Goal: Task Accomplishment & Management: Manage account settings

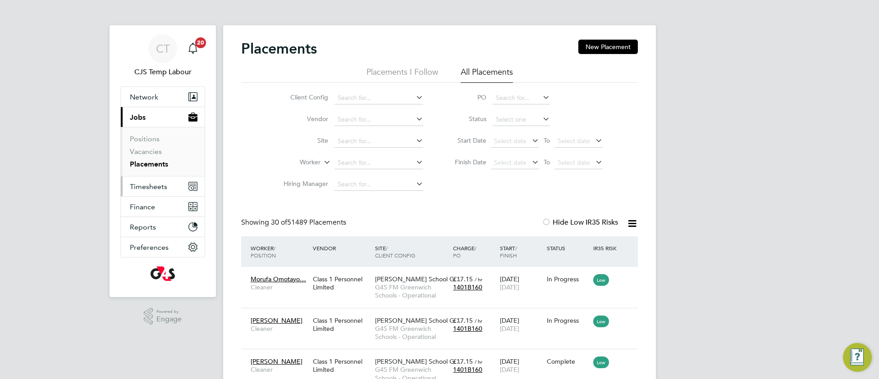
click at [152, 187] on span "Timesheets" at bounding box center [148, 187] width 37 height 9
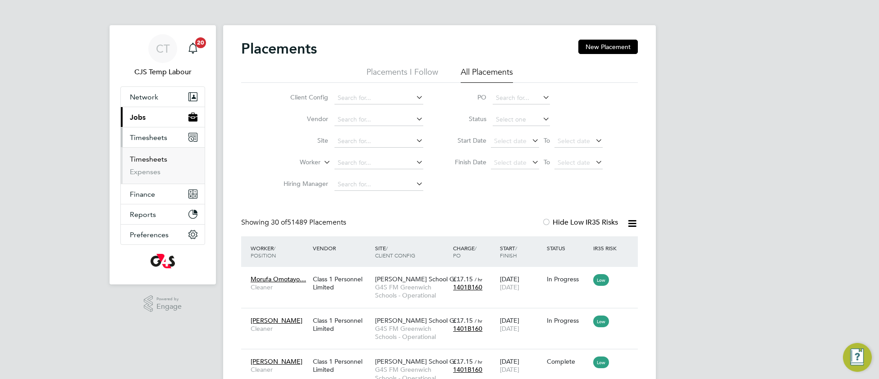
click at [147, 164] on link "Timesheets" at bounding box center [148, 159] width 37 height 9
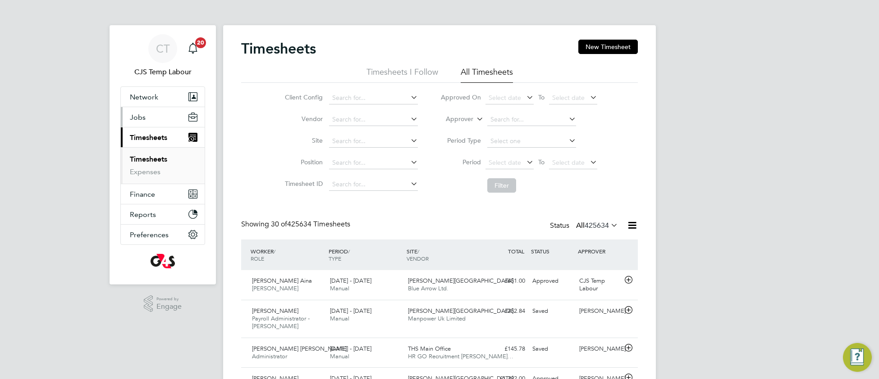
click at [142, 118] on span "Jobs" at bounding box center [138, 117] width 16 height 9
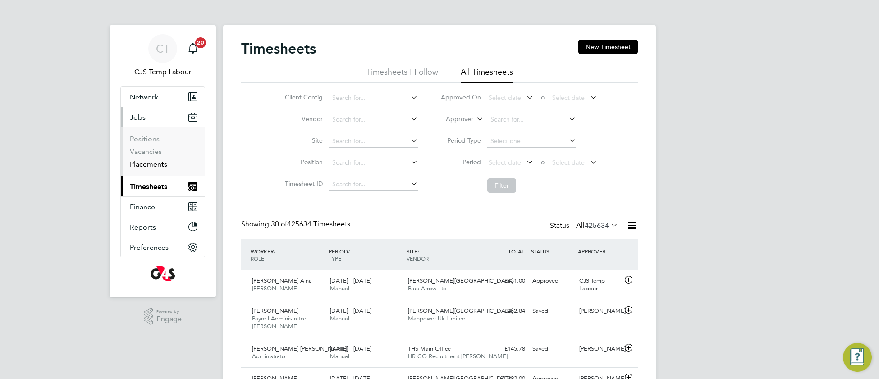
click at [148, 166] on link "Placements" at bounding box center [148, 164] width 37 height 9
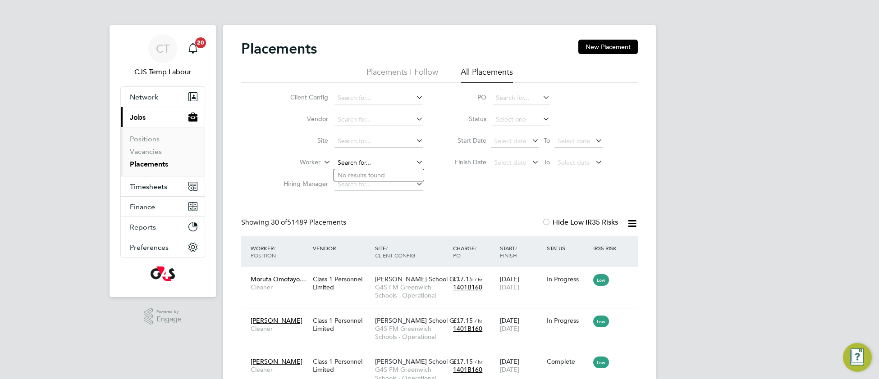
click at [349, 160] on input at bounding box center [378, 163] width 89 height 13
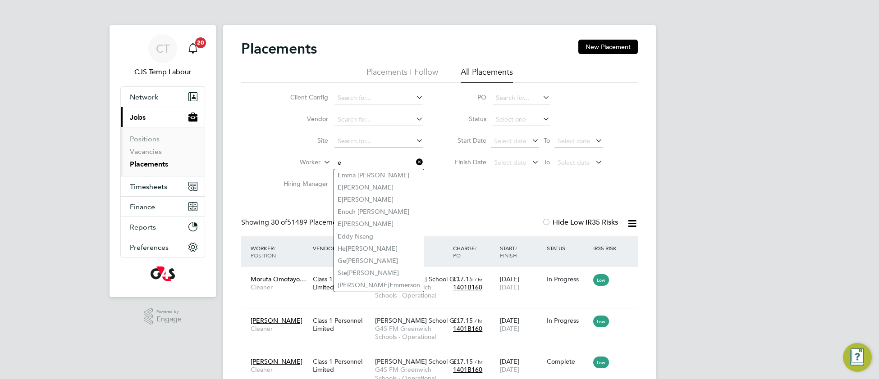
type input "e"
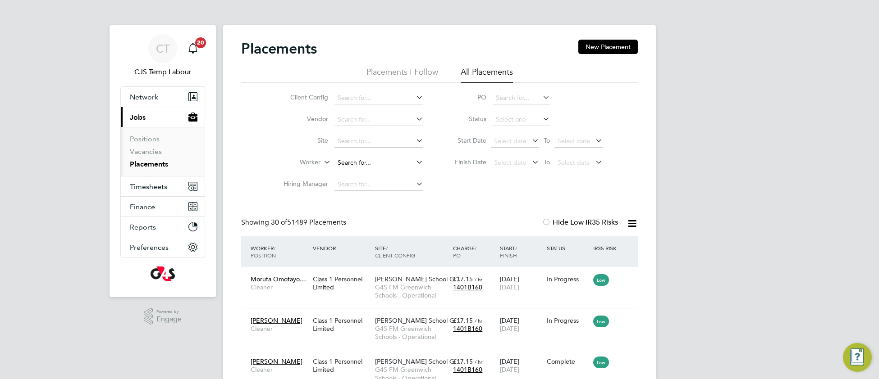
click at [348, 158] on input at bounding box center [378, 163] width 89 height 13
paste input "Erick"
click at [373, 178] on li "Erick Pilaquinga" at bounding box center [379, 175] width 90 height 12
type input "Erick Pilaquinga"
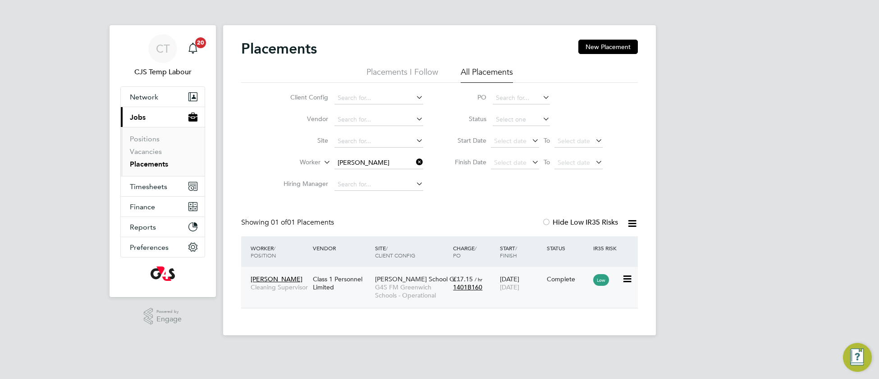
click at [407, 290] on span "G4S FM Greenwich Schools - Operational" at bounding box center [411, 291] width 73 height 16
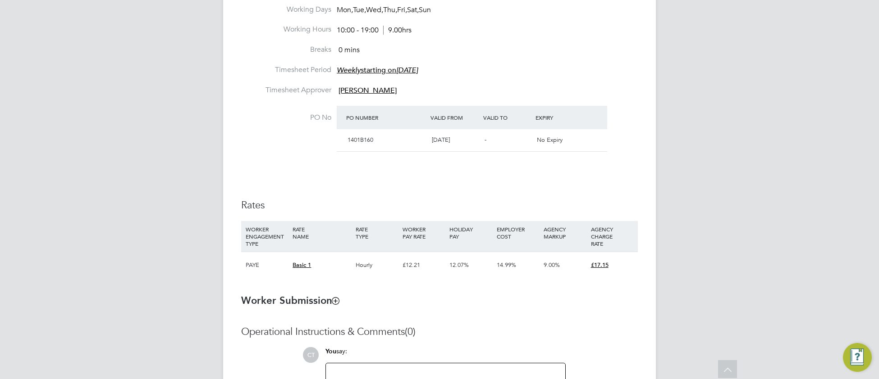
scroll to position [565, 0]
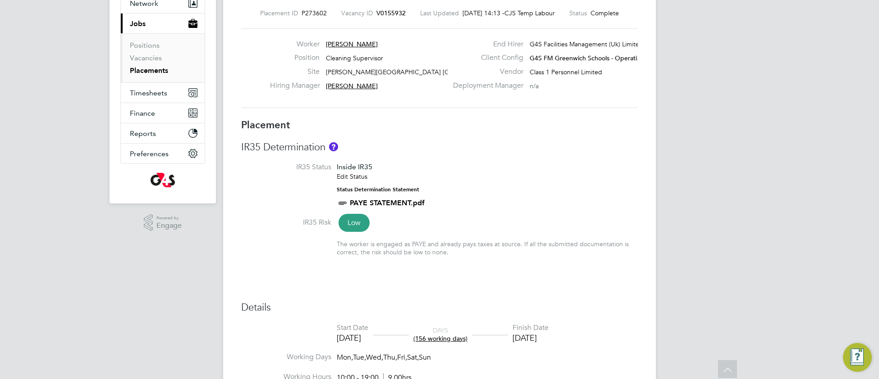
click at [543, 161] on div "IR35 Determination IR35 Status Inside IR35 Edit Status Status Determination Sta…" at bounding box center [439, 203] width 397 height 125
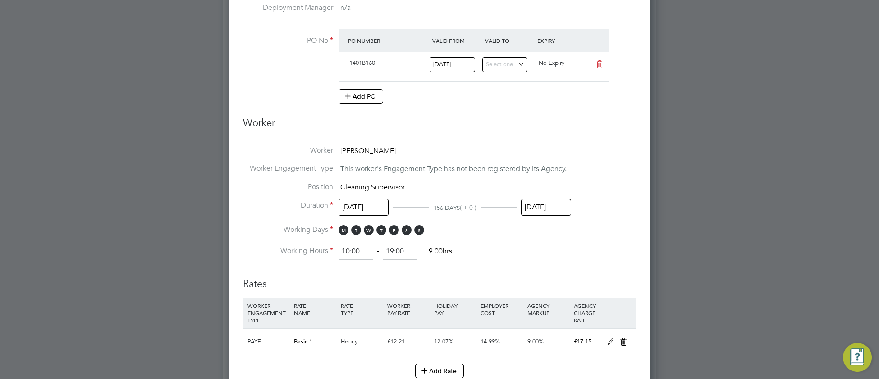
scroll to position [417, 0]
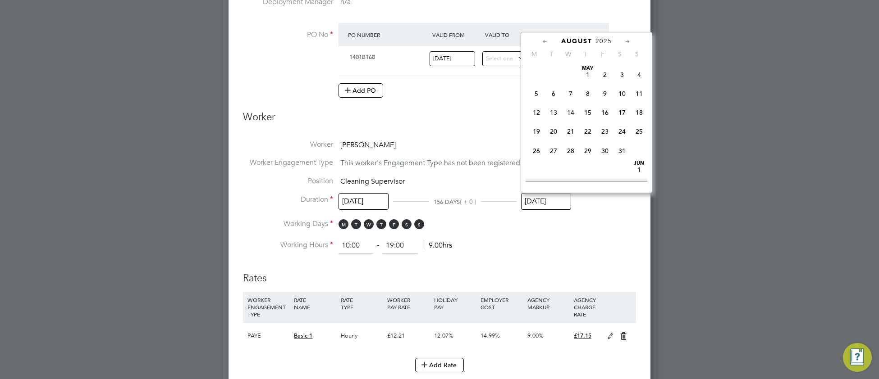
drag, startPoint x: 551, startPoint y: 196, endPoint x: 556, endPoint y: 200, distance: 7.0
click at [551, 196] on input "01 Aug 2025" at bounding box center [546, 201] width 50 height 17
click at [640, 142] on span "28" at bounding box center [639, 133] width 17 height 17
type input "28 Sep 2025"
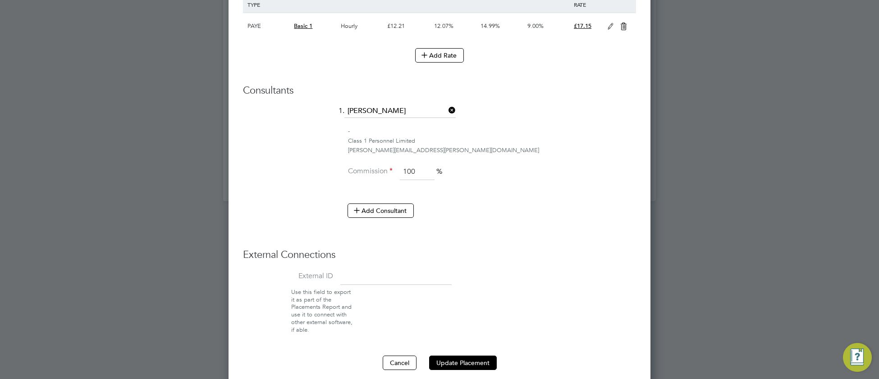
scroll to position [738, 0]
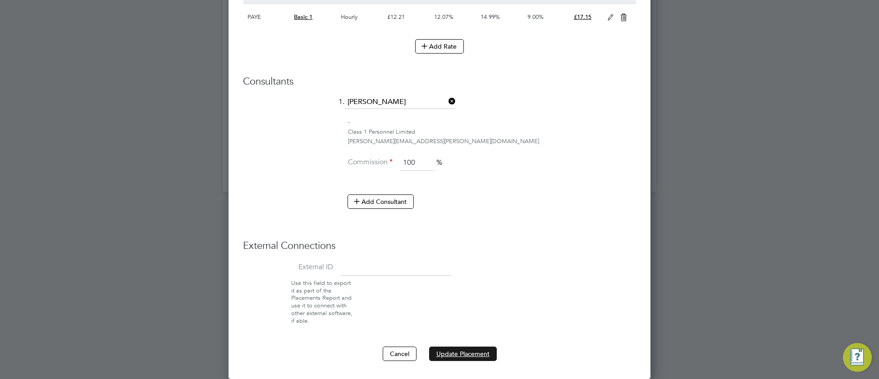
click at [485, 358] on button "Update Placement" at bounding box center [463, 354] width 68 height 14
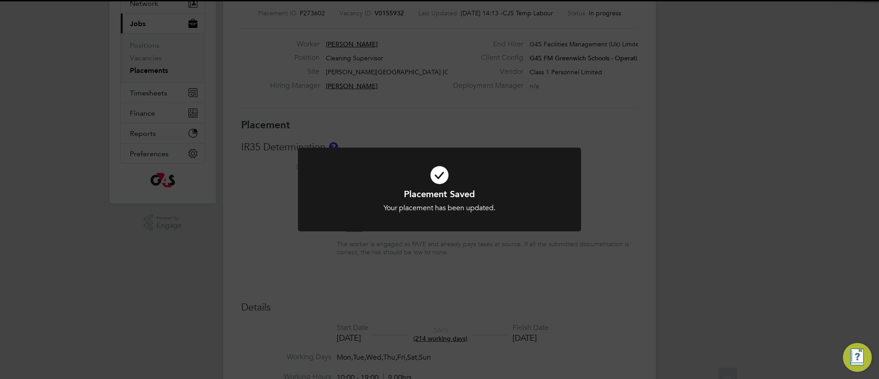
scroll to position [27, 63]
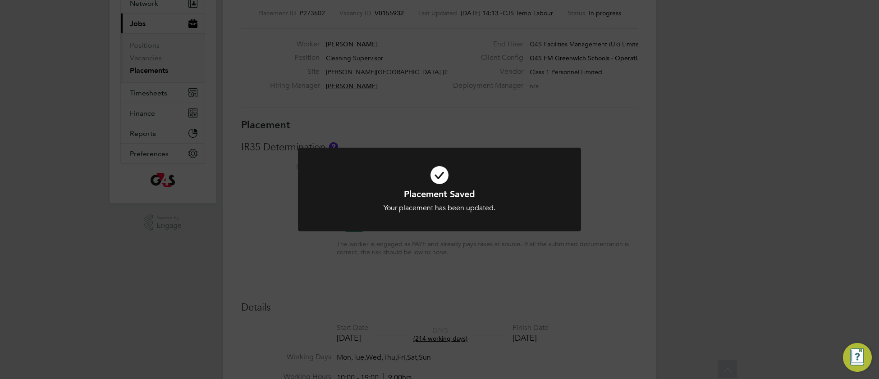
drag, startPoint x: 351, startPoint y: 206, endPoint x: 328, endPoint y: 157, distance: 54.0
click at [349, 207] on div "Your placement has been updated." at bounding box center [439, 208] width 234 height 9
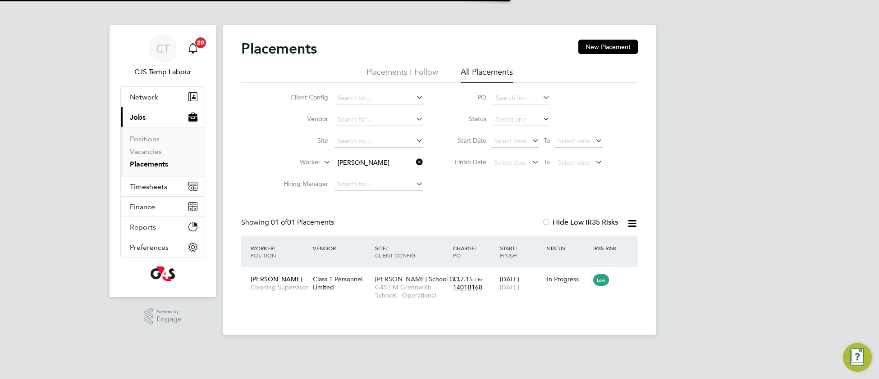
scroll to position [9, 43]
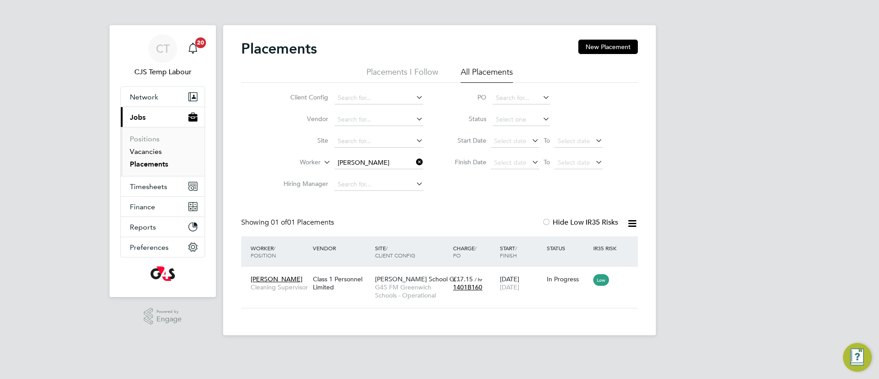
click at [141, 153] on link "Vacancies" at bounding box center [146, 151] width 32 height 9
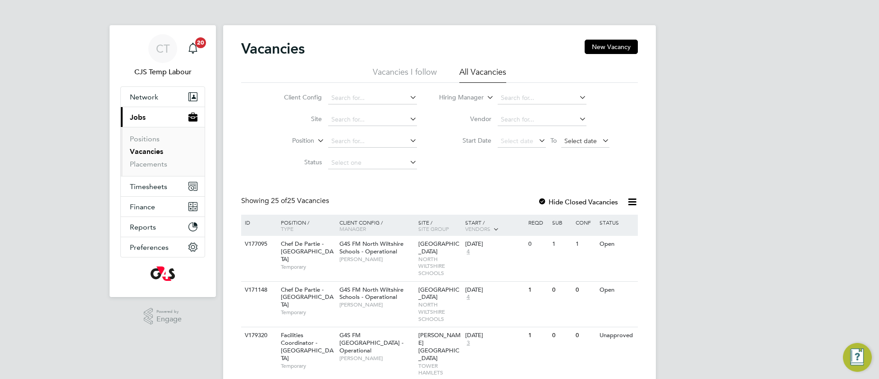
click at [570, 141] on span "Select date" at bounding box center [580, 141] width 32 height 8
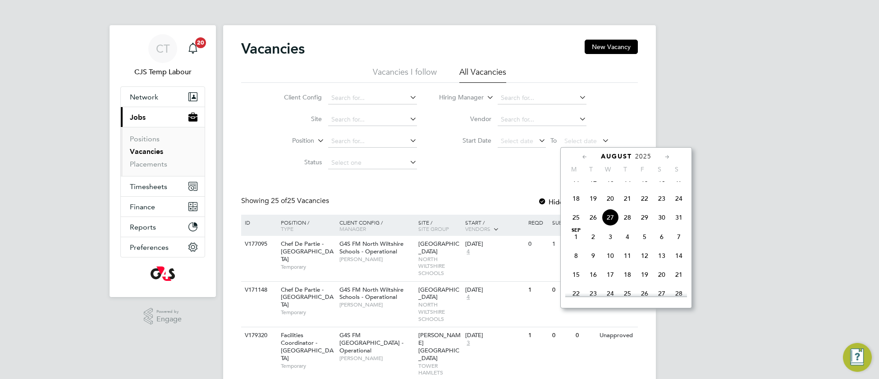
click at [612, 226] on span "27" at bounding box center [610, 217] width 17 height 17
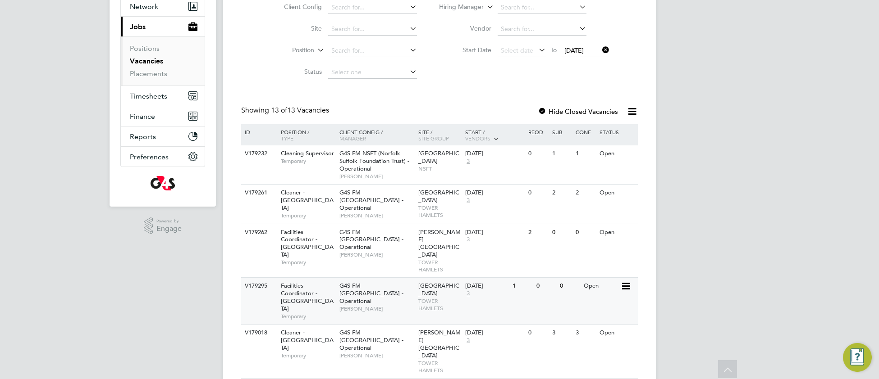
scroll to position [76, 0]
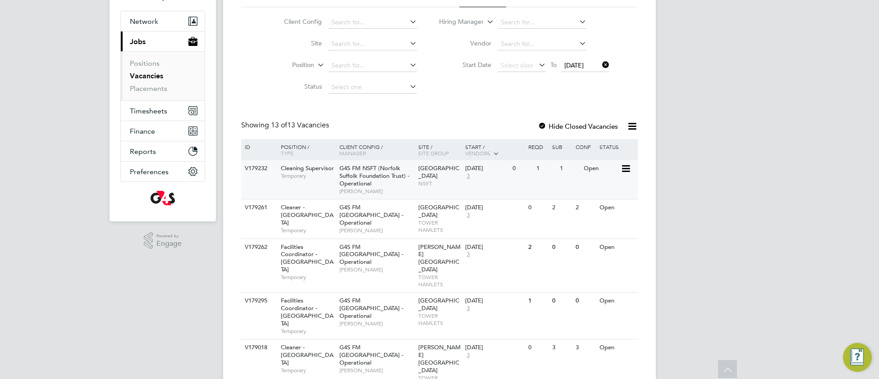
click at [460, 181] on div "Julian Hospital NSFT" at bounding box center [439, 175] width 47 height 31
click at [454, 221] on span "TOWER HAMLETS" at bounding box center [439, 226] width 43 height 14
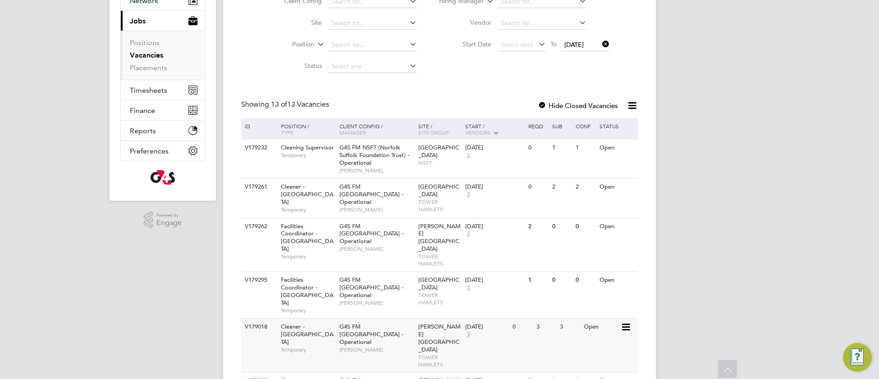
click at [431, 323] on span "Langdon Park Secondary School" at bounding box center [439, 338] width 42 height 31
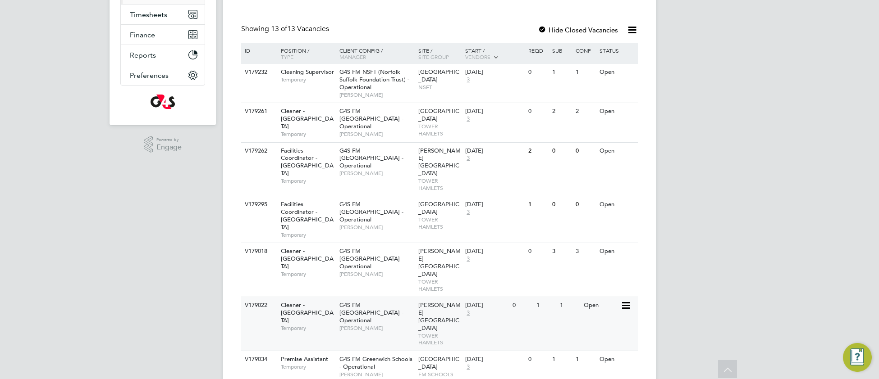
scroll to position [190, 0]
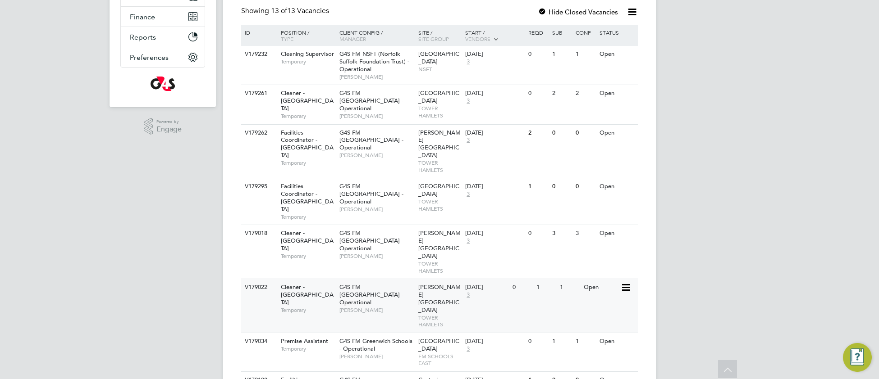
click at [375, 279] on div "G4S FM Tower Hamlets - Operational Teresa Cannon" at bounding box center [376, 298] width 79 height 39
click at [416, 334] on div "Leigh Stationers' Academy FM SCHOOLS EAST" at bounding box center [439, 353] width 47 height 38
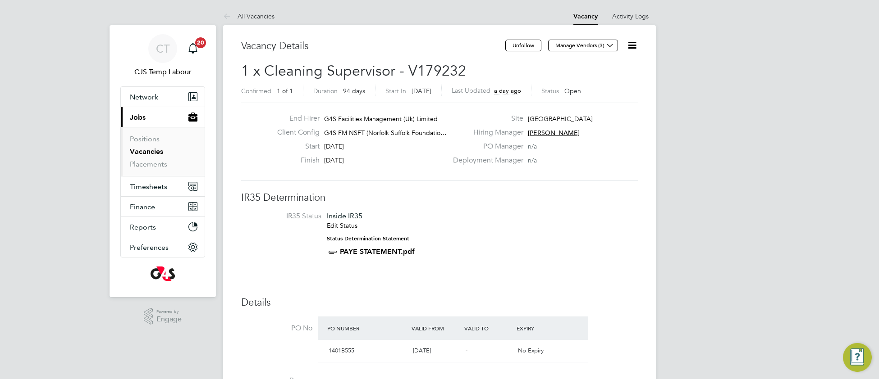
click at [631, 49] on icon at bounding box center [631, 45] width 11 height 11
click at [601, 79] on li "Update Status" at bounding box center [610, 79] width 52 height 13
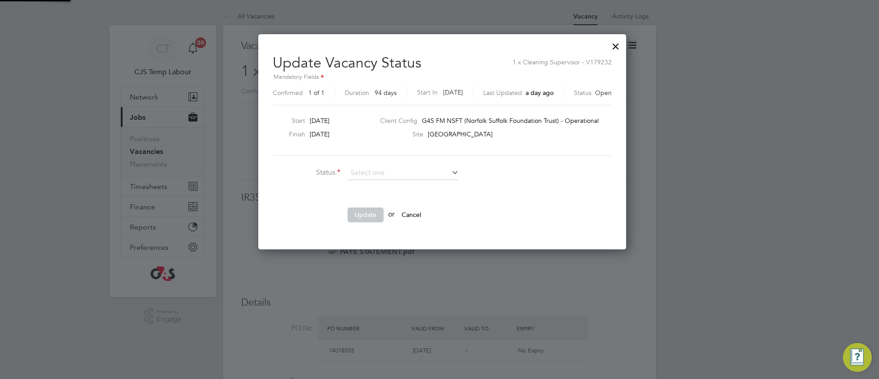
scroll to position [13, 231]
click at [386, 185] on li "Completed" at bounding box center [403, 186] width 112 height 12
type input "Completed"
drag, startPoint x: 366, startPoint y: 217, endPoint x: 408, endPoint y: 228, distance: 42.9
click at [367, 217] on button "Update" at bounding box center [365, 215] width 36 height 14
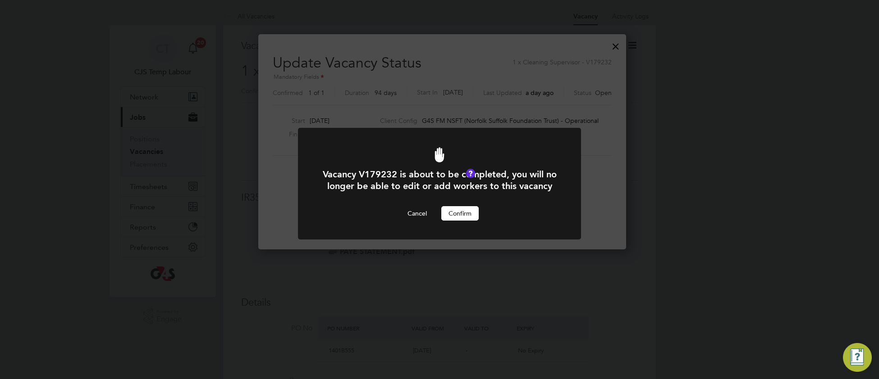
click at [464, 221] on button "Confirm" at bounding box center [459, 213] width 37 height 14
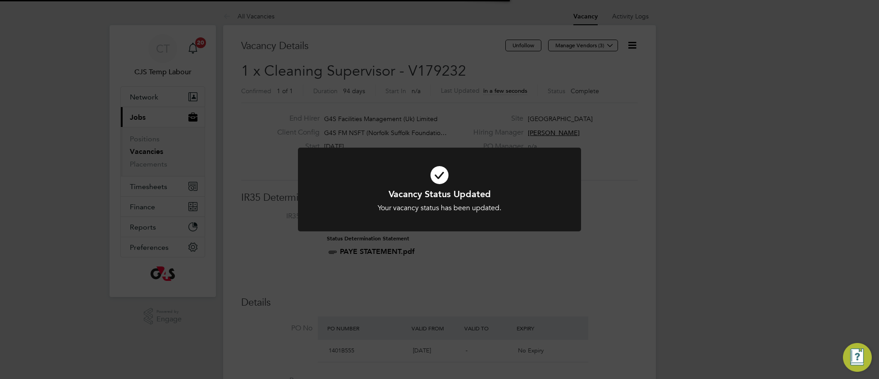
click at [536, 199] on h1 "Vacancy Status Updated" at bounding box center [439, 194] width 234 height 12
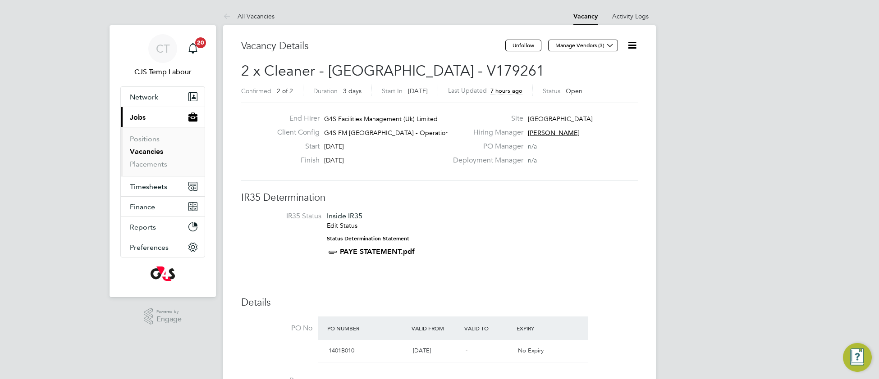
click at [631, 45] on icon at bounding box center [631, 45] width 11 height 11
click at [603, 79] on li "Update Status" at bounding box center [610, 79] width 52 height 13
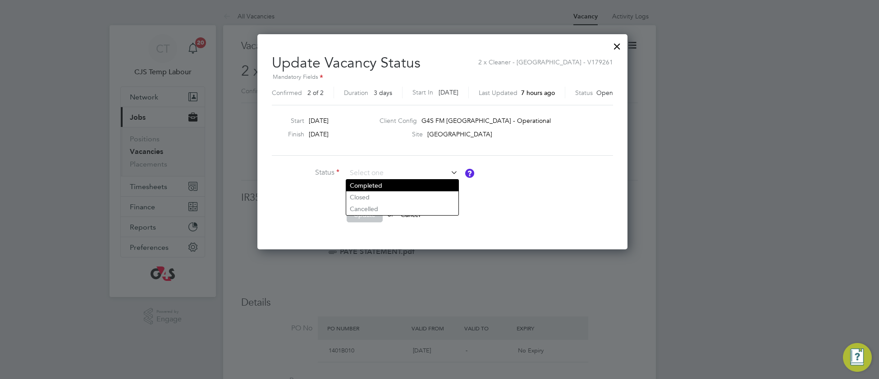
click at [379, 186] on li "Completed" at bounding box center [402, 186] width 112 height 12
type input "Completed"
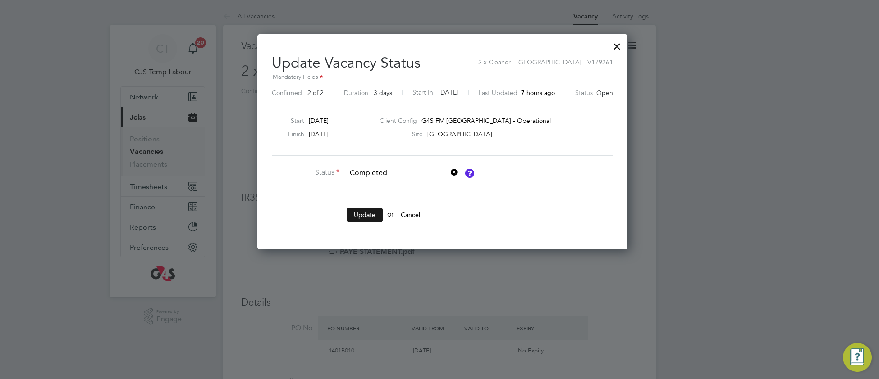
click at [366, 214] on button "Update" at bounding box center [365, 215] width 36 height 14
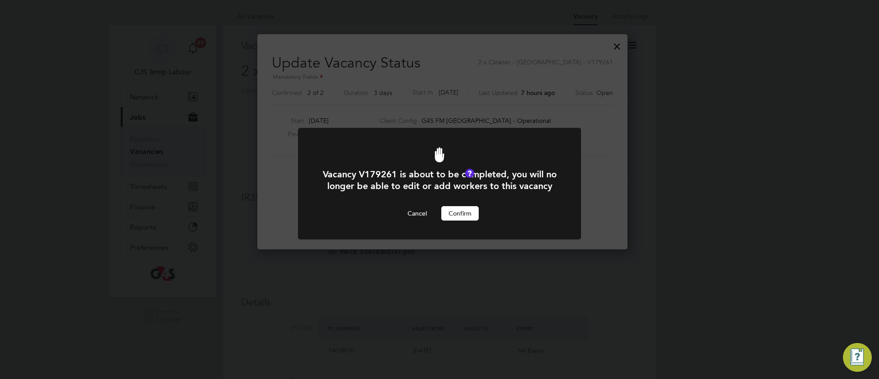
click at [466, 221] on button "Confirm" at bounding box center [459, 213] width 37 height 14
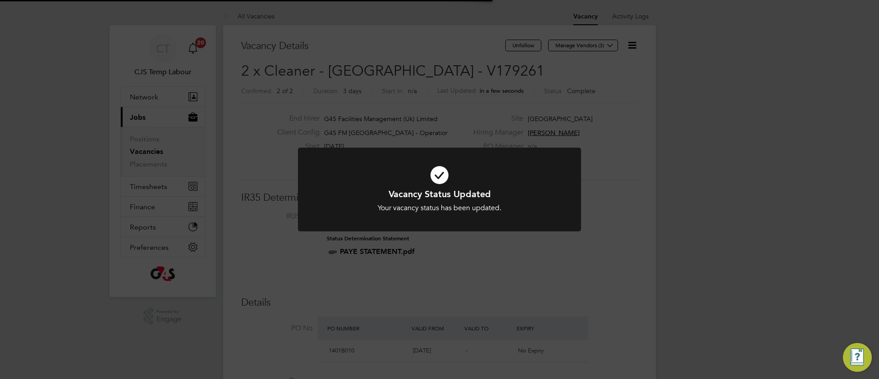
drag, startPoint x: 523, startPoint y: 196, endPoint x: 525, endPoint y: 189, distance: 6.9
click at [523, 196] on h1 "Vacancy Status Updated" at bounding box center [439, 194] width 234 height 12
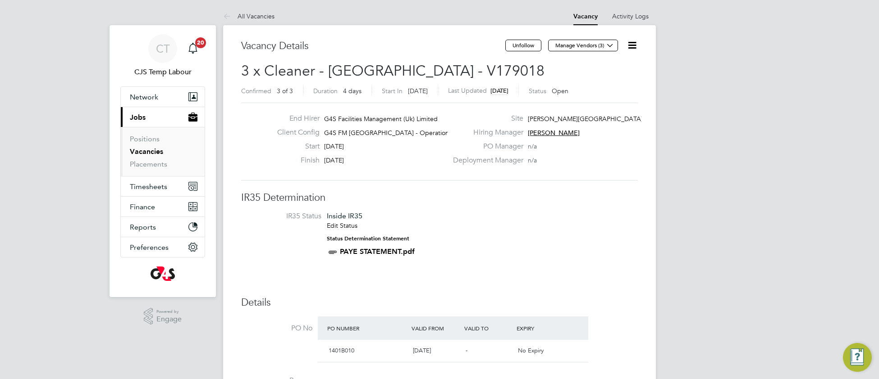
click at [631, 46] on icon at bounding box center [631, 45] width 11 height 11
click at [592, 81] on li "Update Status" at bounding box center [610, 79] width 52 height 13
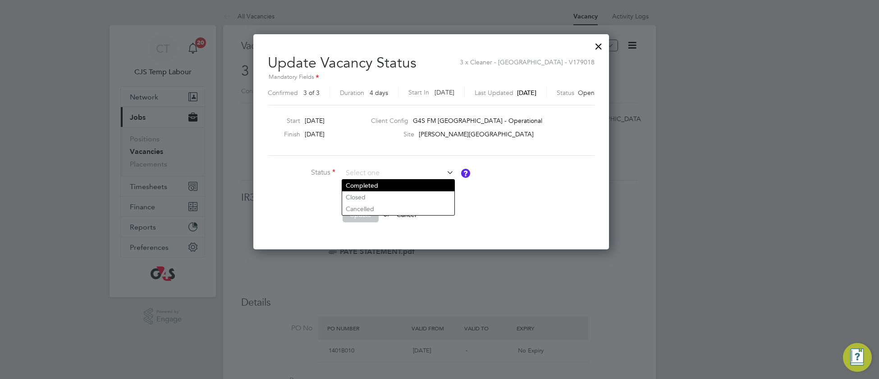
click at [388, 187] on li "Completed" at bounding box center [398, 186] width 112 height 12
type input "Completed"
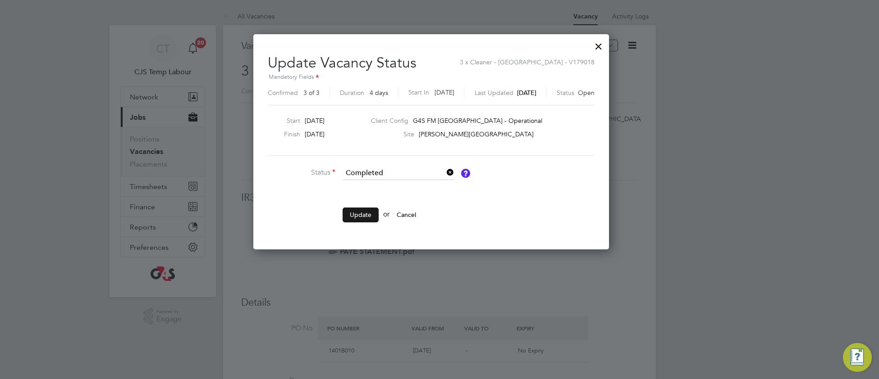
click at [362, 218] on button "Update" at bounding box center [361, 215] width 36 height 14
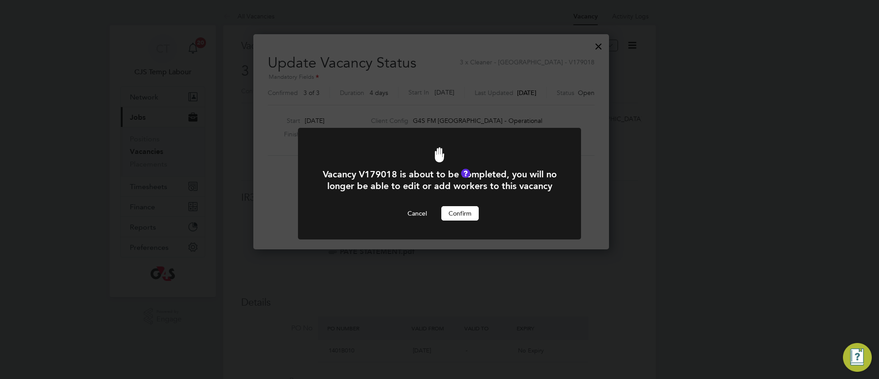
click at [466, 221] on button "Confirm" at bounding box center [459, 213] width 37 height 14
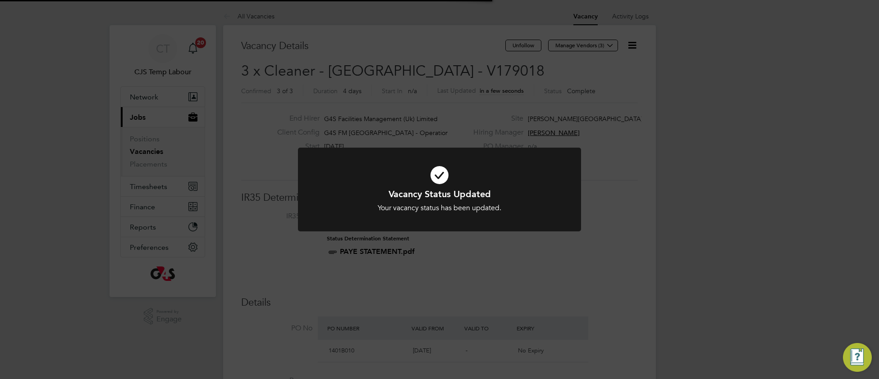
drag, startPoint x: 521, startPoint y: 198, endPoint x: 515, endPoint y: 153, distance: 45.4
click at [520, 198] on h1 "Vacancy Status Updated" at bounding box center [439, 194] width 234 height 12
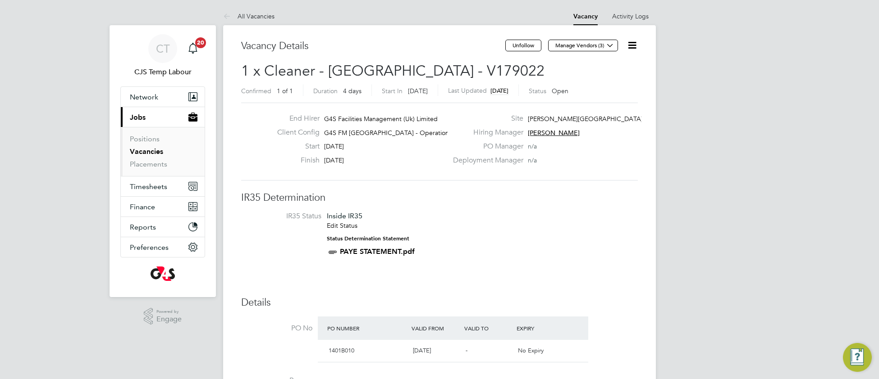
click at [630, 45] on icon at bounding box center [631, 45] width 11 height 11
click at [603, 75] on li "Update Status" at bounding box center [610, 79] width 52 height 13
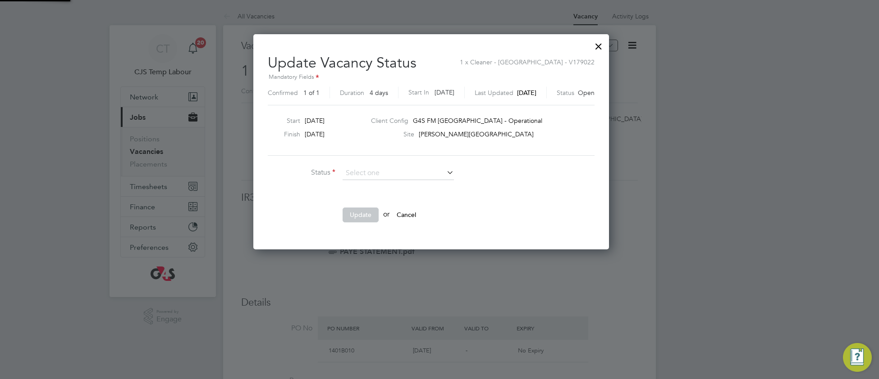
scroll to position [13, 238]
click at [393, 187] on li "Completed" at bounding box center [398, 186] width 112 height 12
type input "Completed"
drag, startPoint x: 369, startPoint y: 215, endPoint x: 376, endPoint y: 216, distance: 7.3
click at [370, 215] on button "Update" at bounding box center [361, 215] width 36 height 14
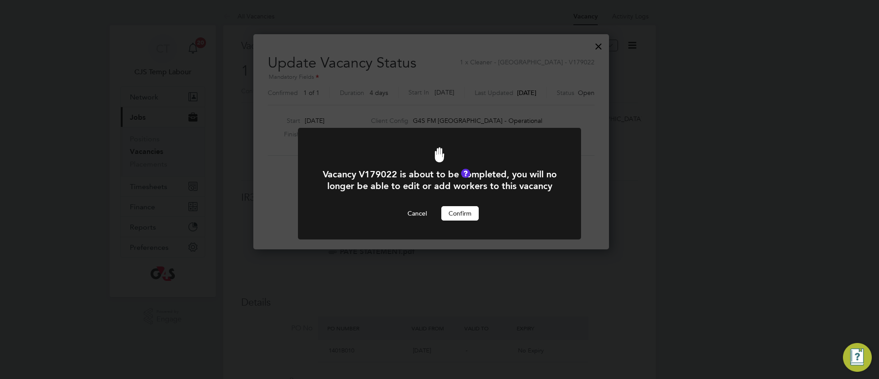
click at [468, 221] on button "Confirm" at bounding box center [459, 213] width 37 height 14
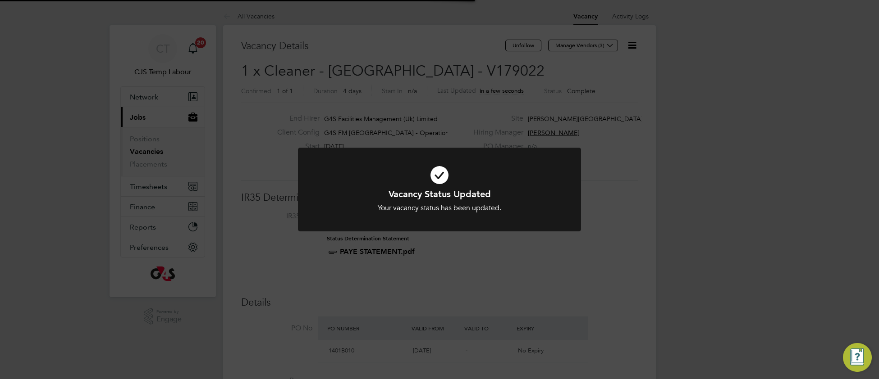
drag, startPoint x: 530, startPoint y: 189, endPoint x: 520, endPoint y: 175, distance: 17.7
click at [527, 188] on h1 "Vacancy Status Updated" at bounding box center [439, 194] width 234 height 12
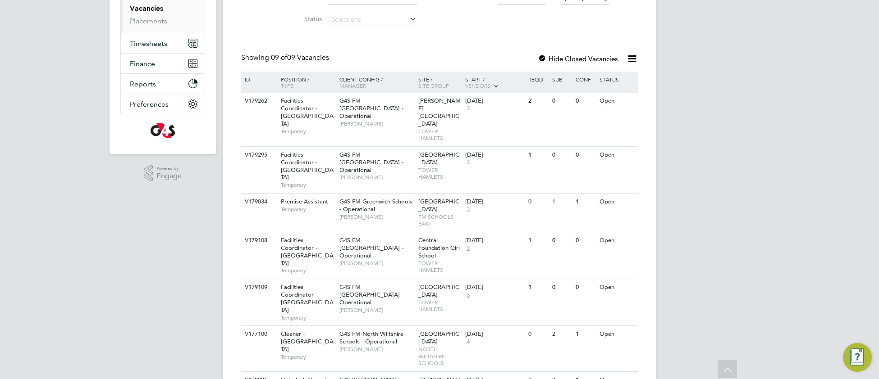
scroll to position [293, 0]
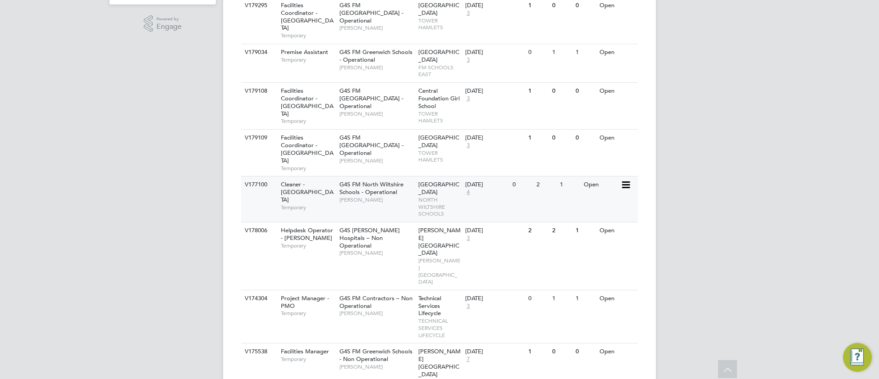
click at [367, 197] on span "[PERSON_NAME]" at bounding box center [376, 200] width 74 height 7
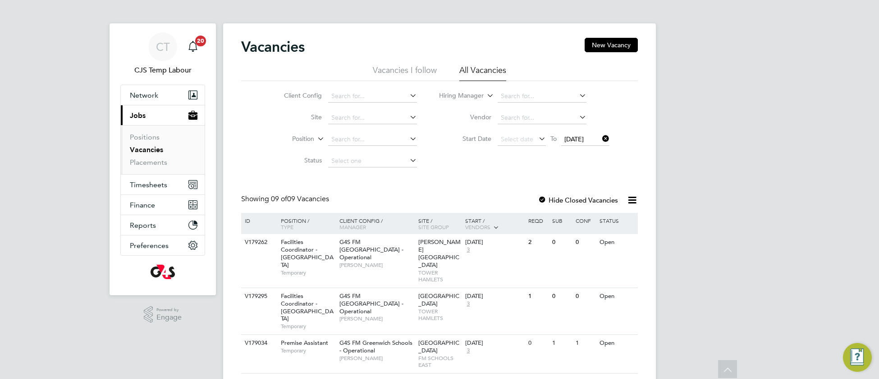
scroll to position [0, 0]
click at [154, 185] on span "Timesheets" at bounding box center [148, 187] width 37 height 9
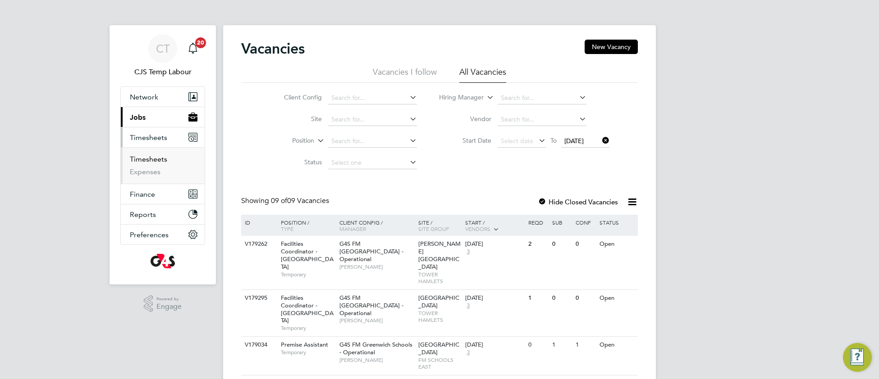
click at [153, 164] on link "Timesheets" at bounding box center [148, 159] width 37 height 9
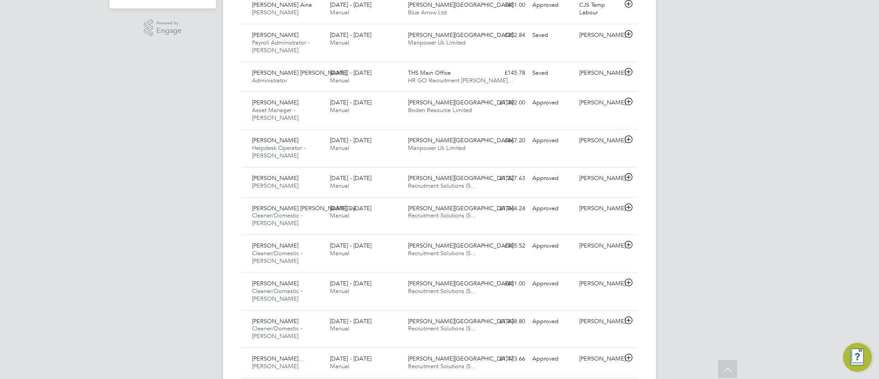
drag, startPoint x: 152, startPoint y: 115, endPoint x: 168, endPoint y: 114, distance: 15.8
click at [384, 80] on div "25 - 31 Aug 2025 Manual" at bounding box center [365, 77] width 78 height 23
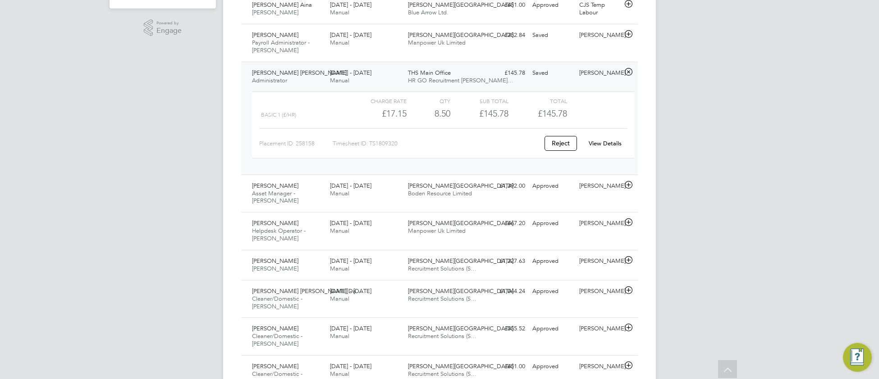
click at [614, 146] on link "View Details" at bounding box center [605, 144] width 33 height 8
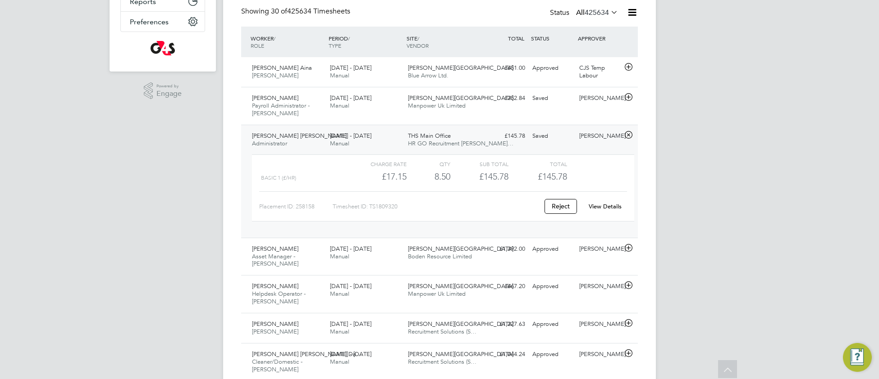
scroll to position [146, 0]
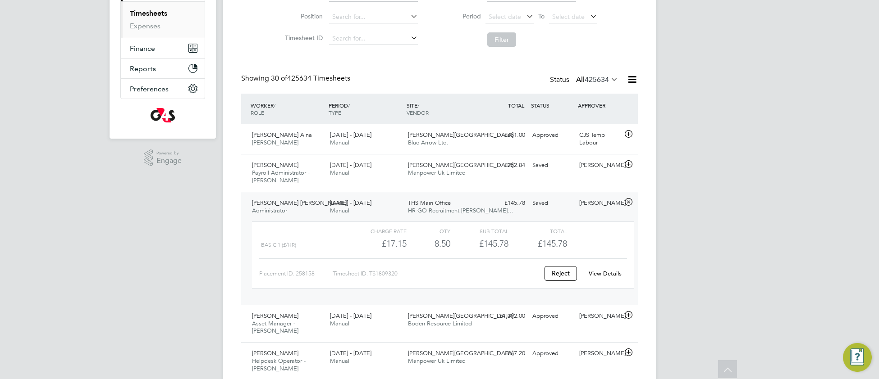
click at [609, 74] on icon at bounding box center [609, 79] width 0 height 13
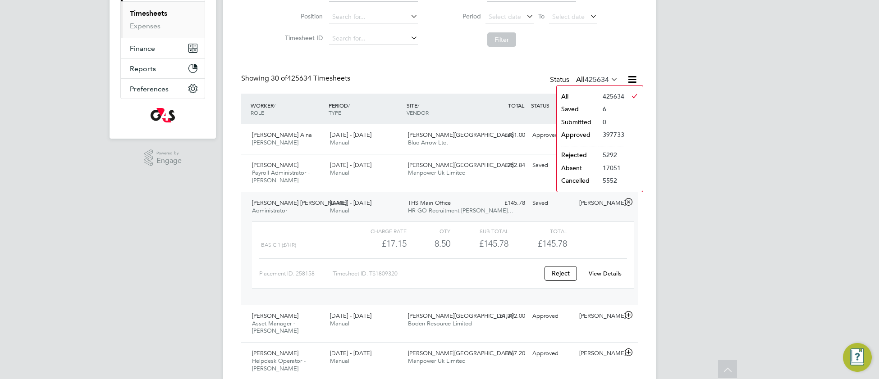
click at [579, 112] on li "Saved" at bounding box center [577, 109] width 41 height 13
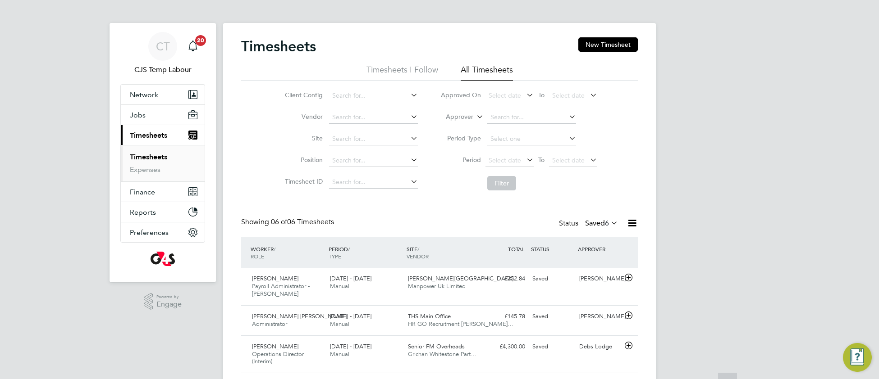
scroll to position [0, 0]
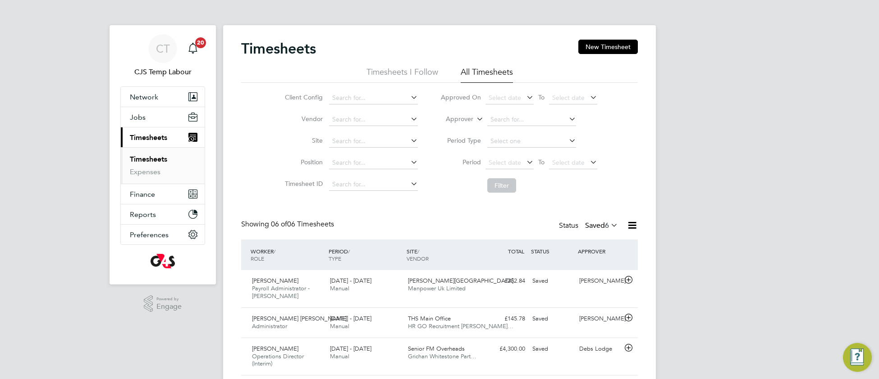
click at [609, 223] on icon at bounding box center [609, 225] width 0 height 13
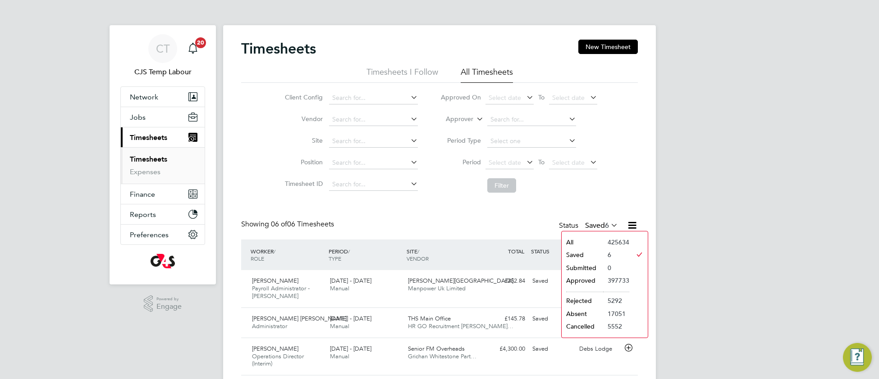
click at [574, 237] on li "All" at bounding box center [582, 242] width 41 height 13
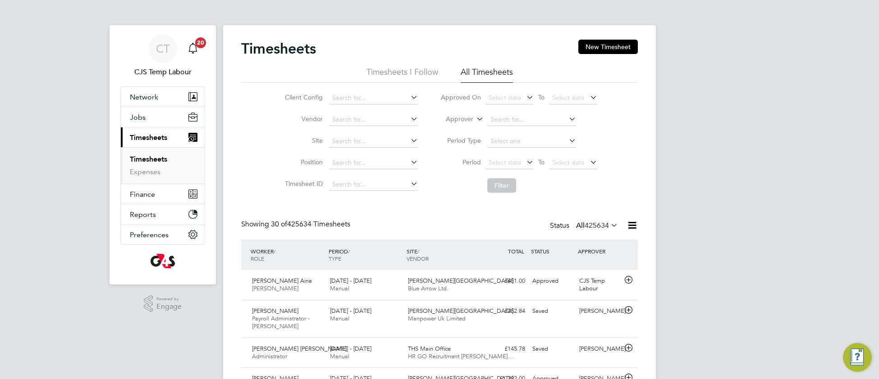
scroll to position [4, 4]
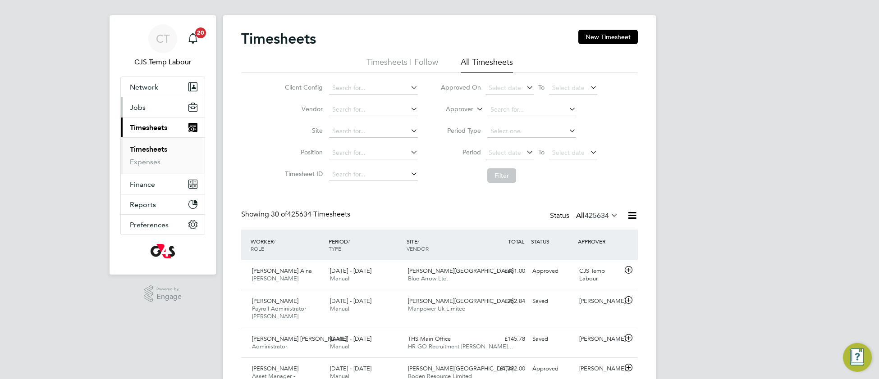
click at [138, 111] on span "Jobs" at bounding box center [138, 107] width 16 height 9
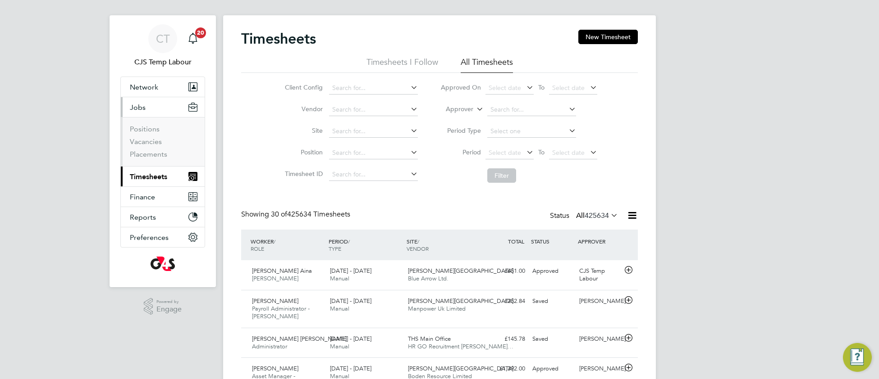
click at [146, 147] on li "Vacancies" at bounding box center [164, 143] width 68 height 13
click at [145, 144] on link "Vacancies" at bounding box center [146, 141] width 32 height 9
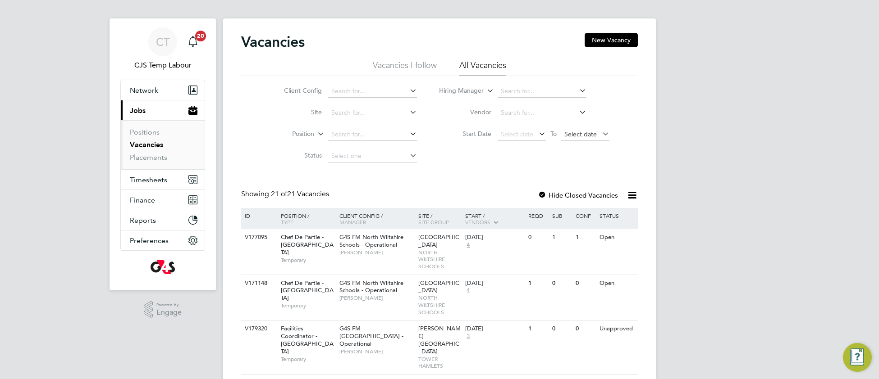
drag, startPoint x: 578, startPoint y: 134, endPoint x: 582, endPoint y: 139, distance: 6.1
click at [578, 135] on span "Select date" at bounding box center [580, 134] width 32 height 8
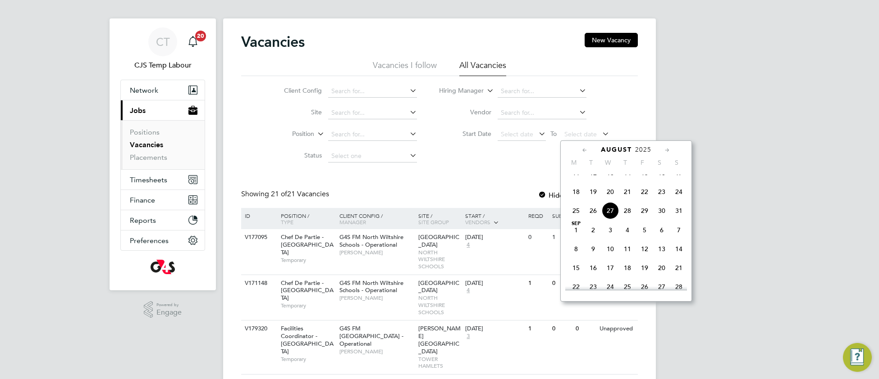
click at [594, 219] on span "26" at bounding box center [593, 210] width 17 height 17
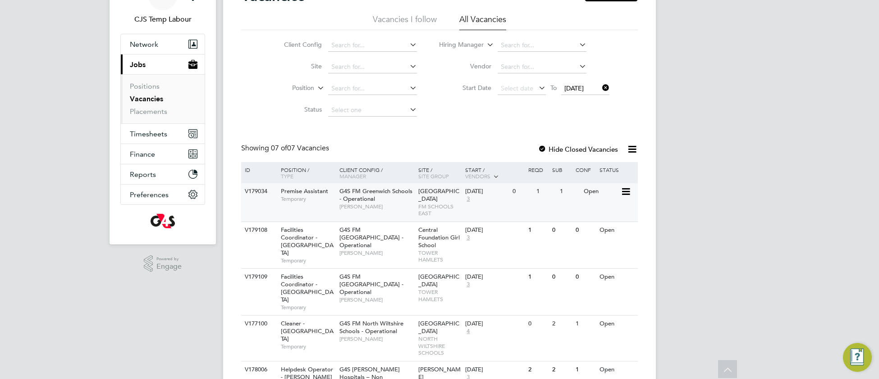
scroll to position [52, 0]
click at [600, 87] on icon at bounding box center [600, 88] width 0 height 13
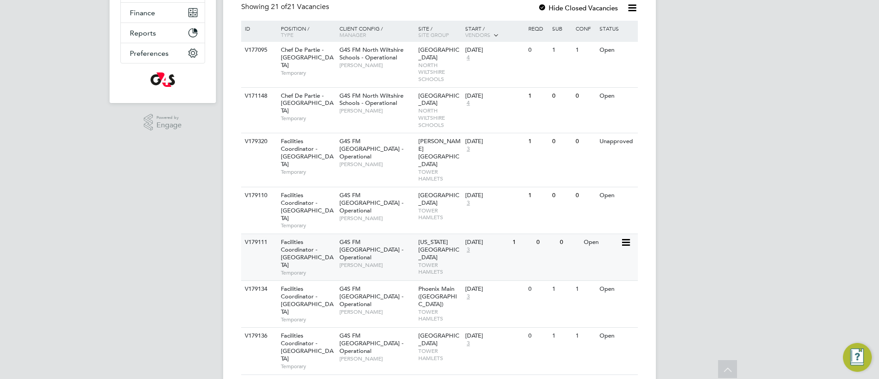
scroll to position [197, 0]
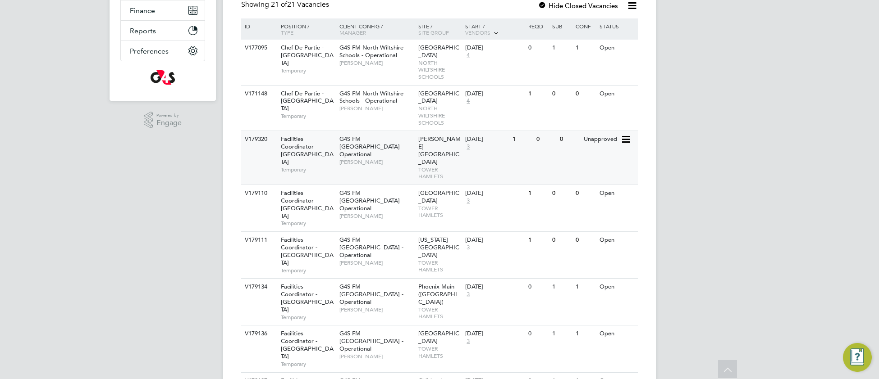
click at [432, 166] on span "TOWER HAMLETS" at bounding box center [439, 173] width 43 height 14
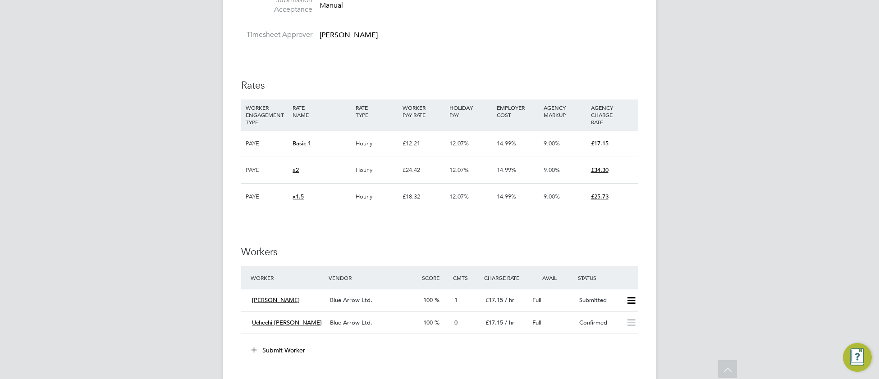
scroll to position [1328, 0]
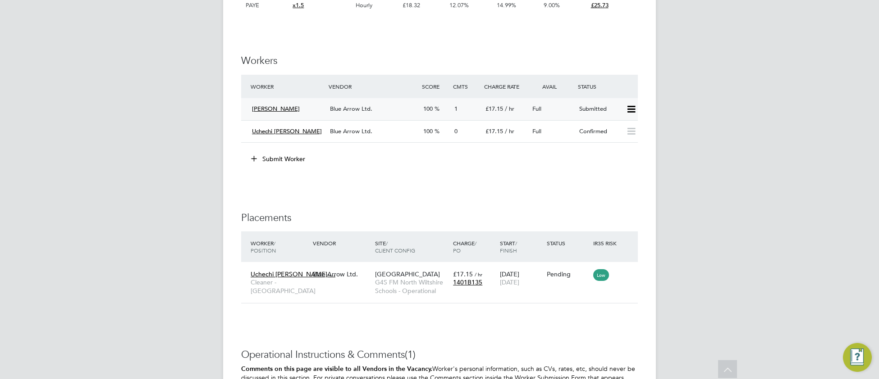
click at [359, 116] on div "Blue Arrow Ltd." at bounding box center [372, 109] width 93 height 15
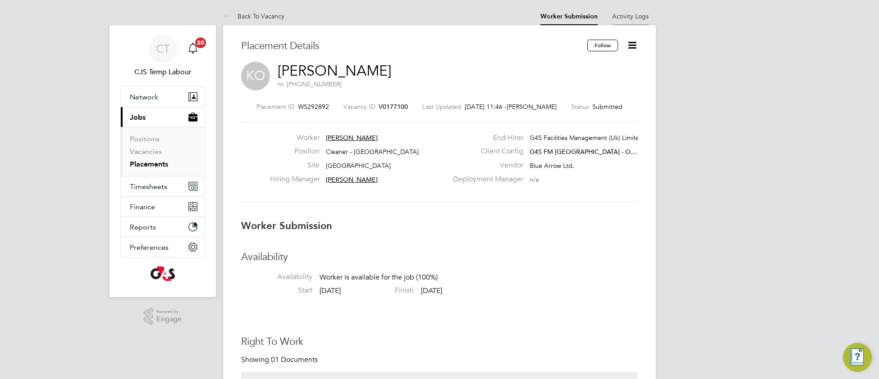
click at [631, 15] on link "Activity Logs" at bounding box center [630, 16] width 37 height 8
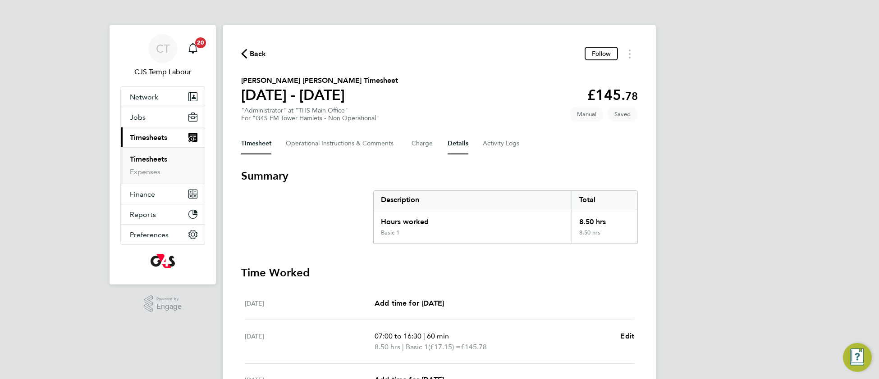
click at [452, 142] on button "Details" at bounding box center [458, 144] width 21 height 22
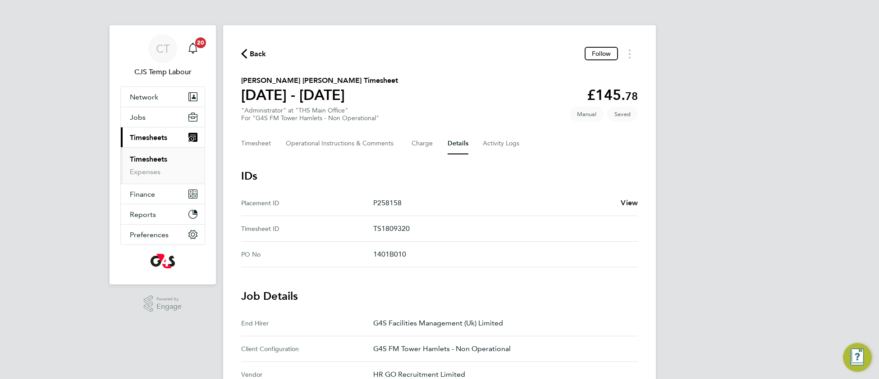
click at [630, 204] on span "View" at bounding box center [629, 203] width 17 height 9
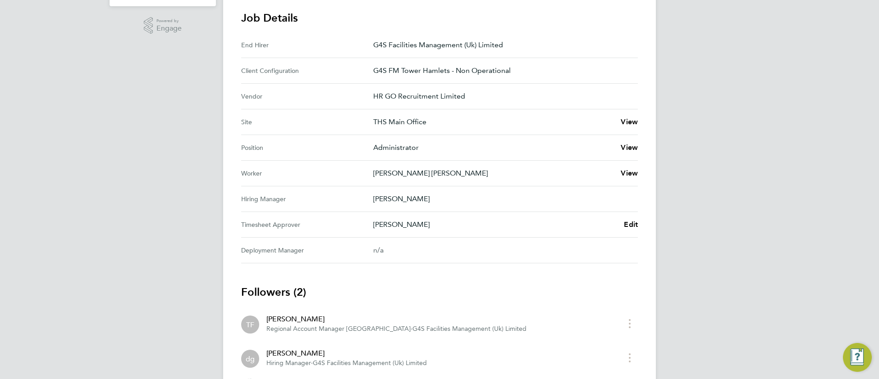
scroll to position [280, 0]
click at [630, 221] on span "Edit" at bounding box center [631, 223] width 14 height 9
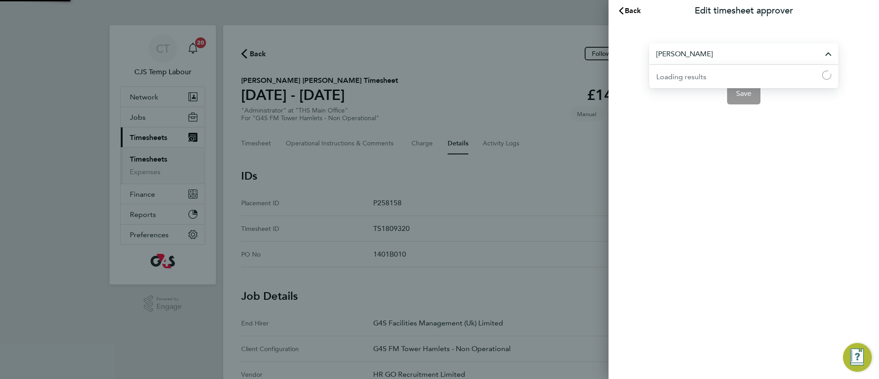
drag, startPoint x: 705, startPoint y: 56, endPoint x: 701, endPoint y: 54, distance: 5.3
click at [705, 55] on input "[PERSON_NAME]" at bounding box center [743, 53] width 189 height 21
click at [689, 77] on span "[PERSON_NAME]" at bounding box center [685, 76] width 58 height 11
type input "[PERSON_NAME]"
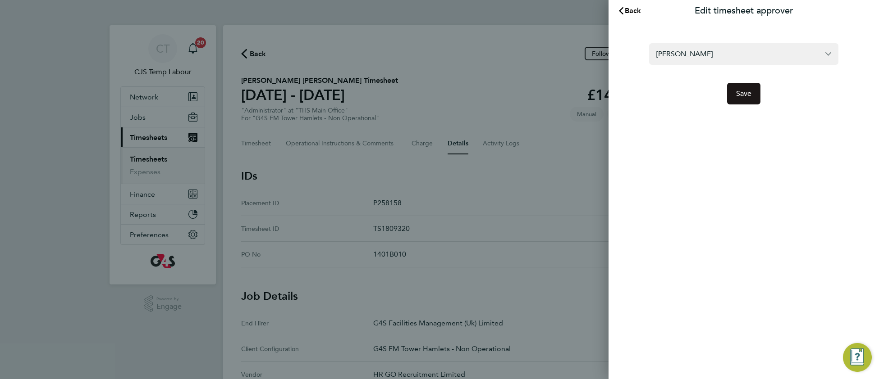
drag, startPoint x: 741, startPoint y: 100, endPoint x: 736, endPoint y: 101, distance: 5.1
click at [741, 100] on button "Save" at bounding box center [744, 94] width 34 height 22
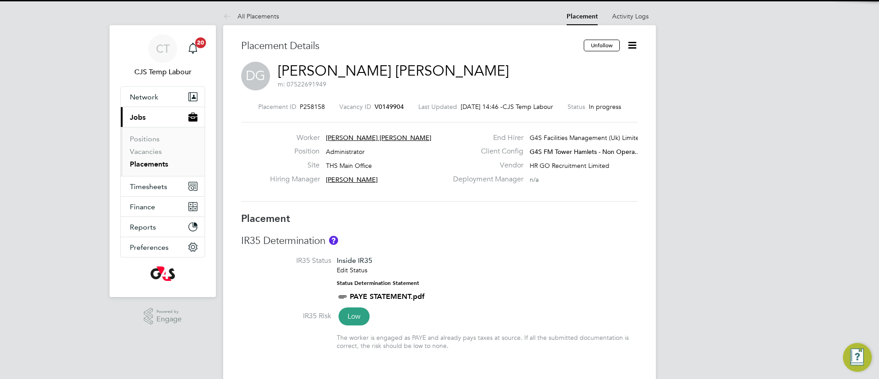
click at [494, 249] on div "IR35 Determination IR35 Status Inside IR35 Edit Status Status Determination Sta…" at bounding box center [439, 297] width 397 height 125
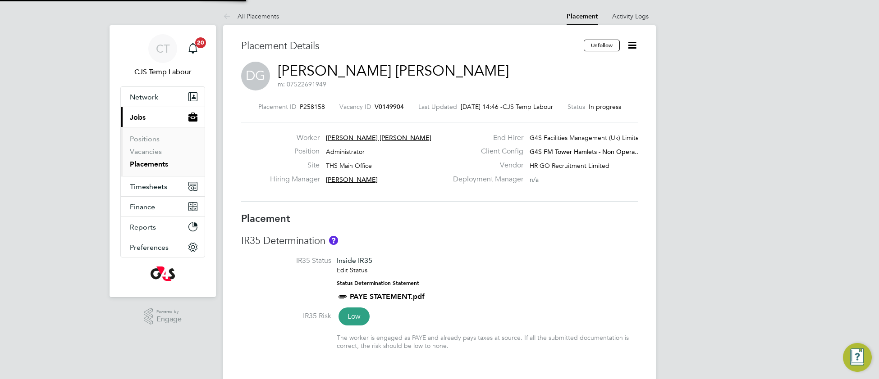
type input "Tony Fitzhenry"
type input "25 Nov 2024"
type input "09 Sep 2025"
type input "07:00"
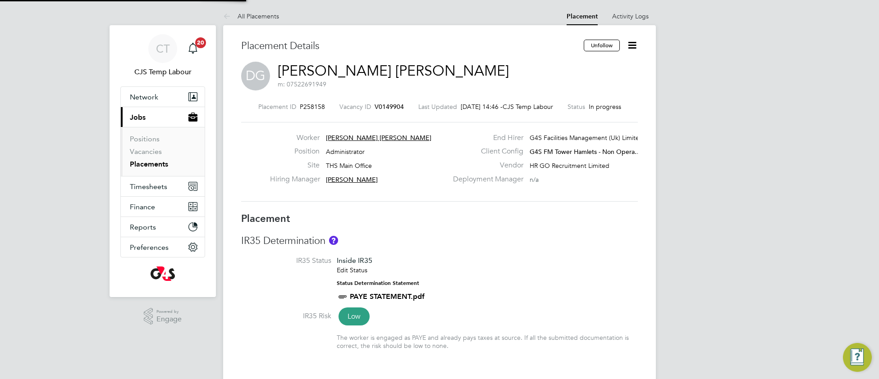
type input "16:00"
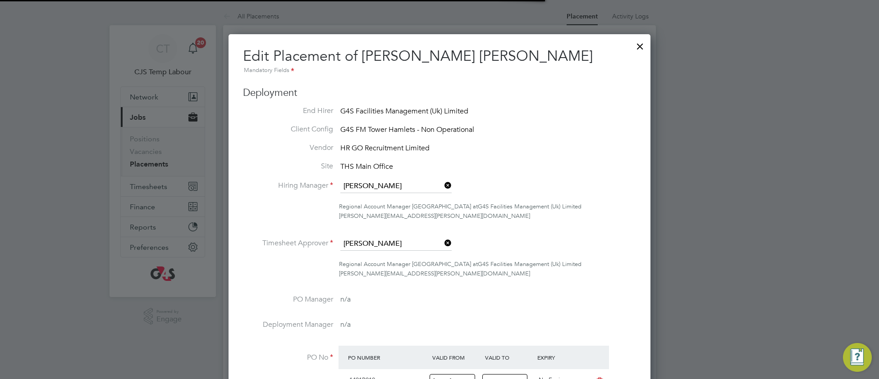
scroll to position [0, 4]
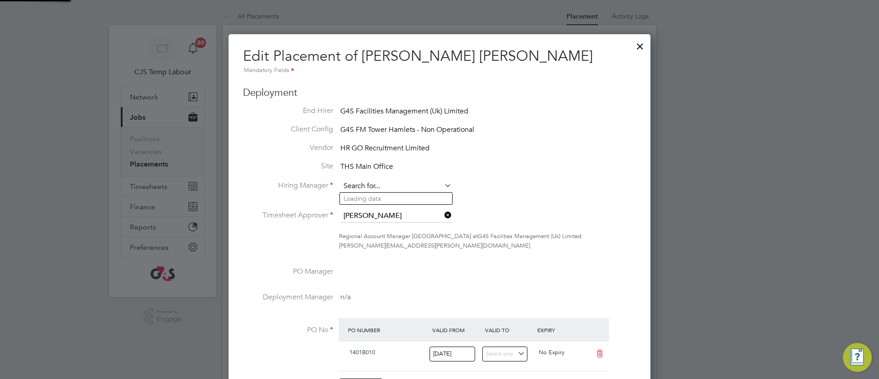
click at [370, 183] on input at bounding box center [395, 187] width 111 height 14
click at [371, 198] on li "Danny Glass" at bounding box center [396, 199] width 112 height 12
type input "Danny Glass"
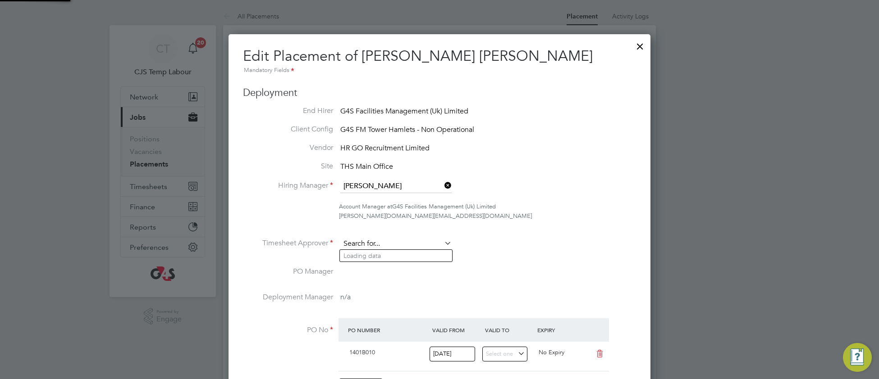
click at [378, 243] on input at bounding box center [395, 245] width 111 height 14
click at [391, 260] on li "Danny Glass" at bounding box center [396, 256] width 112 height 12
type input "Danny Glass"
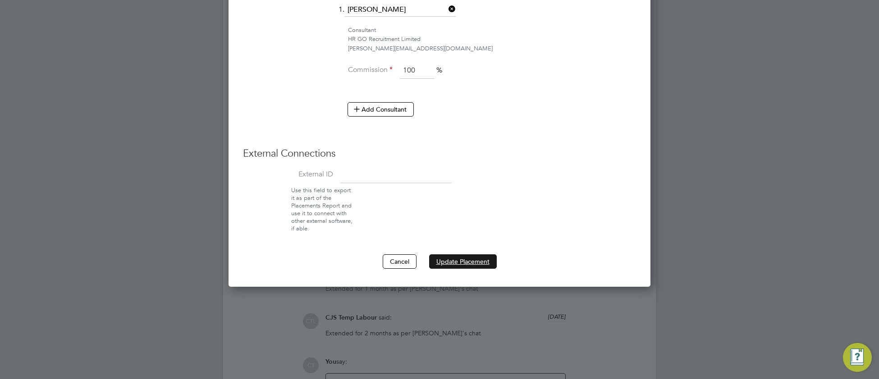
click at [471, 265] on button "Update Placement" at bounding box center [463, 262] width 68 height 14
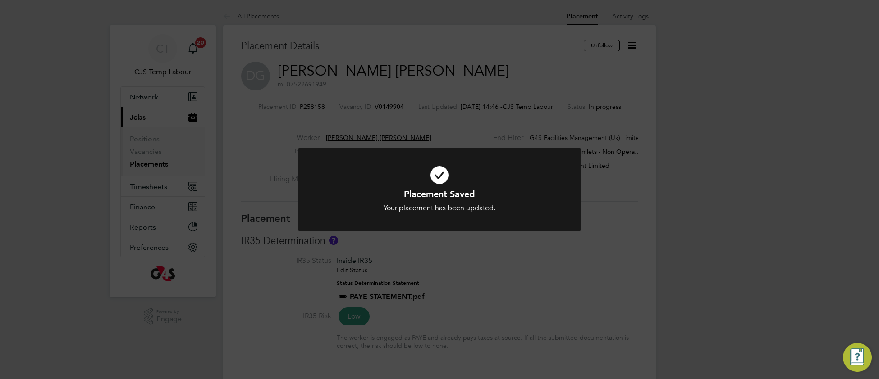
click at [548, 200] on div "Placement Saved Your placement has been updated. Cancel Okay" at bounding box center [439, 200] width 234 height 25
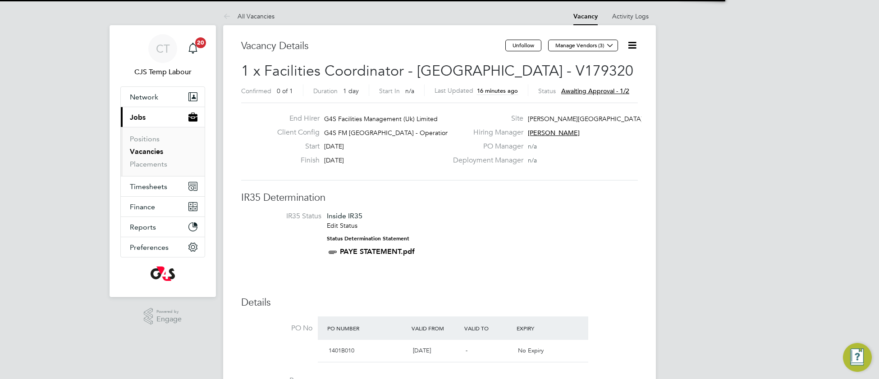
click at [633, 44] on icon at bounding box center [631, 45] width 11 height 11
click at [585, 97] on li "Approve" at bounding box center [603, 97] width 65 height 13
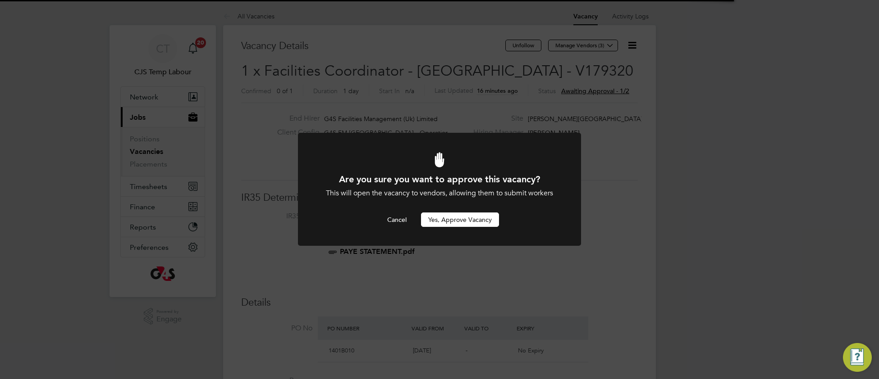
click at [460, 222] on button "Yes, Approve Vacancy" at bounding box center [460, 220] width 78 height 14
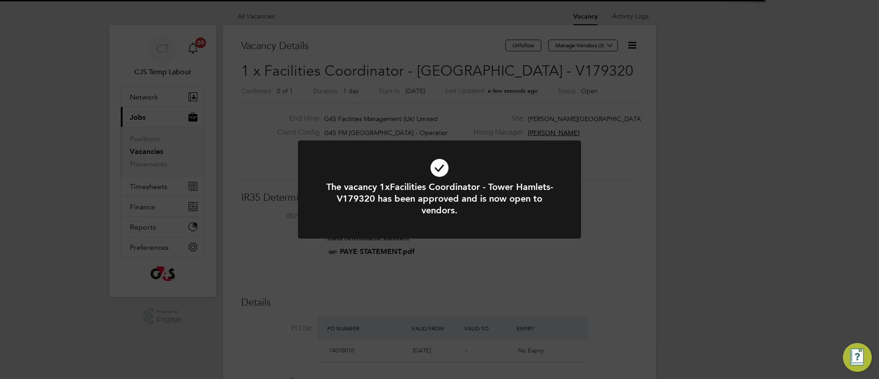
scroll to position [27, 63]
click at [513, 167] on icon at bounding box center [439, 168] width 234 height 35
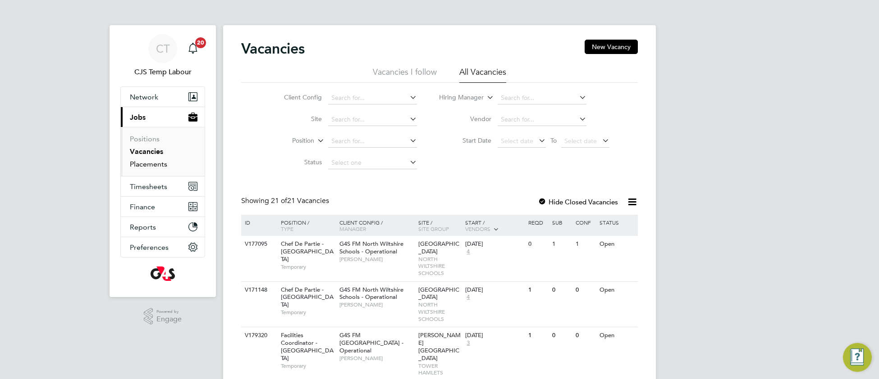
click at [154, 166] on link "Placements" at bounding box center [148, 164] width 37 height 9
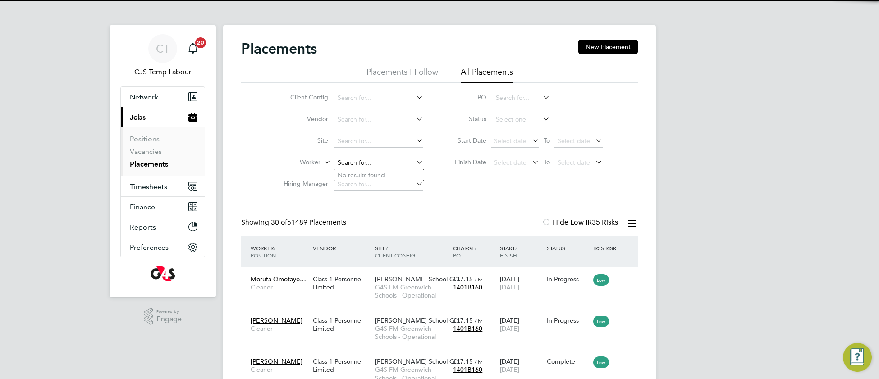
click at [367, 161] on input at bounding box center [378, 163] width 89 height 13
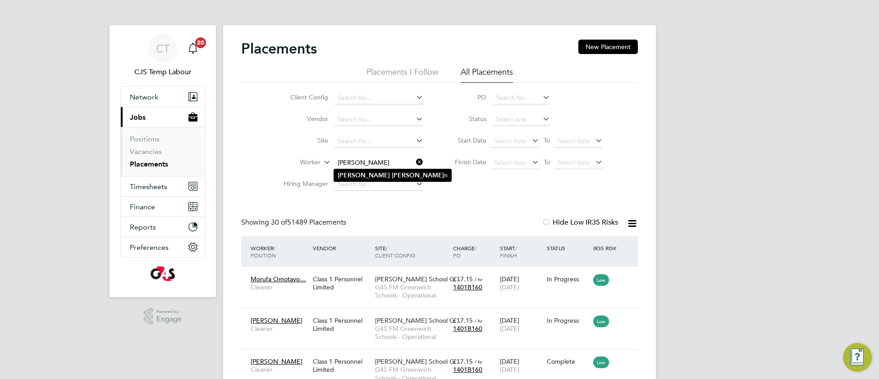
click at [392, 177] on b "Marti" at bounding box center [418, 176] width 52 height 8
type input "Joshua Martin"
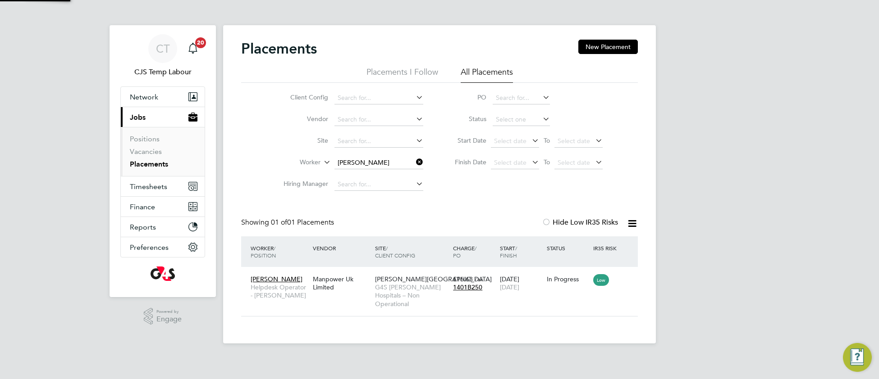
scroll to position [9, 43]
click at [416, 284] on span "G4S FM Churchill Hospitals – Non Operational" at bounding box center [411, 295] width 73 height 25
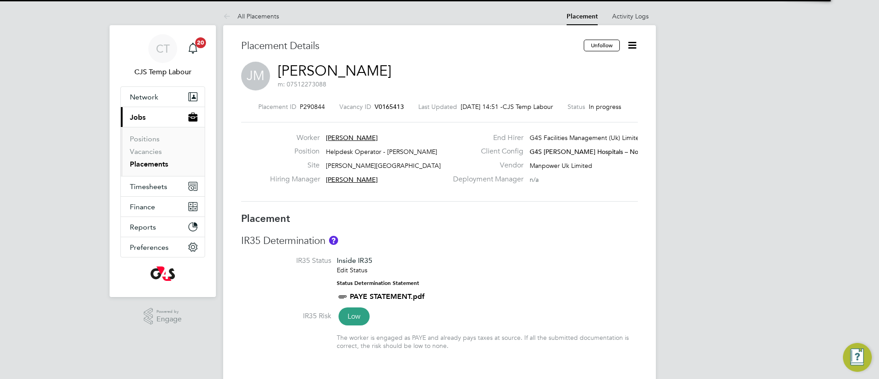
click at [488, 248] on h3 "IR35 Determination" at bounding box center [439, 241] width 397 height 13
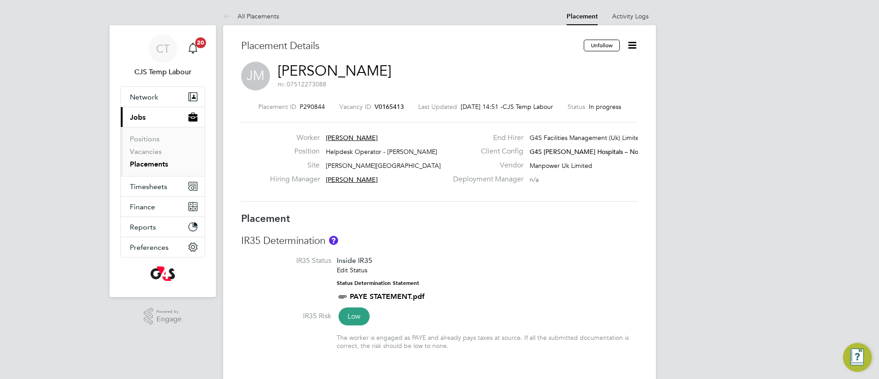
type input "[PERSON_NAME]"
type input "[DATE]"
type input "08:00"
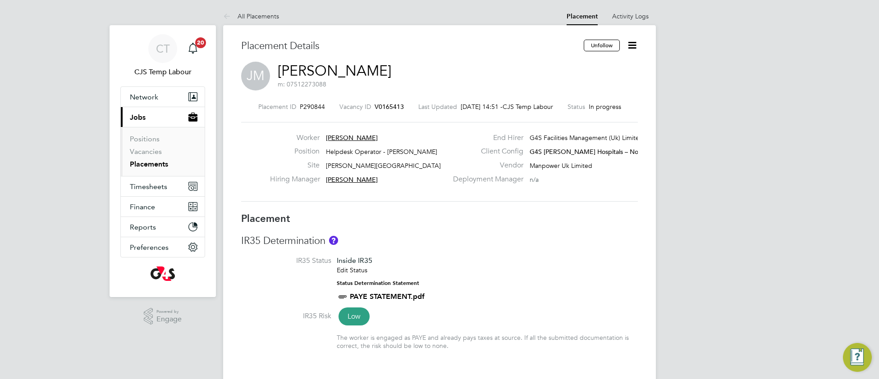
type input "07:59"
type input "T311453"
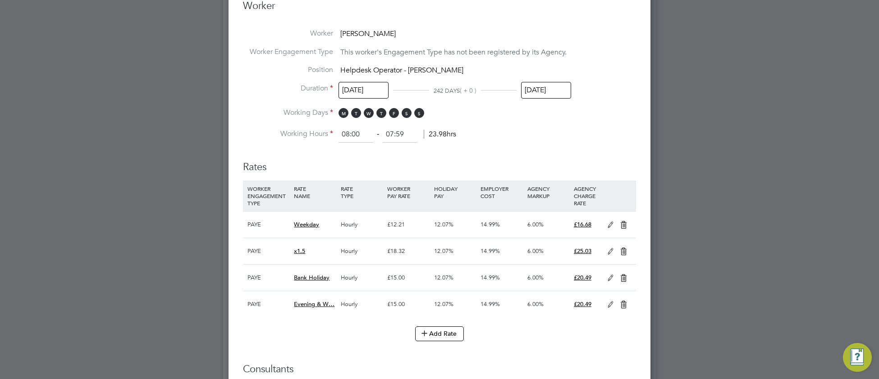
click at [552, 96] on input "[DATE]" at bounding box center [546, 90] width 50 height 17
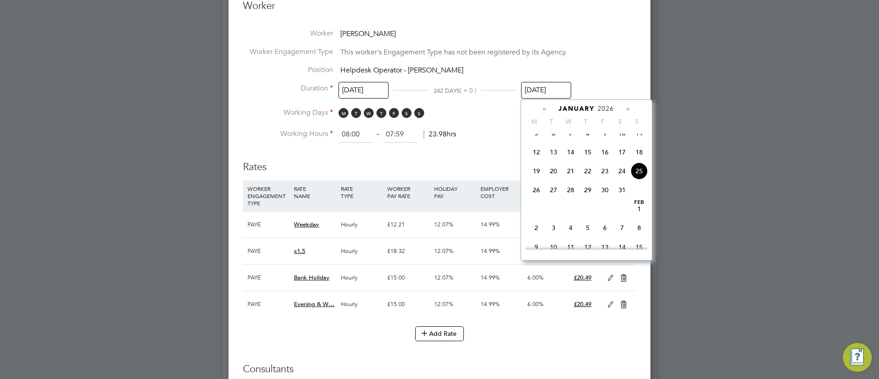
click at [548, 111] on icon at bounding box center [545, 110] width 9 height 10
click at [547, 111] on icon at bounding box center [545, 110] width 9 height 10
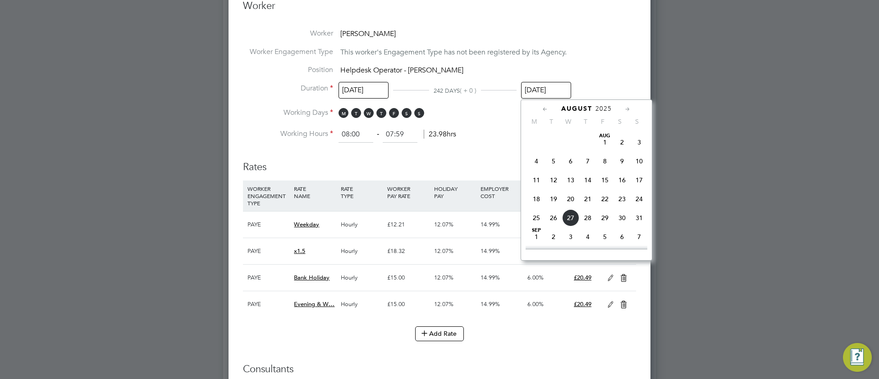
click at [603, 220] on span "29" at bounding box center [604, 218] width 17 height 17
type input "[DATE]"
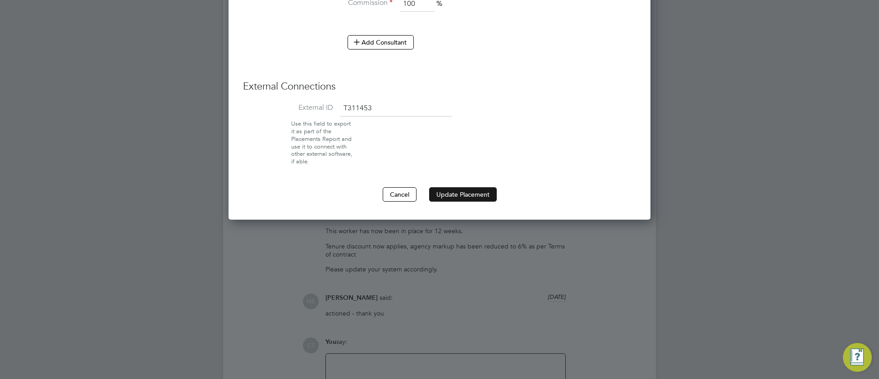
click at [474, 193] on button "Update Placement" at bounding box center [463, 194] width 68 height 14
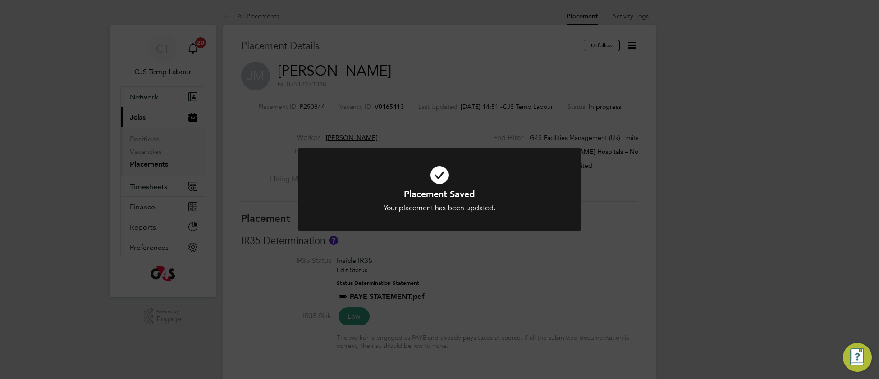
drag, startPoint x: 350, startPoint y: 192, endPoint x: 282, endPoint y: 134, distance: 89.5
click at [350, 192] on h1 "Placement Saved" at bounding box center [439, 194] width 234 height 12
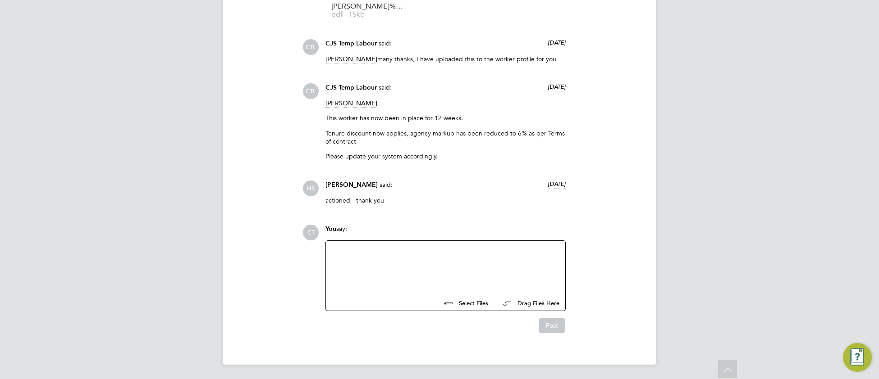
click at [347, 263] on div at bounding box center [445, 266] width 229 height 39
paste div
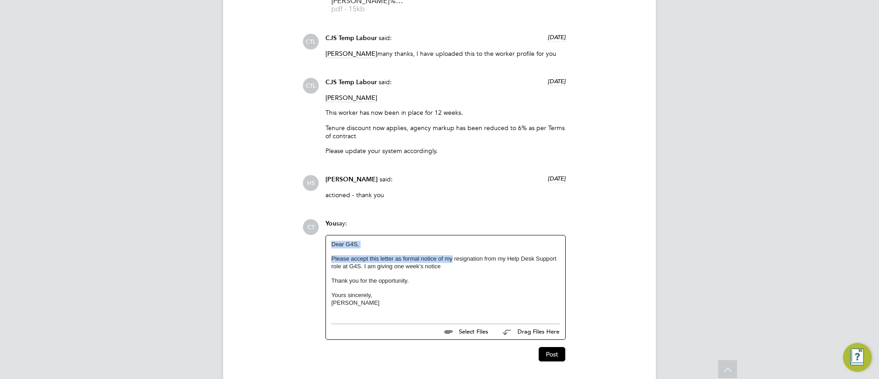
drag, startPoint x: 452, startPoint y: 263, endPoint x: 330, endPoint y: 246, distance: 123.7
click at [330, 246] on div "Dear G4S, Please accept this letter as formal notice of my resignation from my …" at bounding box center [445, 277] width 239 height 83
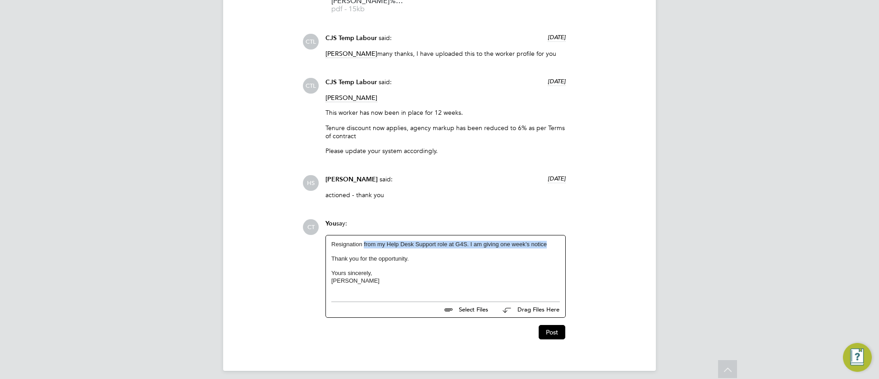
drag, startPoint x: 364, startPoint y: 249, endPoint x: 556, endPoint y: 249, distance: 192.4
click at [548, 246] on p "Resignation from my Help Desk Support role at G4S. I am giving one week’s notice" at bounding box center [445, 245] width 229 height 8
drag, startPoint x: 331, startPoint y: 262, endPoint x: 434, endPoint y: 280, distance: 103.8
click at [434, 280] on div "Resignation from post - last day 29th August Thank you for the opportunity. You…" at bounding box center [445, 263] width 229 height 44
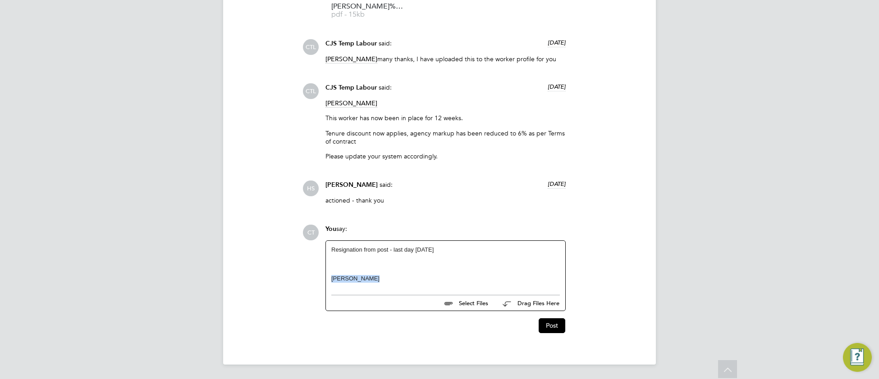
drag, startPoint x: 387, startPoint y: 281, endPoint x: 281, endPoint y: 302, distance: 107.9
click at [281, 302] on div "Operational Instructions & Comments (6) CTL CJS Temp Labour said: 3 months ago …" at bounding box center [439, 84] width 397 height 500
click at [547, 327] on button "Post" at bounding box center [552, 326] width 27 height 14
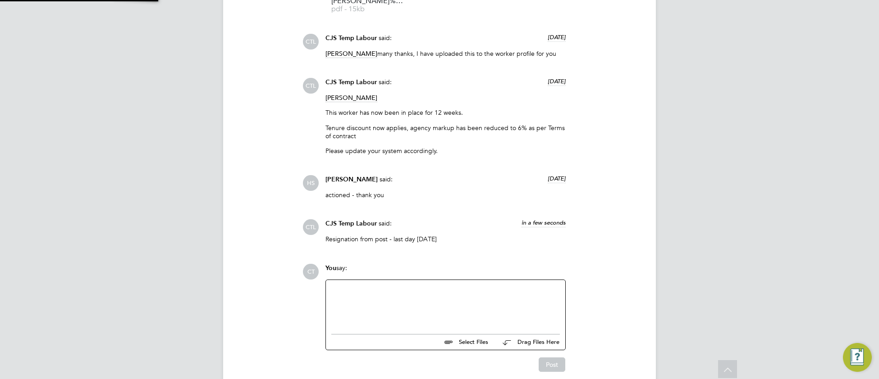
scroll to position [1063, 0]
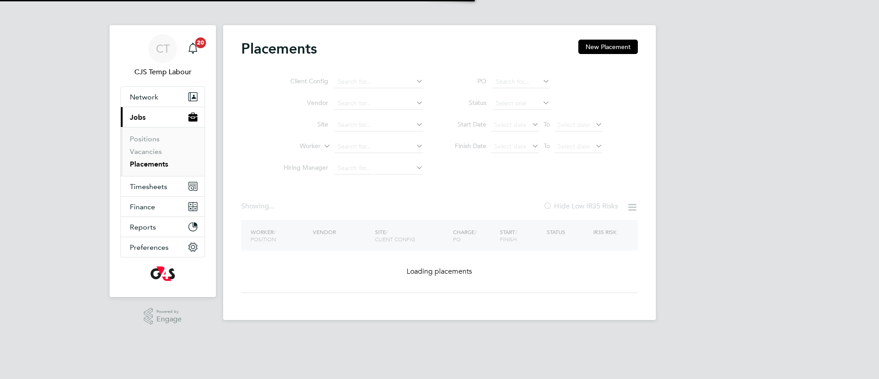
type input "[PERSON_NAME]"
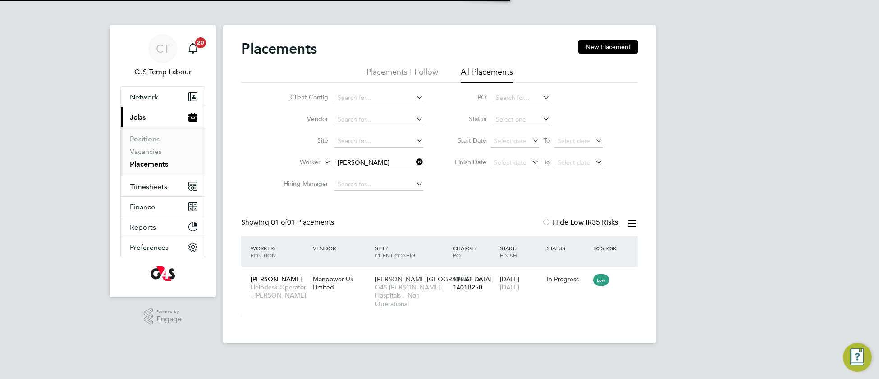
scroll to position [9, 43]
click at [146, 186] on span "Timesheets" at bounding box center [148, 187] width 37 height 9
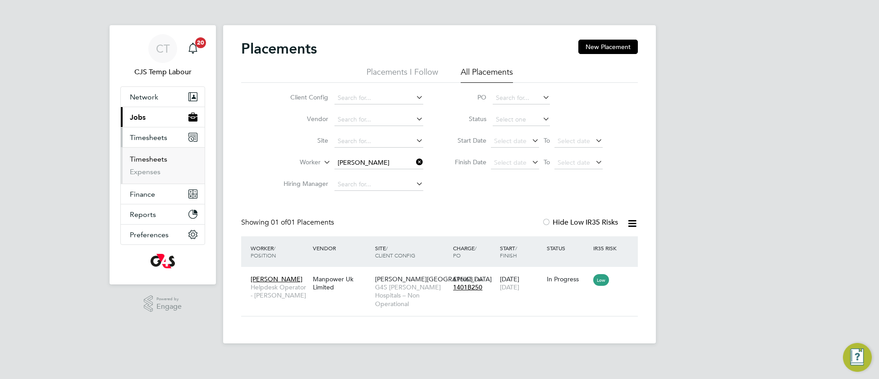
click at [147, 160] on link "Timesheets" at bounding box center [148, 159] width 37 height 9
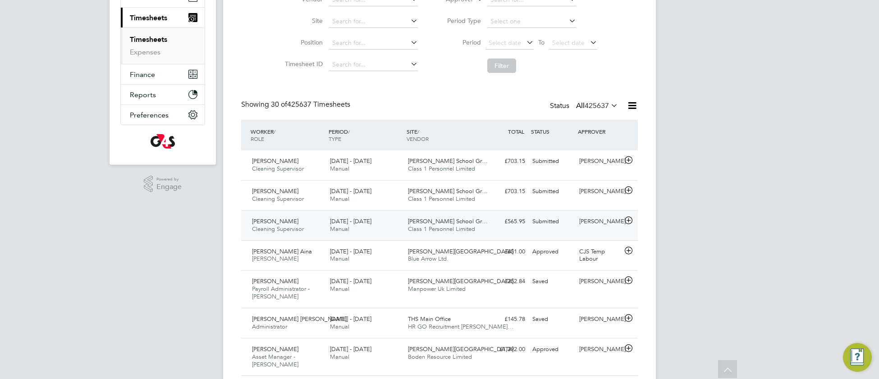
click at [352, 229] on div "4 - 10 Aug 2025 Manual" at bounding box center [365, 226] width 78 height 23
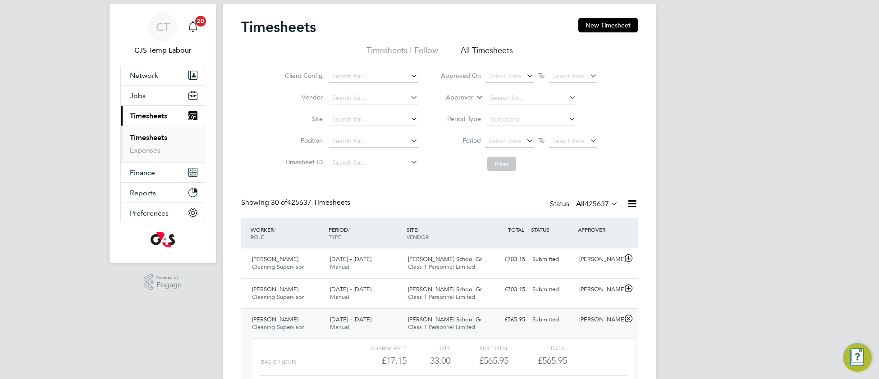
click at [475, 97] on icon at bounding box center [475, 95] width 0 height 8
click at [456, 107] on li "Worker" at bounding box center [451, 108] width 45 height 12
click at [497, 96] on input at bounding box center [531, 98] width 89 height 13
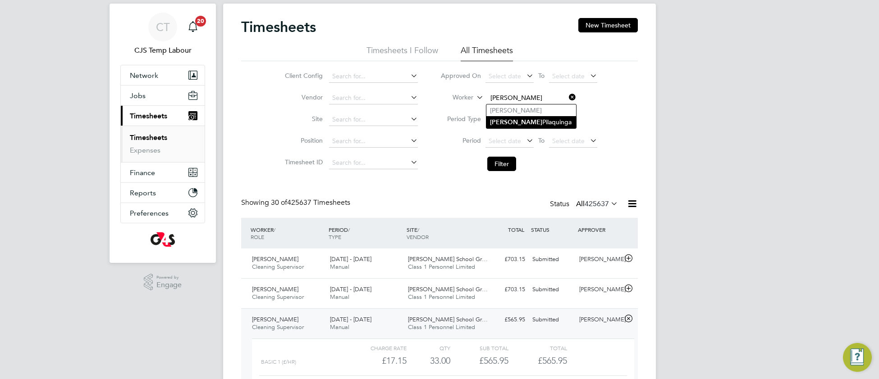
click at [520, 122] on li "Erick Pilaquinga" at bounding box center [531, 122] width 90 height 12
type input "Erick Pilaquinga"
click at [498, 164] on button "Filter" at bounding box center [501, 164] width 29 height 14
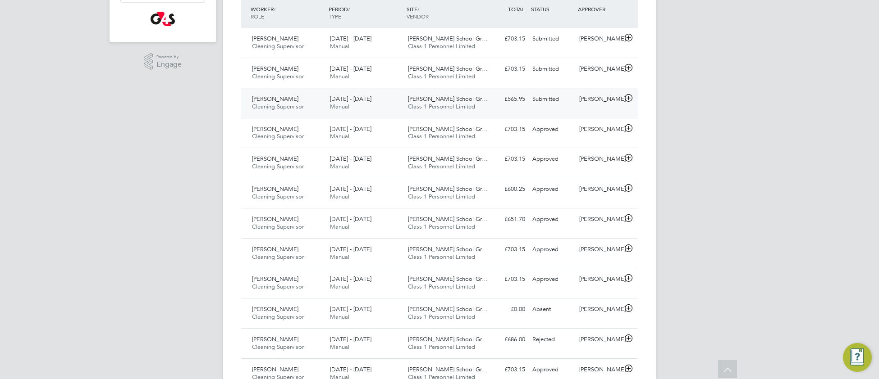
click at [460, 108] on span "Class 1 Personnel Limited" at bounding box center [441, 107] width 67 height 8
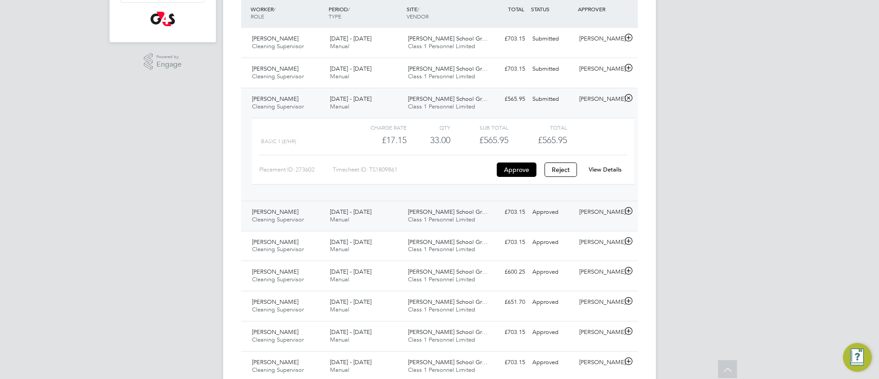
click at [439, 215] on span "Thomas Tallis School Gr…" at bounding box center [448, 212] width 80 height 8
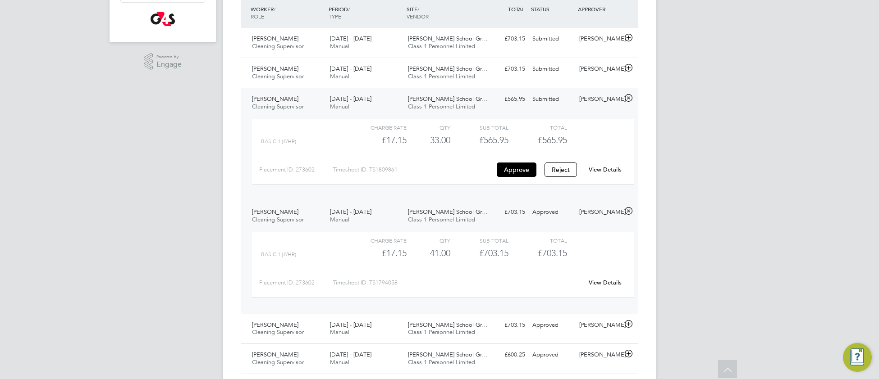
click at [607, 287] on link "View Details" at bounding box center [605, 283] width 33 height 8
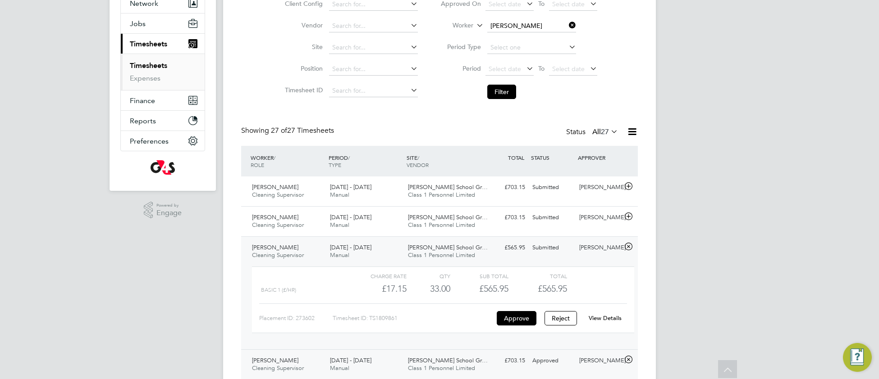
click at [610, 320] on link "View Details" at bounding box center [605, 319] width 33 height 8
click at [441, 223] on span "Class 1 Personnel Limited" at bounding box center [441, 225] width 67 height 8
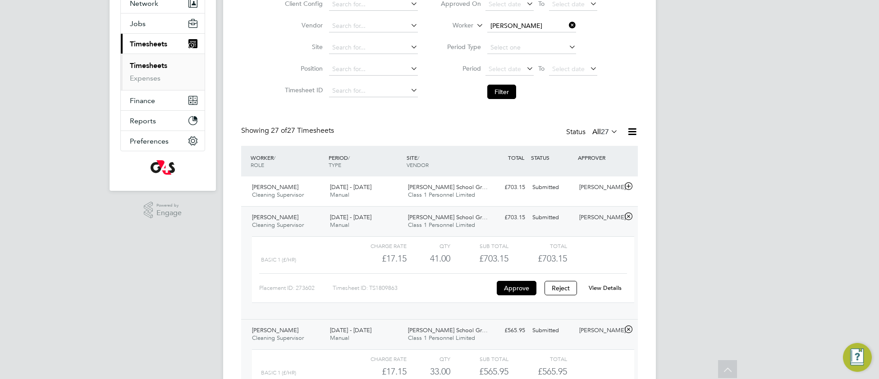
click at [616, 289] on link "View Details" at bounding box center [605, 288] width 33 height 8
click at [389, 193] on div "18 - 24 Aug 2025 Manual" at bounding box center [365, 191] width 78 height 23
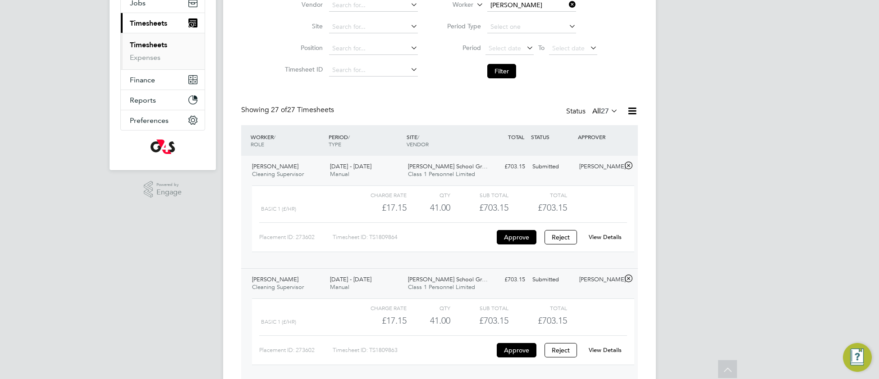
click at [594, 239] on link "View Details" at bounding box center [605, 237] width 33 height 8
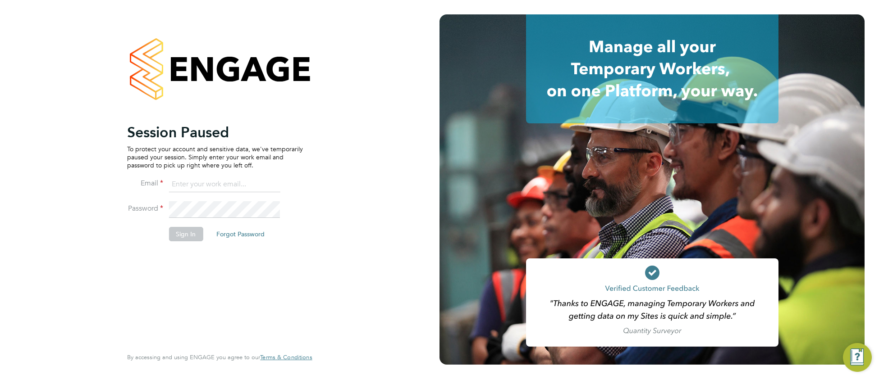
drag, startPoint x: 198, startPoint y: 187, endPoint x: 217, endPoint y: 187, distance: 18.9
click at [199, 187] on input at bounding box center [224, 185] width 111 height 16
type input "cjs.templabour@uk.g4s.com"
click at [179, 242] on button "Sign In" at bounding box center [186, 234] width 34 height 14
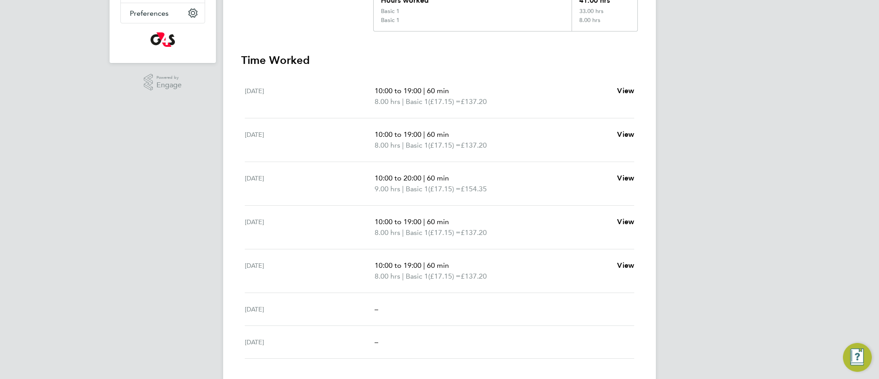
scroll to position [163, 0]
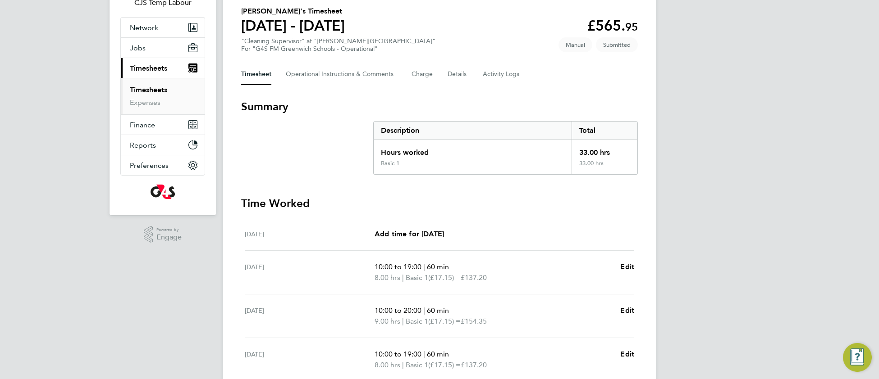
scroll to position [66, 0]
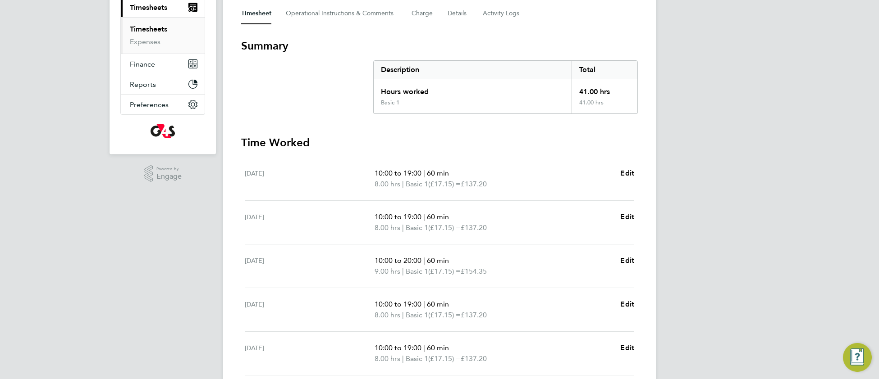
scroll to position [34, 0]
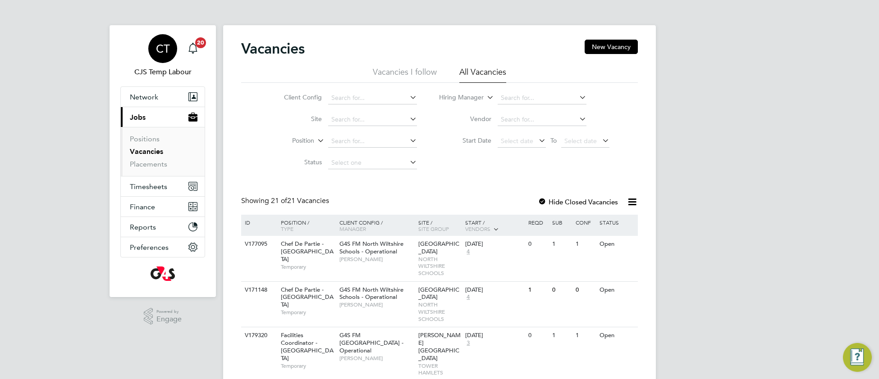
click at [160, 49] on span "CT" at bounding box center [163, 49] width 14 height 12
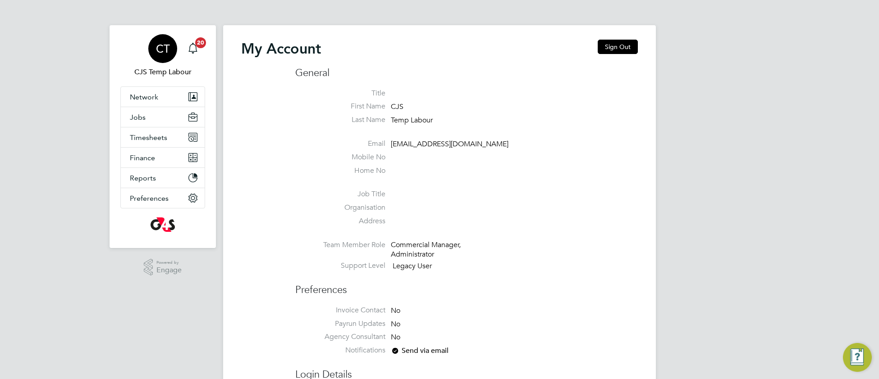
click at [612, 53] on button "Sign Out" at bounding box center [618, 47] width 40 height 14
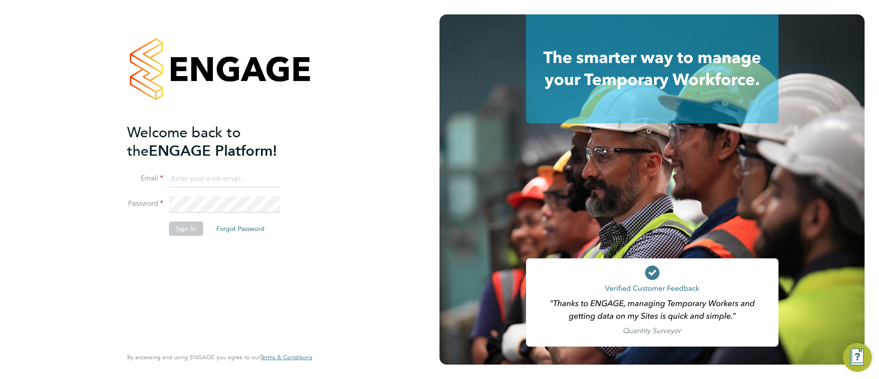
click at [202, 177] on input at bounding box center [224, 179] width 111 height 16
type input "[EMAIL_ADDRESS][DOMAIN_NAME]"
click at [188, 232] on button "Sign In" at bounding box center [186, 229] width 34 height 14
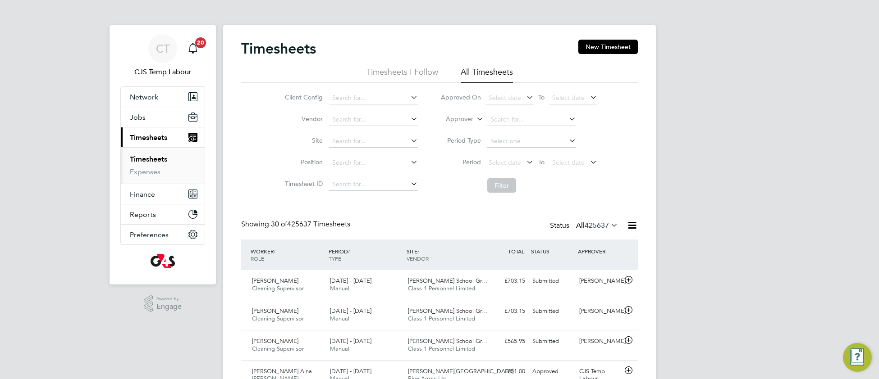
click at [609, 227] on icon at bounding box center [609, 225] width 0 height 13
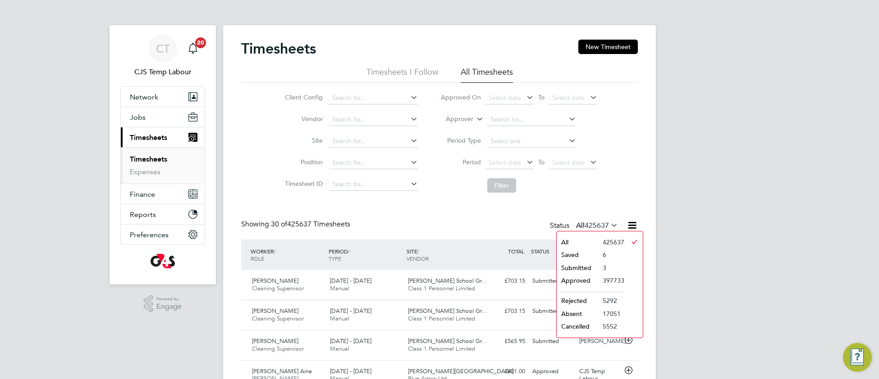
drag, startPoint x: 580, startPoint y: 270, endPoint x: 533, endPoint y: 269, distance: 47.3
click at [578, 270] on li "Submitted" at bounding box center [577, 268] width 41 height 13
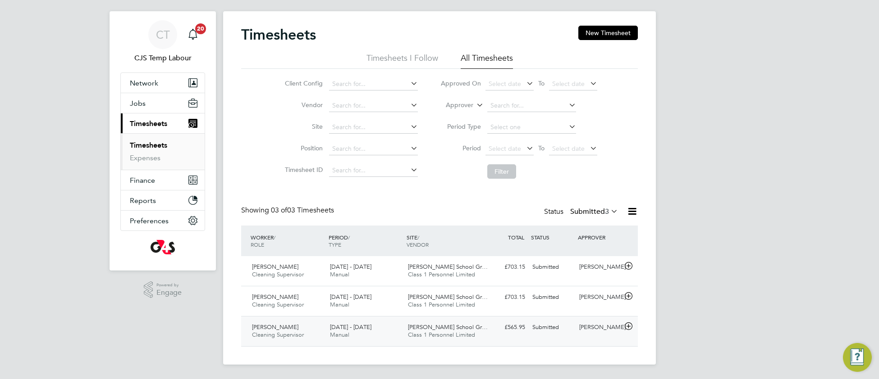
click at [427, 327] on span "Thomas Tallis School Gr…" at bounding box center [448, 328] width 80 height 8
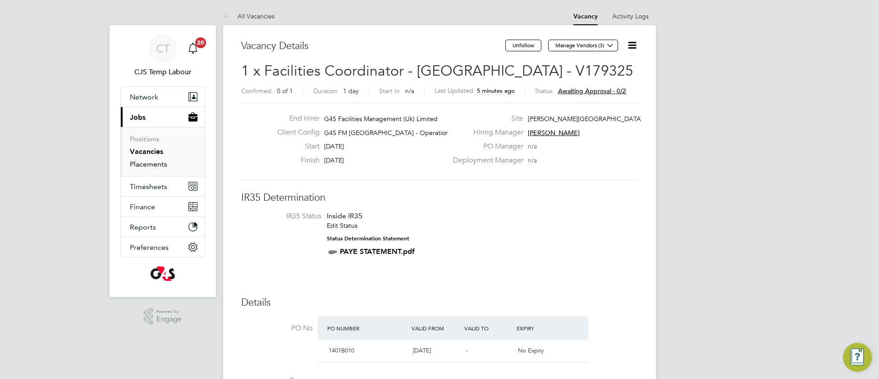
click at [148, 167] on link "Placements" at bounding box center [148, 164] width 37 height 9
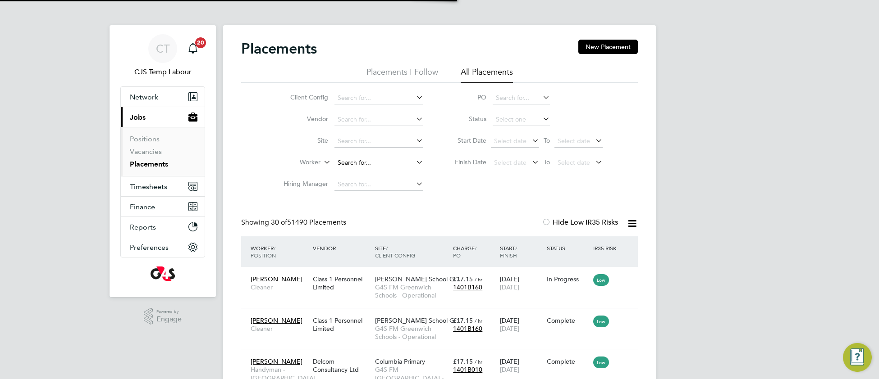
scroll to position [34, 78]
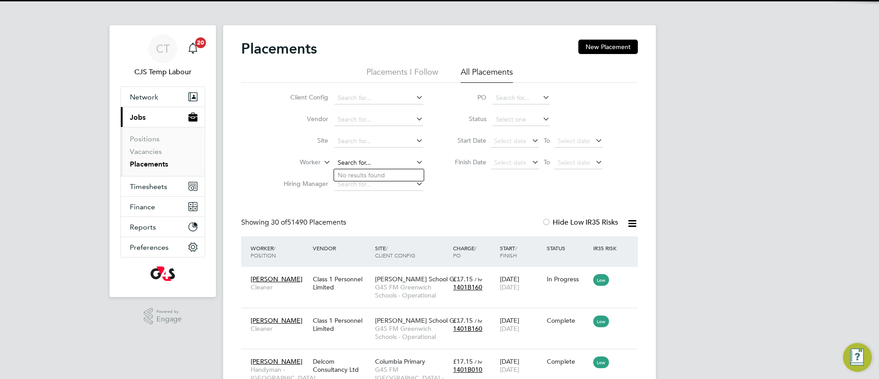
click at [356, 158] on input at bounding box center [378, 163] width 89 height 13
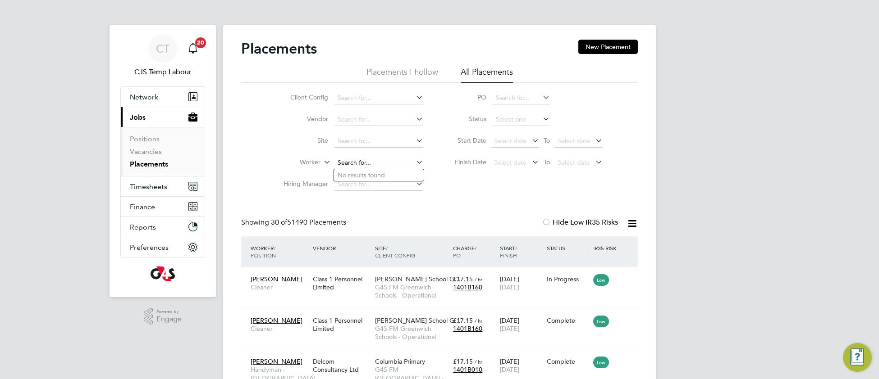
paste input "Caroline Sullivan"
type input "Caroline Sullivan"
click at [357, 175] on b "Caroline" at bounding box center [364, 176] width 52 height 8
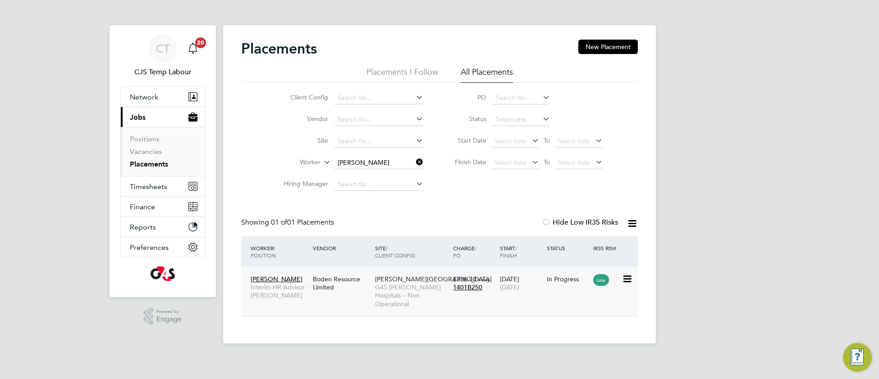
click at [407, 280] on span "Churchill Hospital" at bounding box center [433, 279] width 117 height 8
click at [152, 185] on span "Timesheets" at bounding box center [148, 187] width 37 height 9
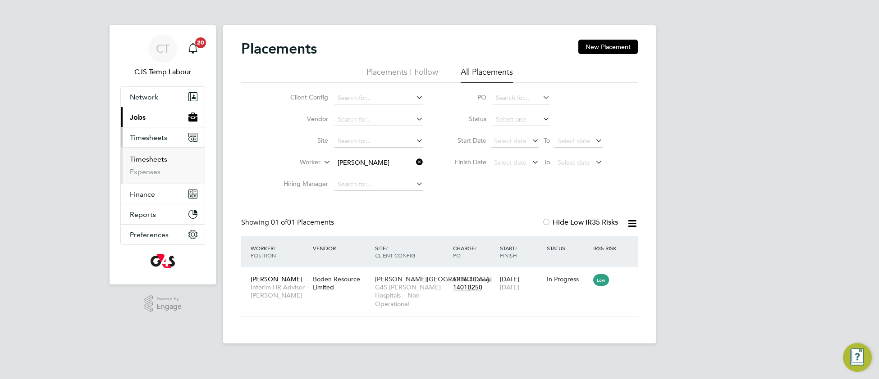
drag, startPoint x: 153, startPoint y: 163, endPoint x: 192, endPoint y: 167, distance: 39.4
click at [153, 162] on link "Timesheets" at bounding box center [148, 159] width 37 height 9
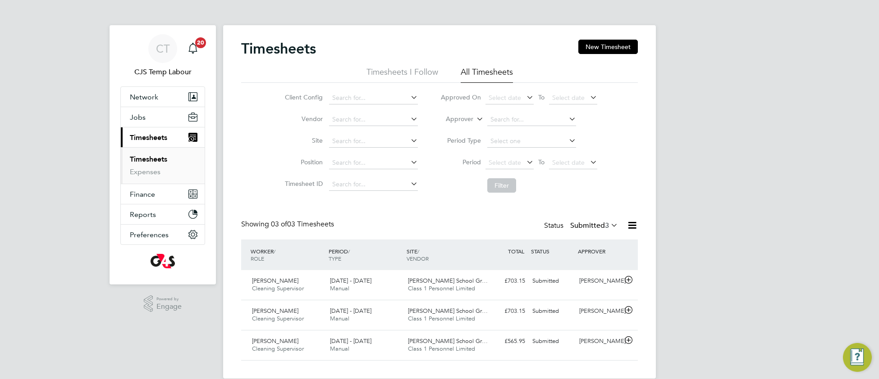
scroll to position [14, 0]
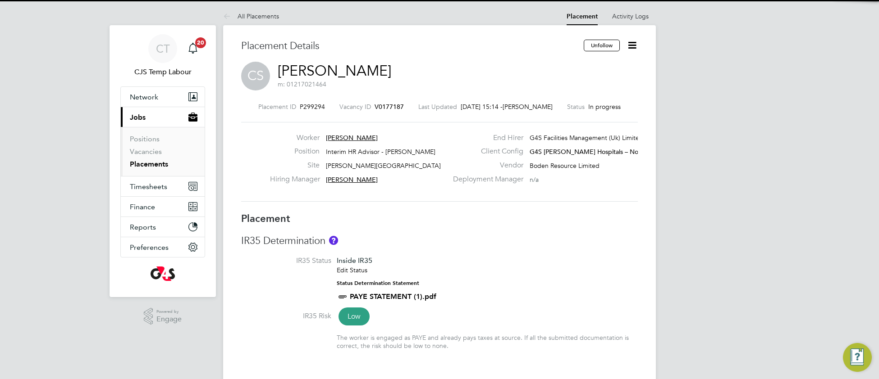
click at [461, 242] on h3 "IR35 Determination" at bounding box center [439, 241] width 397 height 13
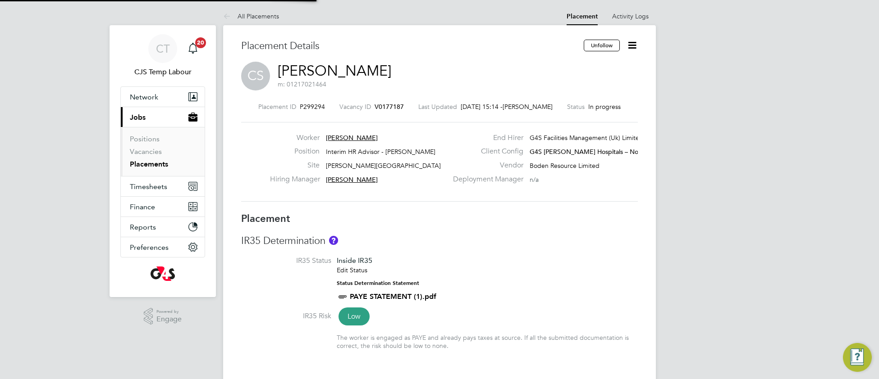
type input "Karen Kemp"
type input "04 Aug 2025"
type input "02 Nov 2025"
type input "08:30"
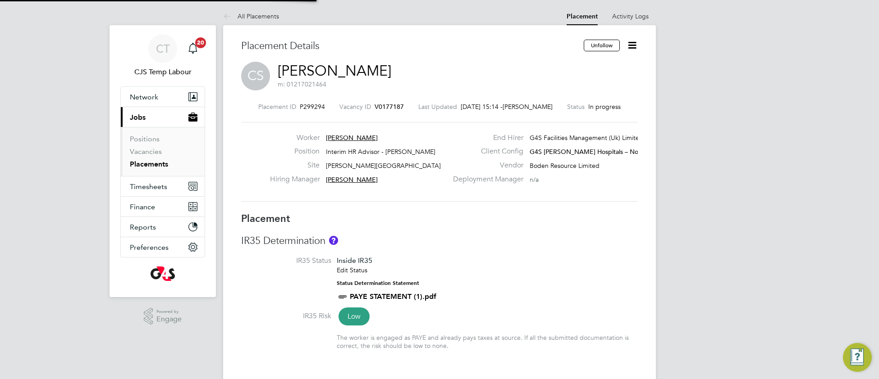
type input "17:30"
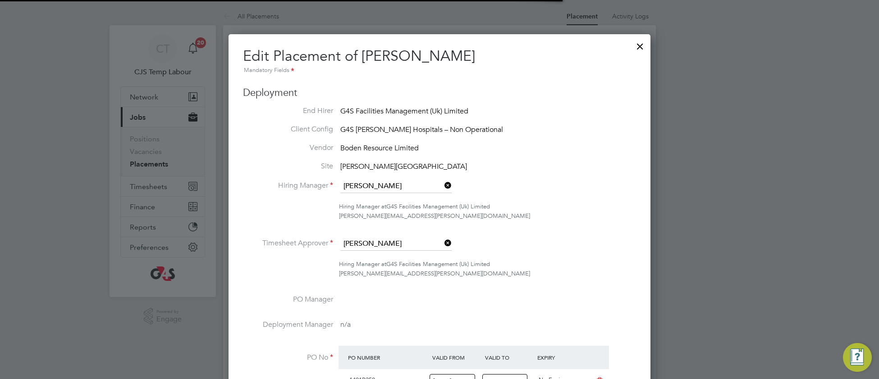
scroll to position [4, 4]
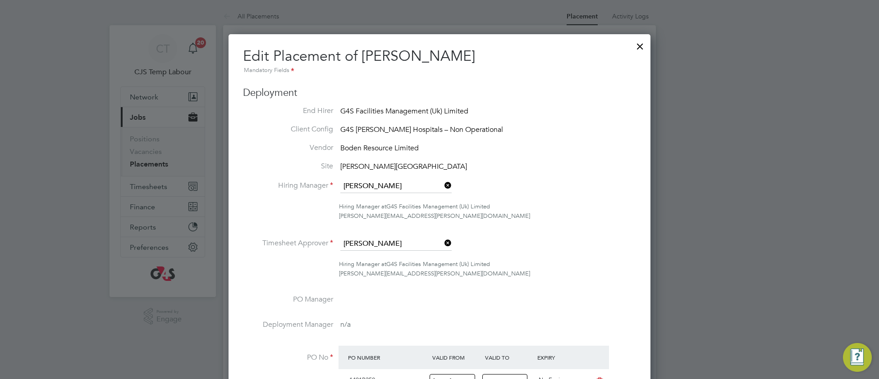
click at [639, 50] on div at bounding box center [640, 44] width 16 height 16
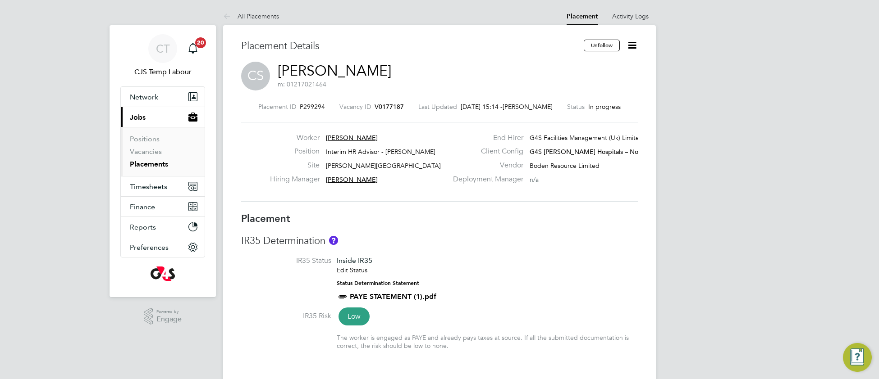
click at [635, 48] on icon at bounding box center [631, 45] width 11 height 11
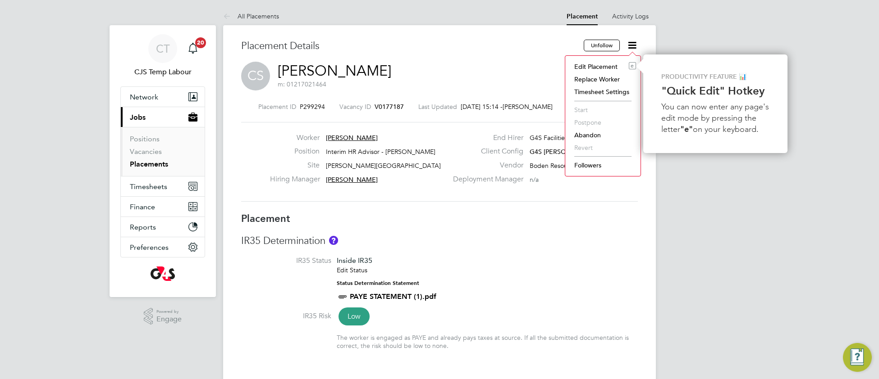
click at [608, 92] on li "Timesheet Settings" at bounding box center [603, 92] width 66 height 13
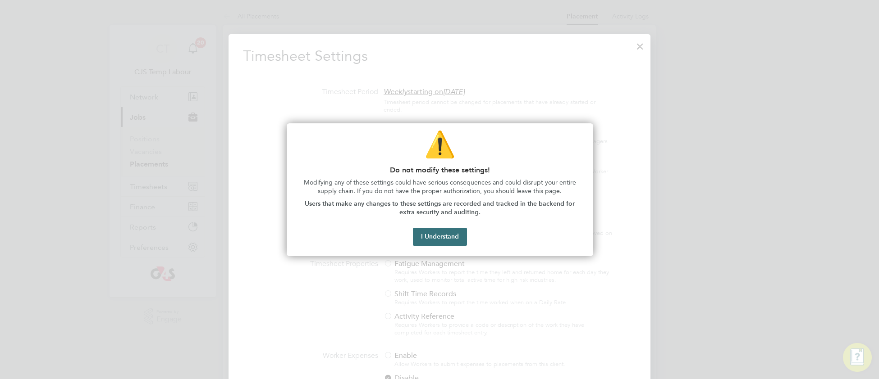
click at [443, 237] on button "I Understand" at bounding box center [440, 237] width 54 height 18
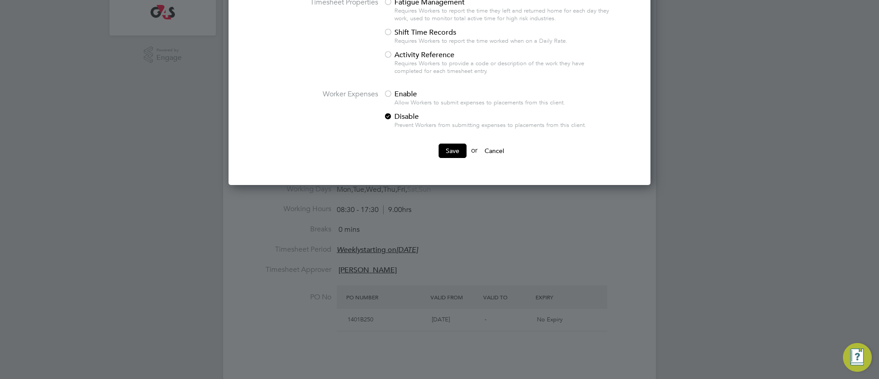
click at [391, 95] on div at bounding box center [388, 94] width 9 height 9
click at [454, 158] on button "Save" at bounding box center [453, 151] width 28 height 14
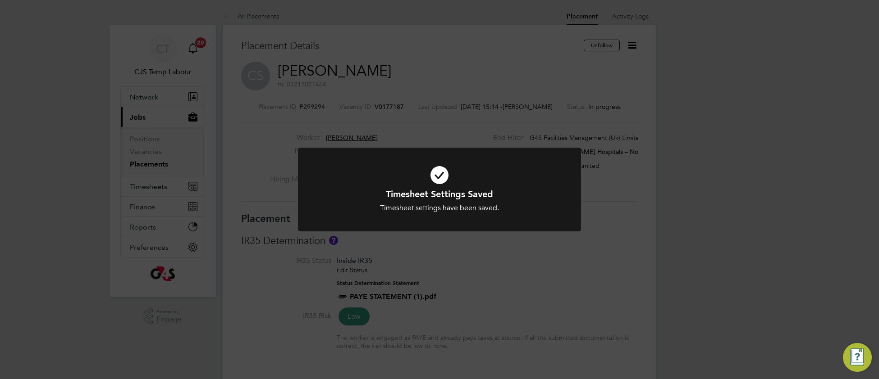
click at [370, 194] on h1 "Timesheet Settings Saved" at bounding box center [439, 194] width 234 height 12
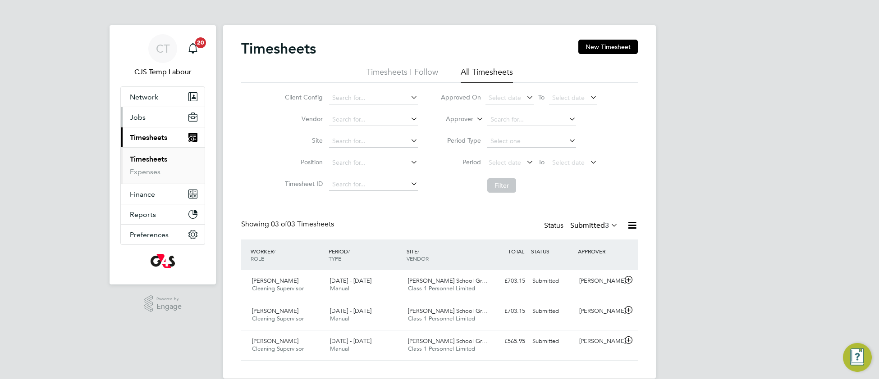
click at [142, 117] on span "Jobs" at bounding box center [138, 117] width 16 height 9
click at [140, 119] on span "Jobs" at bounding box center [138, 117] width 16 height 9
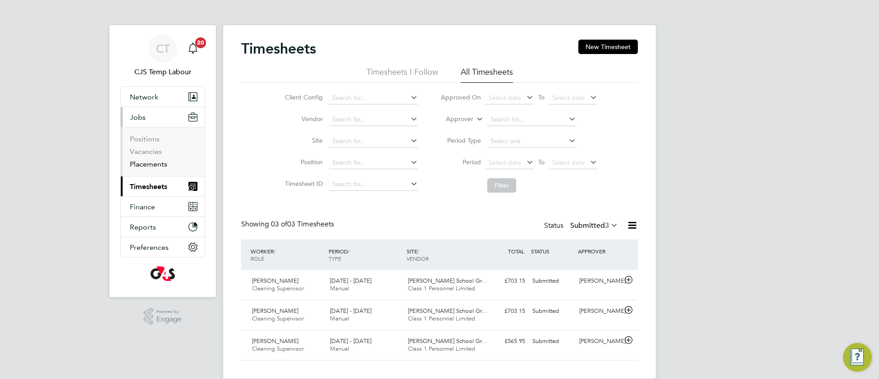
drag, startPoint x: 155, startPoint y: 164, endPoint x: 169, endPoint y: 162, distance: 15.0
click at [155, 164] on link "Placements" at bounding box center [148, 164] width 37 height 9
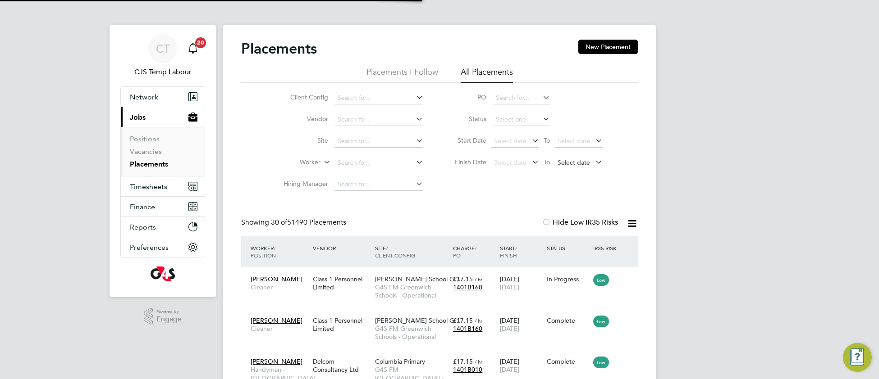
scroll to position [34, 78]
click at [562, 165] on span "Select date" at bounding box center [574, 163] width 32 height 8
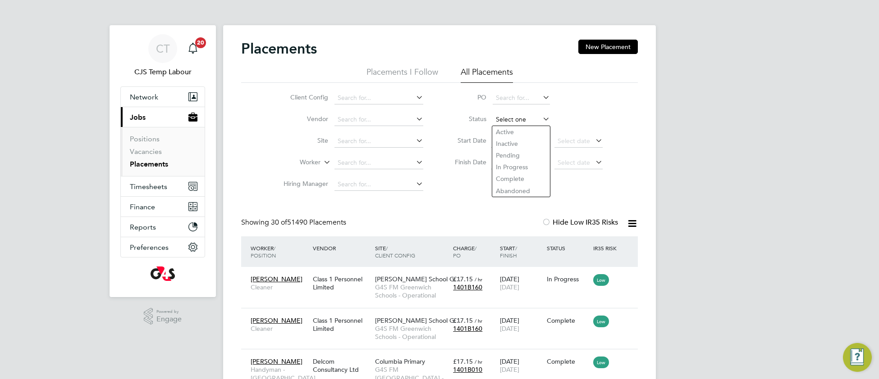
click at [503, 122] on input at bounding box center [521, 120] width 57 height 13
click at [509, 144] on li "Inactive" at bounding box center [521, 144] width 58 height 12
type input "Inactive"
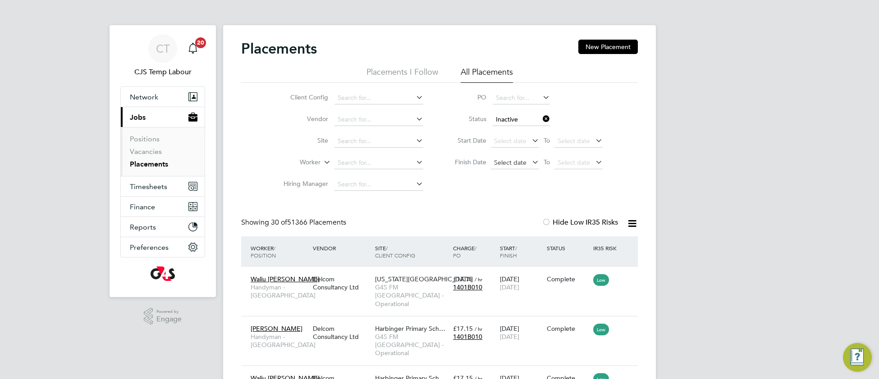
click at [509, 162] on span "Select date" at bounding box center [510, 163] width 32 height 8
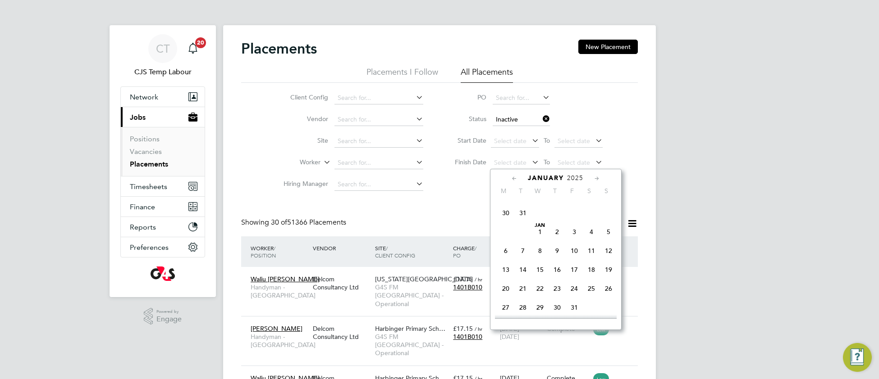
click at [538, 235] on span "Jan 1" at bounding box center [539, 232] width 17 height 17
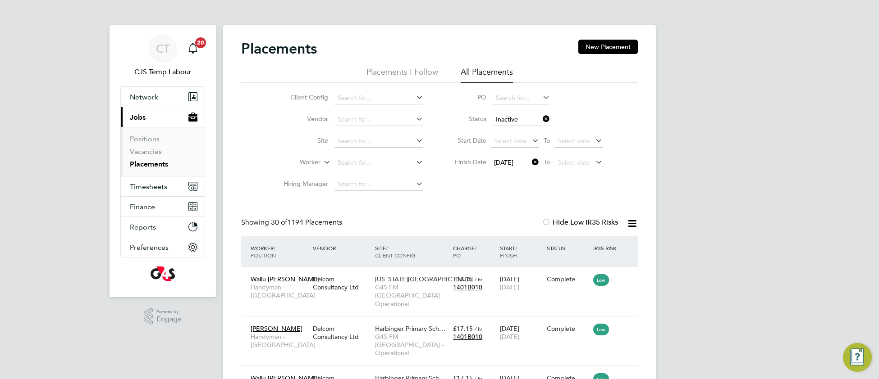
click at [628, 228] on icon at bounding box center [631, 223] width 11 height 11
click at [570, 244] on li "Download Placements Report" at bounding box center [587, 245] width 96 height 13
click at [530, 164] on icon at bounding box center [530, 162] width 0 height 13
click at [541, 116] on icon at bounding box center [541, 119] width 0 height 13
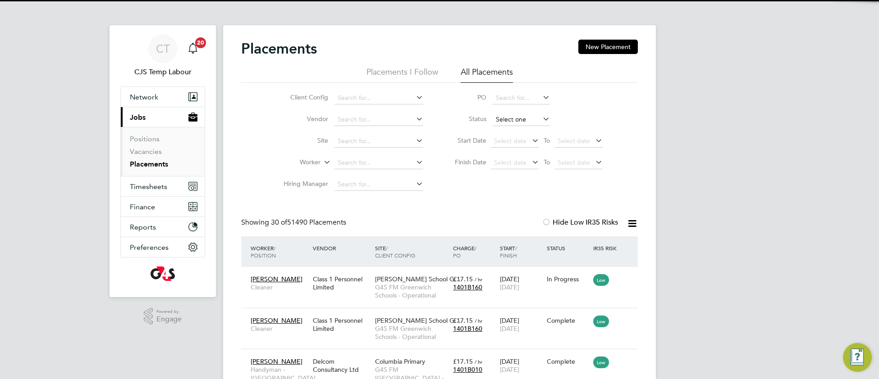
click at [519, 118] on input at bounding box center [521, 120] width 57 height 13
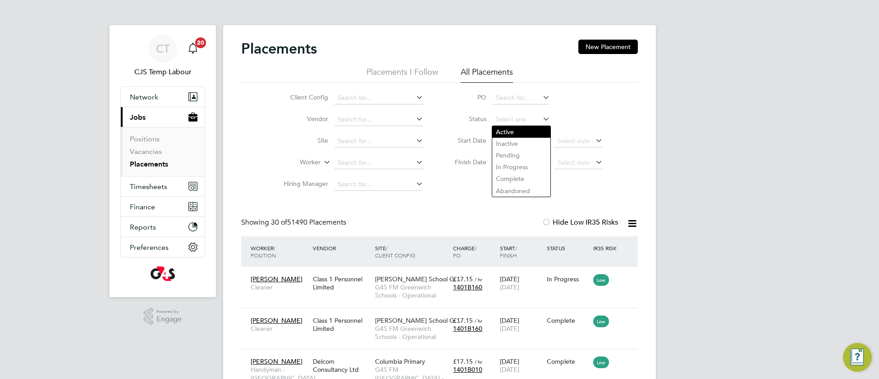
click at [524, 133] on li "Active" at bounding box center [521, 132] width 58 height 12
type input "Active"
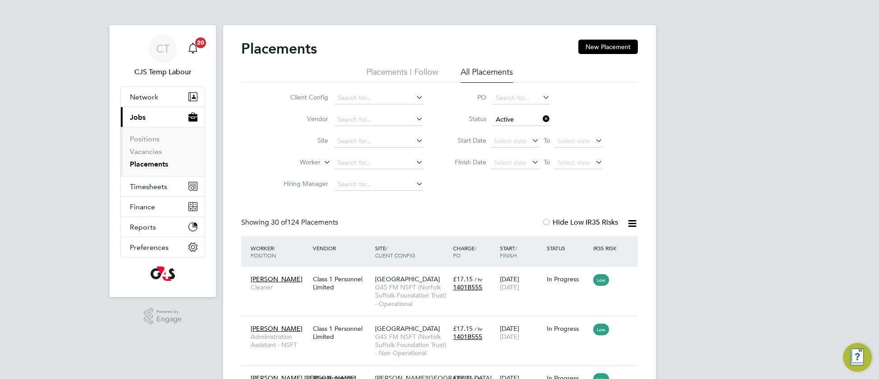
click at [630, 225] on icon at bounding box center [631, 223] width 11 height 11
click at [590, 248] on li "Download Placements Report" at bounding box center [587, 245] width 96 height 13
click at [146, 188] on span "Timesheets" at bounding box center [148, 187] width 37 height 9
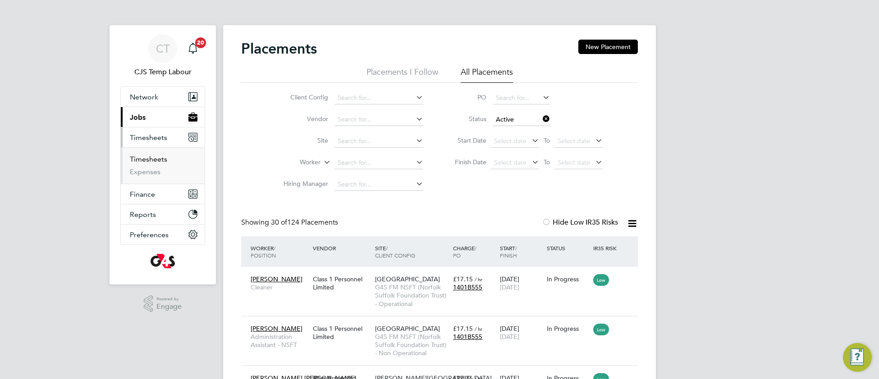
click at [153, 159] on link "Timesheets" at bounding box center [148, 159] width 37 height 9
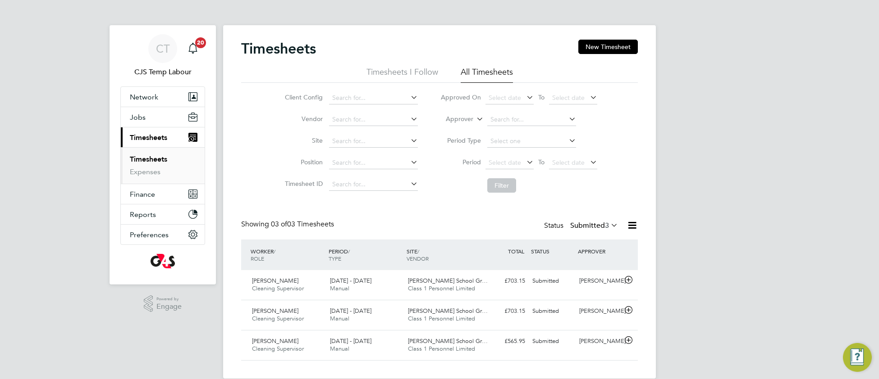
click at [877, 95] on div "CT CJS Temp Labour Notifications 20 Applications: Network Team Members Business…" at bounding box center [439, 196] width 879 height 393
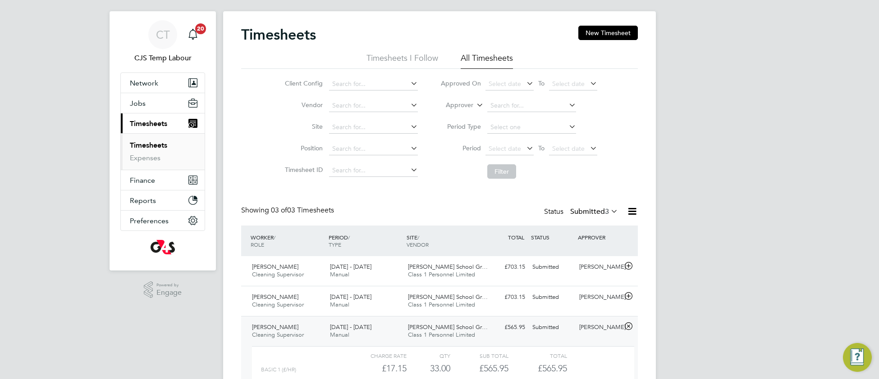
drag, startPoint x: 150, startPoint y: 145, endPoint x: 157, endPoint y: 145, distance: 7.2
click at [150, 145] on link "Timesheets" at bounding box center [148, 145] width 37 height 9
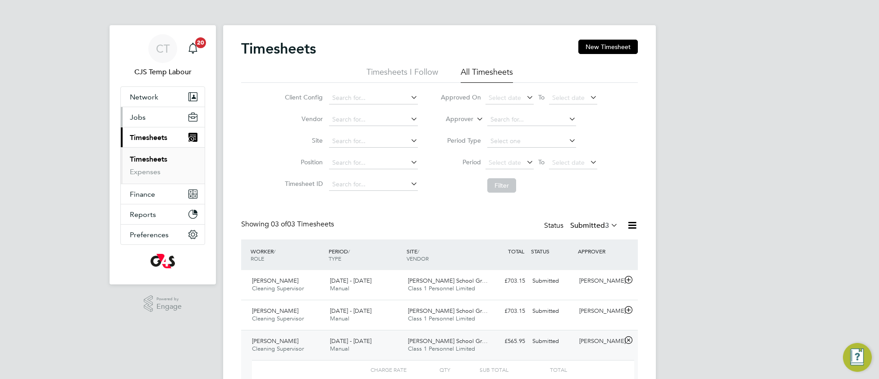
click at [140, 119] on span "Jobs" at bounding box center [138, 117] width 16 height 9
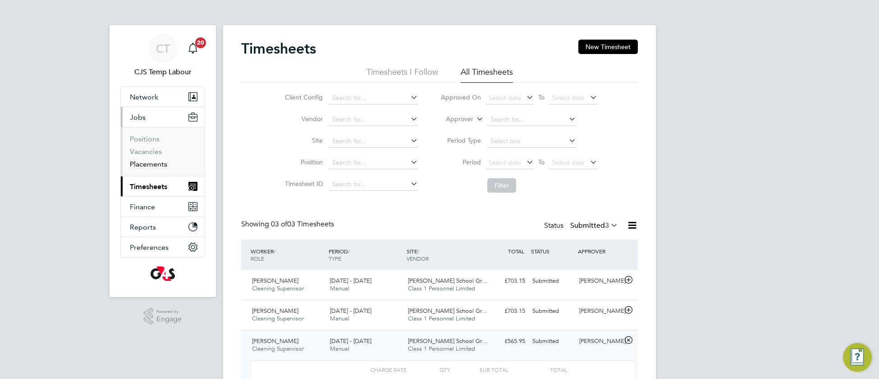
click at [144, 166] on link "Placements" at bounding box center [148, 164] width 37 height 9
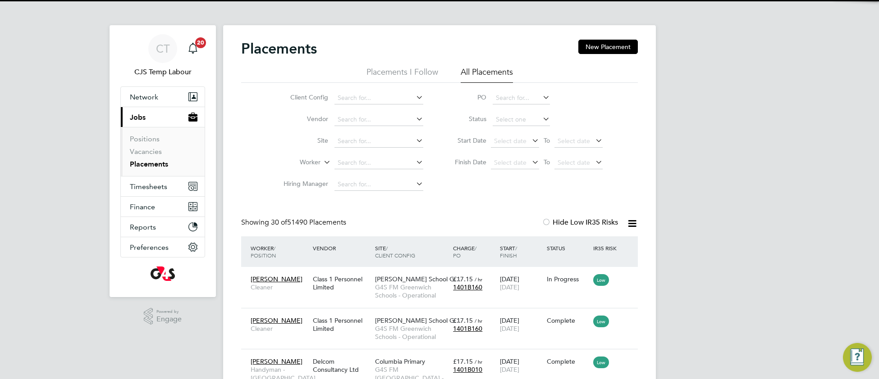
scroll to position [34, 78]
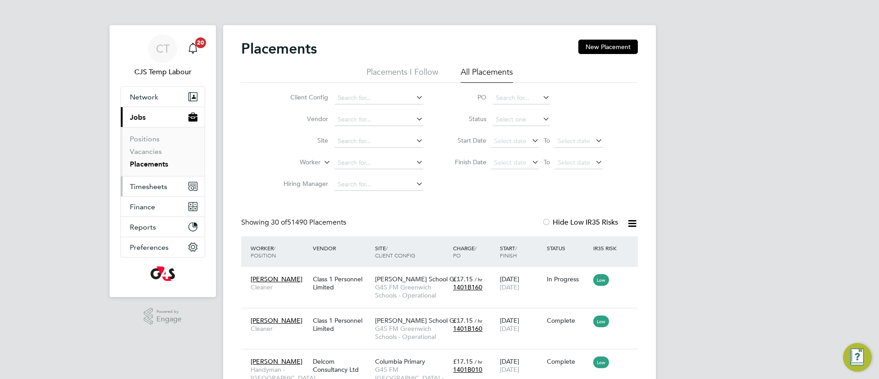
click at [144, 191] on span "Timesheets" at bounding box center [148, 187] width 37 height 9
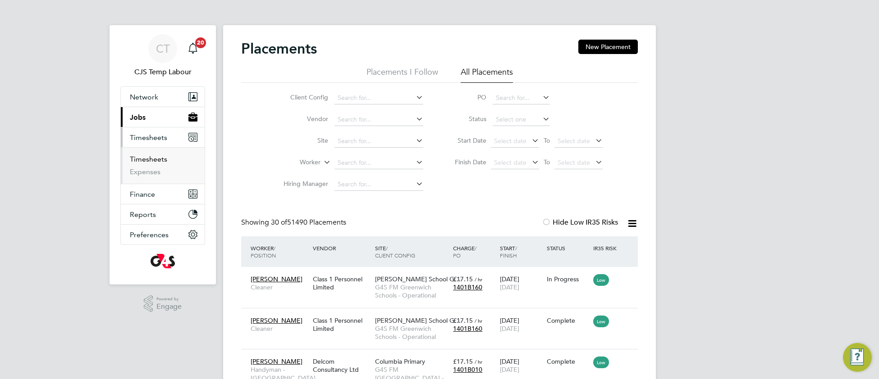
click at [148, 164] on link "Timesheets" at bounding box center [148, 159] width 37 height 9
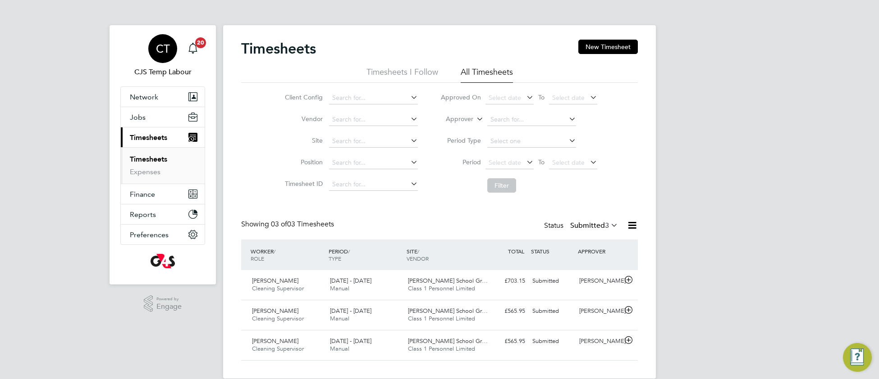
click at [161, 45] on span "CT" at bounding box center [163, 49] width 14 height 12
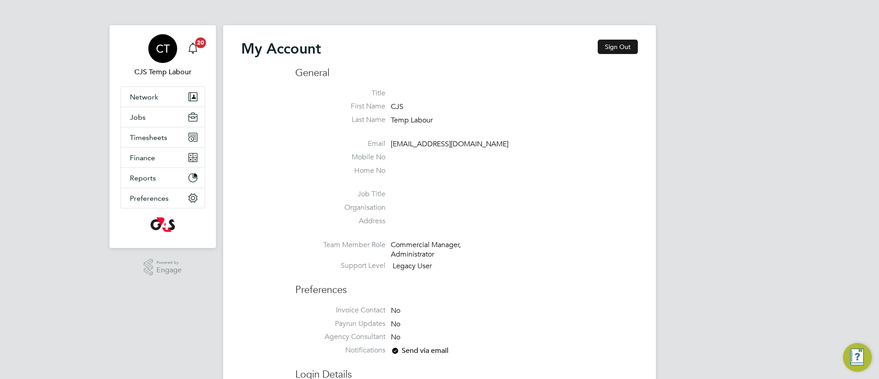
click at [605, 40] on button "Sign Out" at bounding box center [618, 47] width 40 height 14
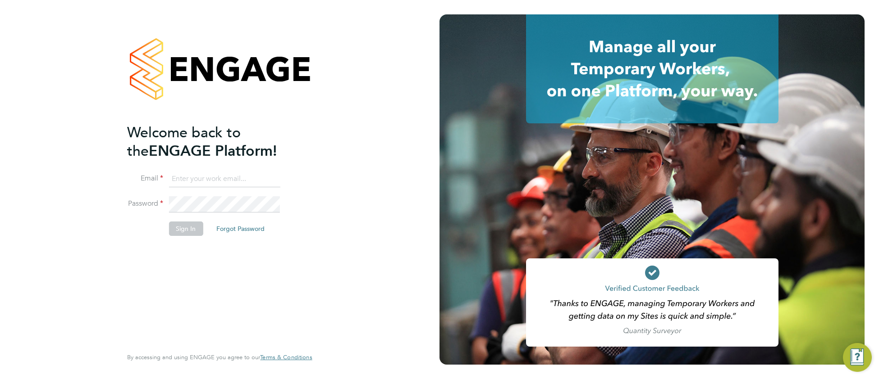
click at [224, 178] on input at bounding box center [224, 179] width 111 height 16
type input "pts.templabour@uk.g4s.com"
click at [188, 232] on button "Sign In" at bounding box center [186, 229] width 34 height 14
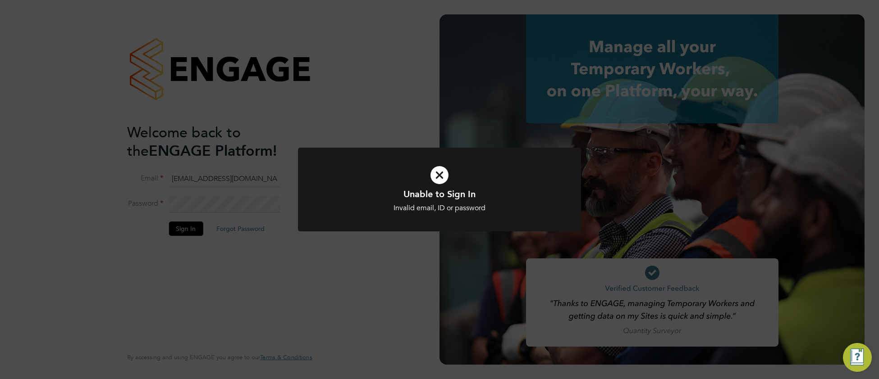
click at [337, 186] on icon at bounding box center [439, 175] width 234 height 35
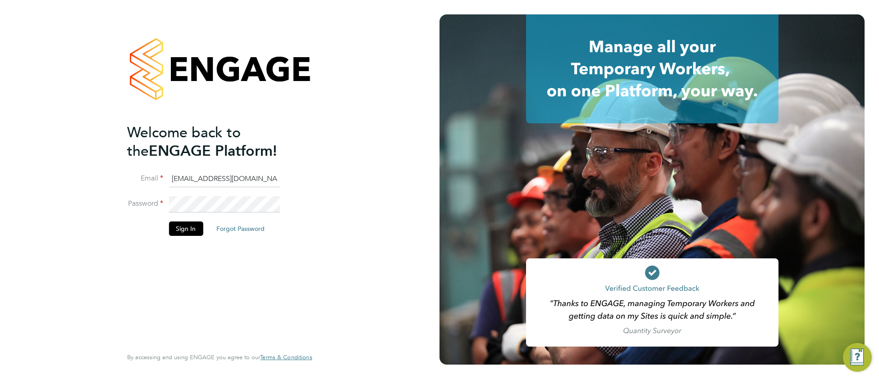
click at [132, 213] on li "Password" at bounding box center [215, 209] width 176 height 25
drag, startPoint x: 187, startPoint y: 231, endPoint x: 197, endPoint y: 233, distance: 10.0
click at [187, 232] on button "Sign In" at bounding box center [186, 229] width 34 height 14
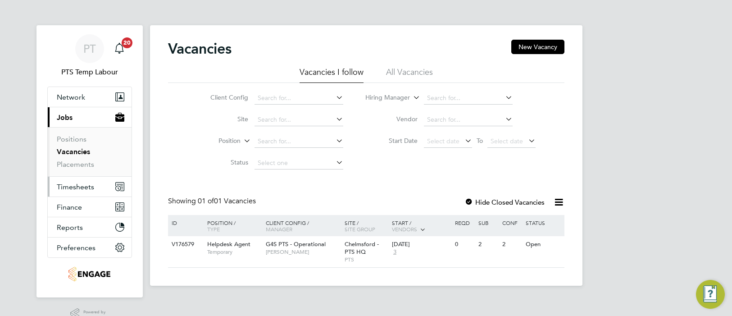
click at [76, 188] on span "Timesheets" at bounding box center [75, 187] width 37 height 9
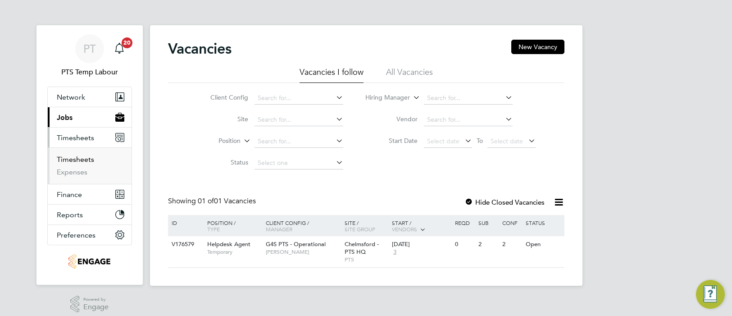
click at [83, 161] on link "Timesheets" at bounding box center [75, 159] width 37 height 9
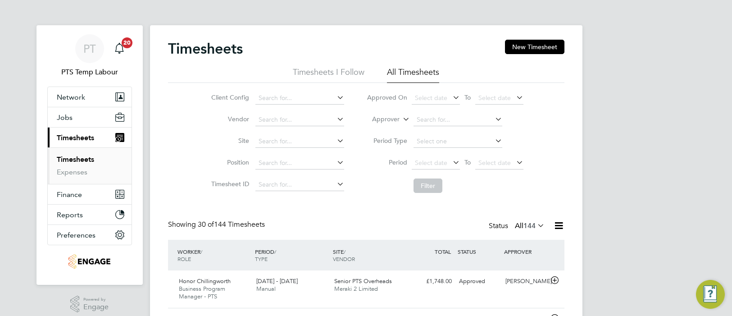
drag, startPoint x: 403, startPoint y: 120, endPoint x: 400, endPoint y: 123, distance: 4.8
click at [401, 121] on icon at bounding box center [401, 117] width 0 height 8
click at [384, 133] on li "Worker" at bounding box center [378, 130] width 45 height 12
click at [429, 116] on input at bounding box center [458, 120] width 89 height 13
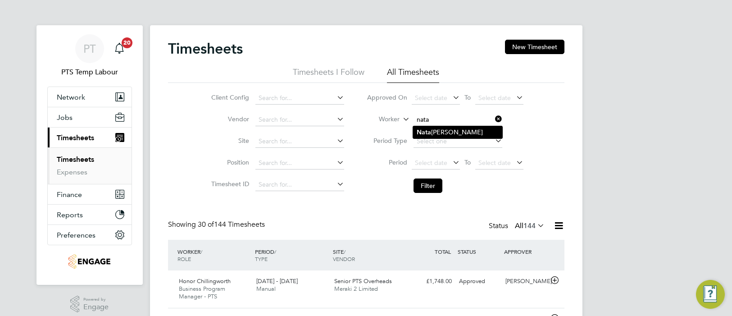
click at [456, 133] on li "Nata Da Silva Goncalves" at bounding box center [458, 132] width 90 height 12
type input "Nata Da Silva Goncalves"
click at [434, 185] on button "Filter" at bounding box center [428, 185] width 29 height 14
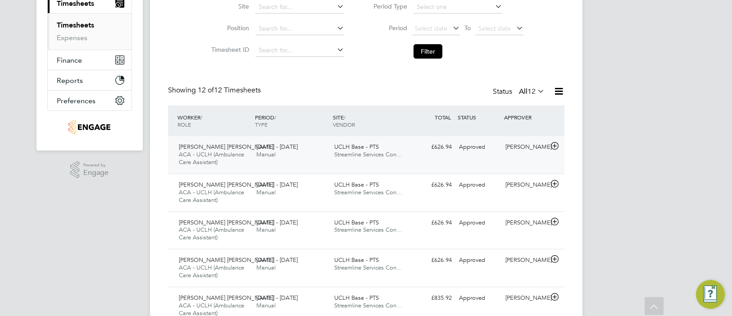
click at [393, 152] on span "Streamline Services Con…" at bounding box center [368, 155] width 68 height 8
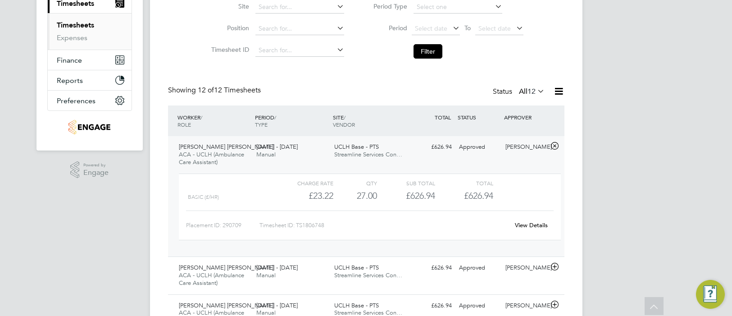
click at [523, 227] on link "View Details" at bounding box center [531, 225] width 33 height 8
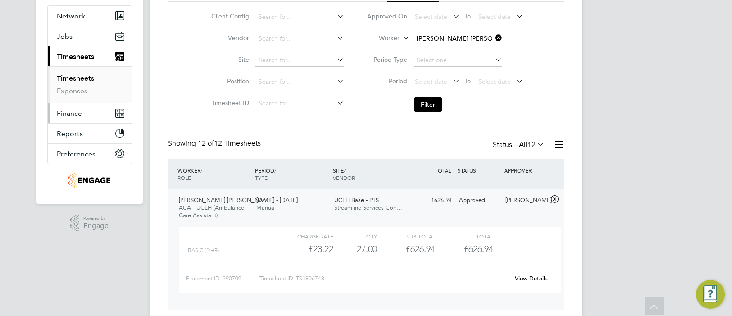
scroll to position [51, 0]
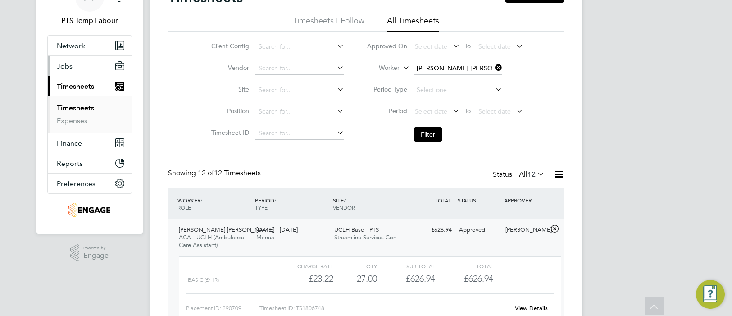
click at [72, 64] on span "Jobs" at bounding box center [65, 66] width 16 height 9
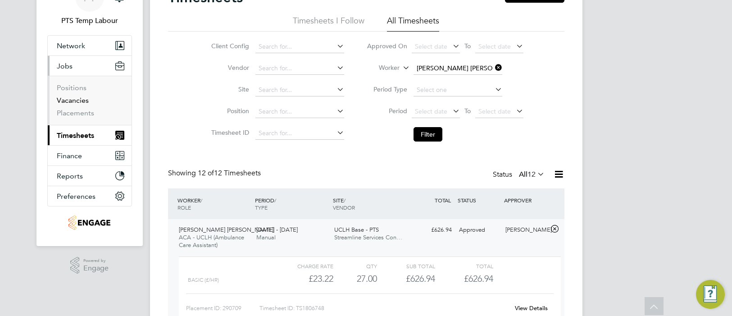
click at [75, 99] on link "Vacancies" at bounding box center [73, 100] width 32 height 9
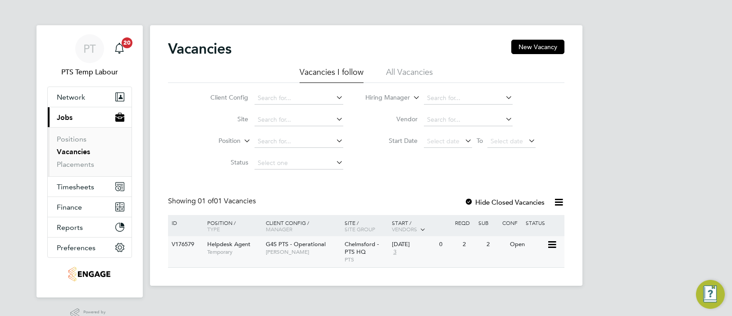
click at [359, 253] on span "Chelmsford - PTS HQ" at bounding box center [362, 247] width 34 height 15
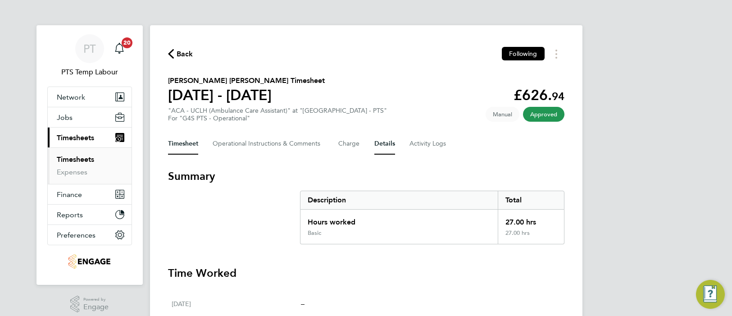
click at [388, 145] on button "Details" at bounding box center [385, 144] width 21 height 22
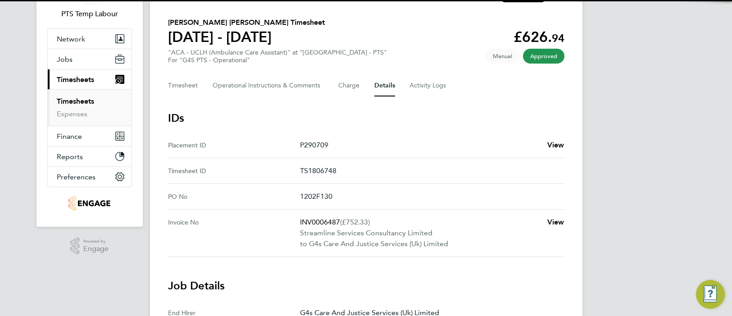
scroll to position [59, 0]
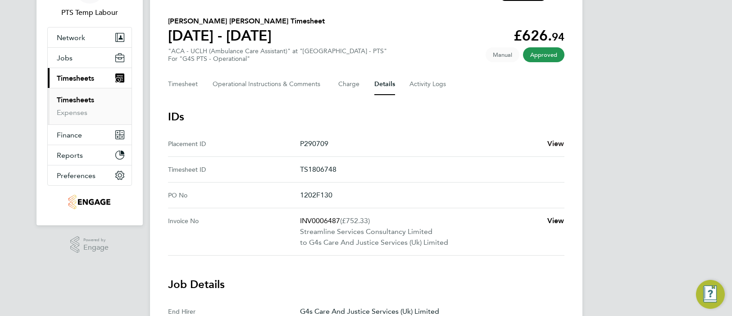
click at [554, 144] on span "View" at bounding box center [556, 143] width 17 height 9
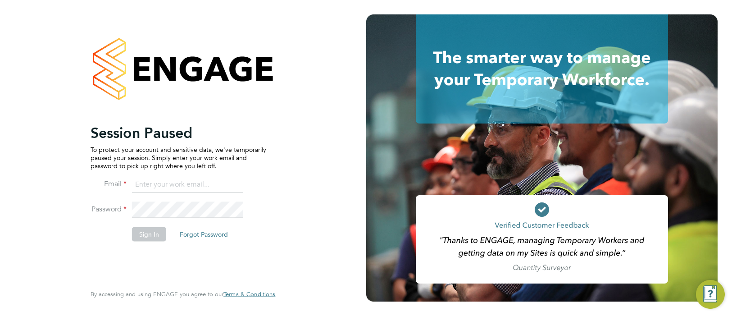
click at [167, 183] on input at bounding box center [187, 185] width 111 height 16
type input "cjs.ess@uk.g4s.com"
click at [151, 231] on button "Sign In" at bounding box center [149, 234] width 34 height 14
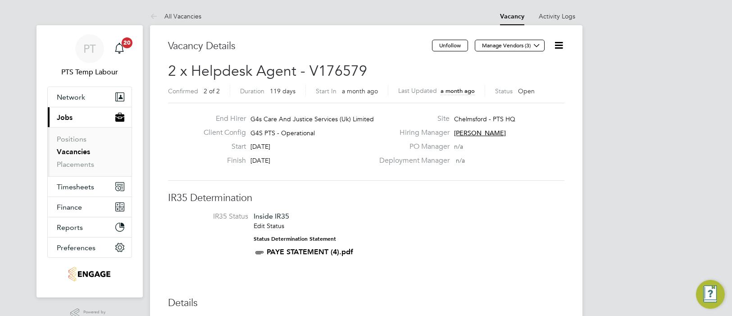
click at [560, 46] on icon at bounding box center [558, 45] width 11 height 11
drag, startPoint x: 539, startPoint y: 79, endPoint x: 515, endPoint y: 83, distance: 24.8
click at [539, 78] on li "Update Status" at bounding box center [537, 79] width 52 height 13
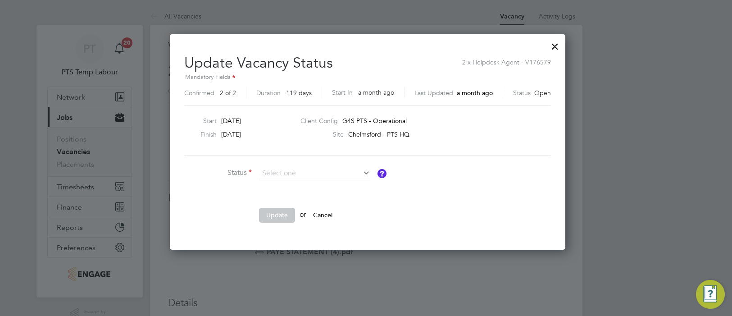
drag, startPoint x: 292, startPoint y: 186, endPoint x: 287, endPoint y: 210, distance: 24.9
click at [292, 186] on li "Completed" at bounding box center [315, 186] width 112 height 12
type input "Completed"
click at [275, 216] on button "Update" at bounding box center [277, 215] width 36 height 14
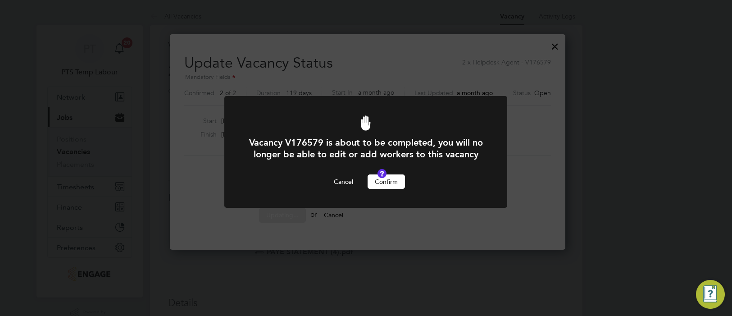
click at [388, 189] on button "Confirm" at bounding box center [386, 181] width 37 height 14
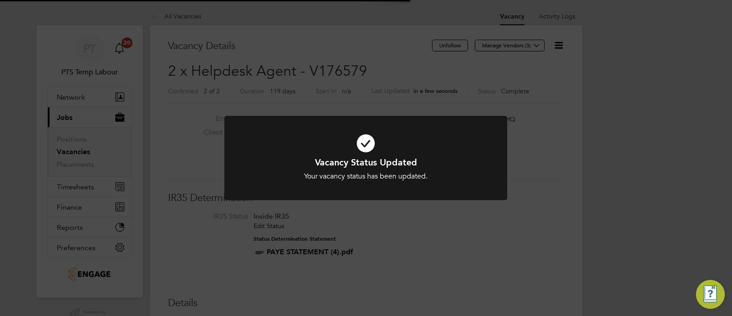
click at [455, 172] on div "Your vacancy status has been updated." at bounding box center [366, 176] width 234 height 9
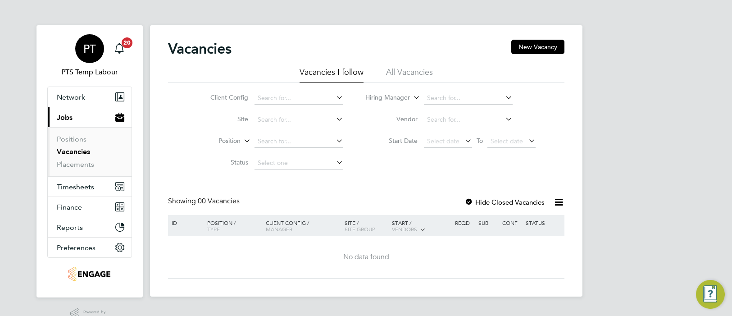
click at [91, 50] on span "PT" at bounding box center [89, 49] width 13 height 12
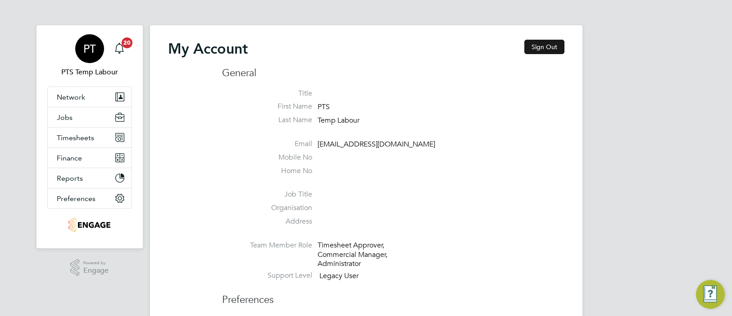
click at [540, 47] on button "Sign Out" at bounding box center [545, 47] width 40 height 14
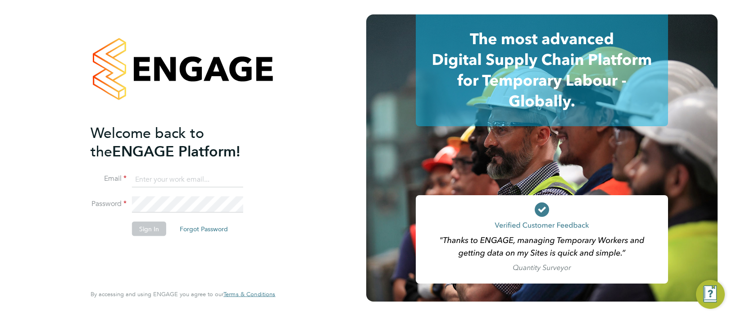
click at [187, 179] on input at bounding box center [187, 179] width 111 height 16
type input "[EMAIL_ADDRESS][DOMAIN_NAME]"
click at [157, 226] on button "Sign In" at bounding box center [149, 229] width 34 height 14
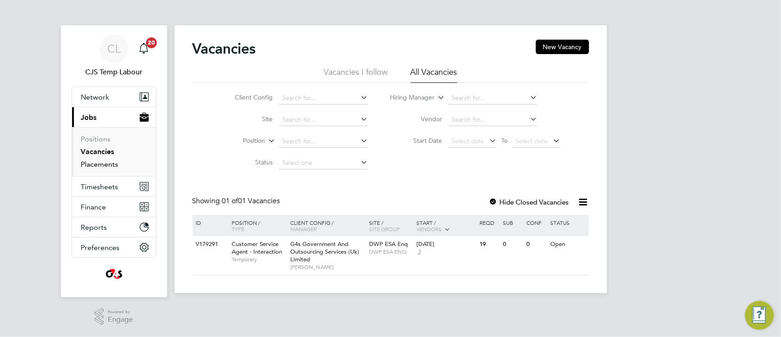
drag, startPoint x: 103, startPoint y: 169, endPoint x: 120, endPoint y: 168, distance: 17.1
click at [104, 168] on link "Placements" at bounding box center [99, 164] width 37 height 9
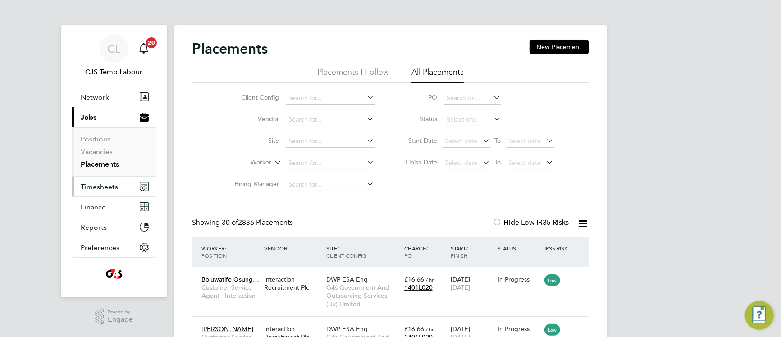
click at [110, 186] on span "Timesheets" at bounding box center [99, 187] width 37 height 9
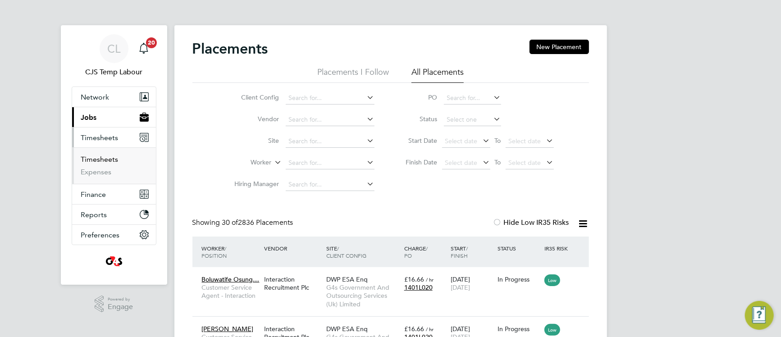
click at [108, 161] on link "Timesheets" at bounding box center [99, 159] width 37 height 9
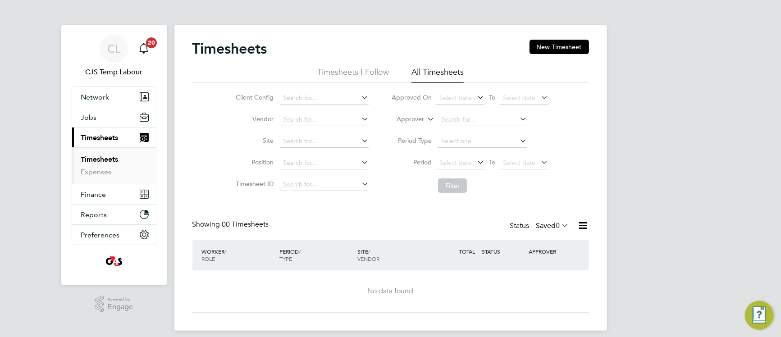
click at [560, 226] on icon at bounding box center [560, 225] width 0 height 13
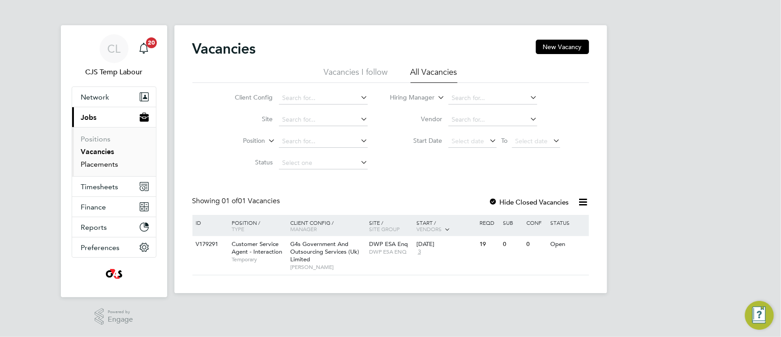
click at [105, 163] on link "Placements" at bounding box center [99, 164] width 37 height 9
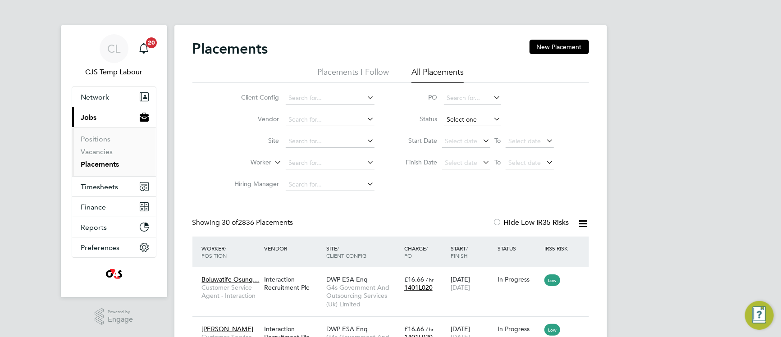
click at [460, 119] on input at bounding box center [472, 120] width 57 height 13
drag, startPoint x: 460, startPoint y: 129, endPoint x: 379, endPoint y: 147, distance: 82.1
click at [457, 129] on li "Active" at bounding box center [472, 132] width 58 height 12
type input "Active"
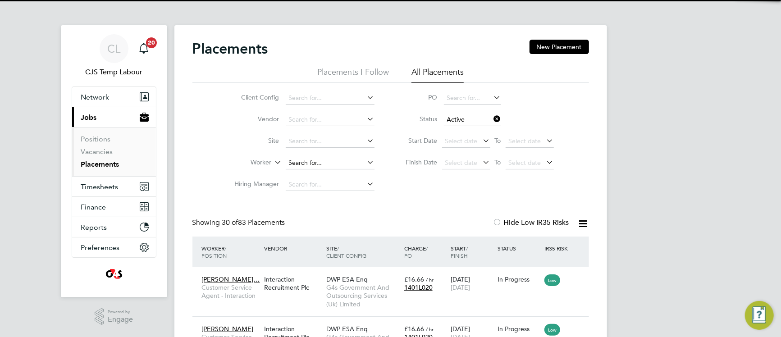
scroll to position [42, 78]
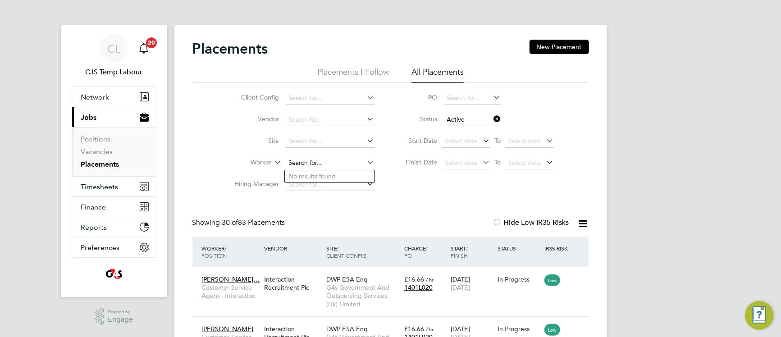
click at [309, 162] on input at bounding box center [330, 163] width 89 height 13
click at [315, 174] on li "Vais hnavi Thutupally" at bounding box center [330, 176] width 90 height 12
type input "[DEMOGRAPHIC_DATA][PERSON_NAME]"
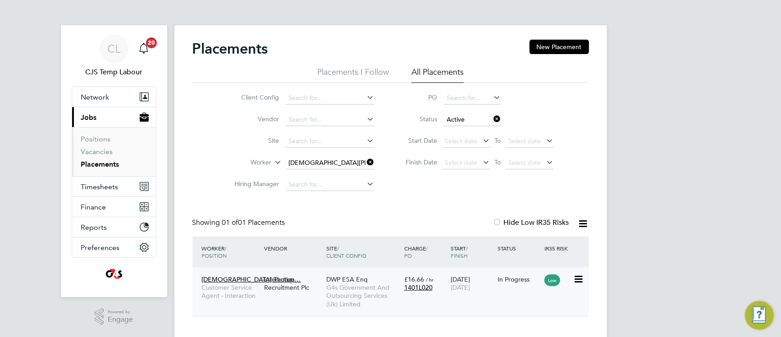
click at [356, 288] on span "G4s Government And Outsourcing Services (Uk) Limited" at bounding box center [362, 295] width 73 height 25
click at [98, 152] on link "Vacancies" at bounding box center [97, 151] width 32 height 9
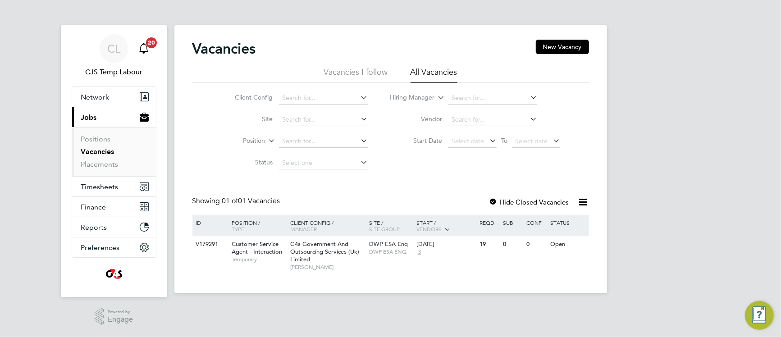
drag, startPoint x: 118, startPoint y: 50, endPoint x: 144, endPoint y: 51, distance: 26.2
click at [118, 49] on span "CL" at bounding box center [113, 49] width 13 height 12
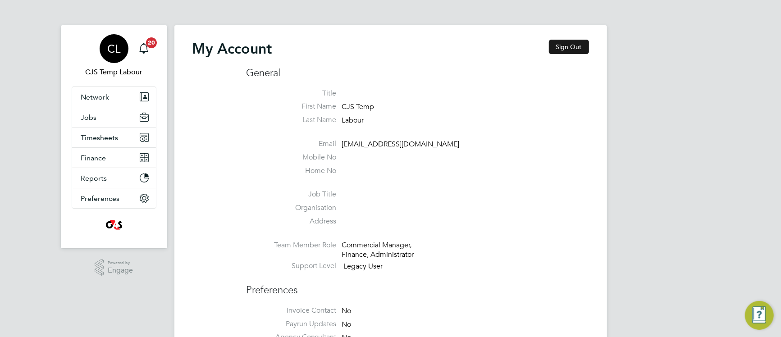
click at [569, 47] on button "Sign Out" at bounding box center [569, 47] width 40 height 14
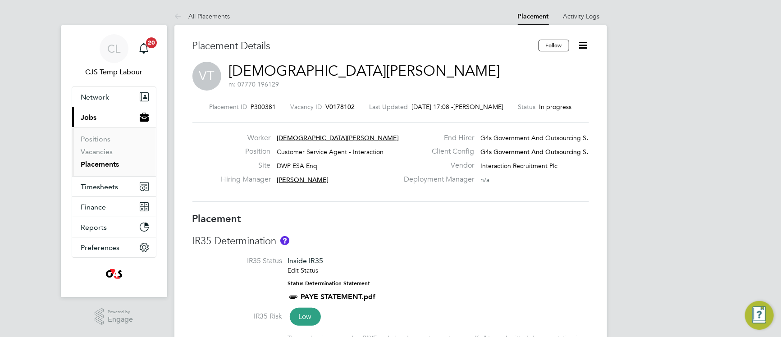
drag, startPoint x: 583, startPoint y: 46, endPoint x: 569, endPoint y: 69, distance: 26.8
click at [583, 47] on icon at bounding box center [583, 45] width 11 height 11
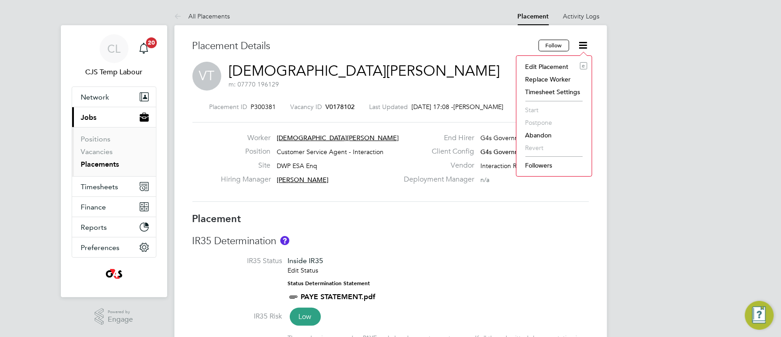
drag, startPoint x: 543, startPoint y: 61, endPoint x: 499, endPoint y: 145, distance: 94.5
click at [543, 63] on li "Edit Placement e" at bounding box center [554, 66] width 66 height 13
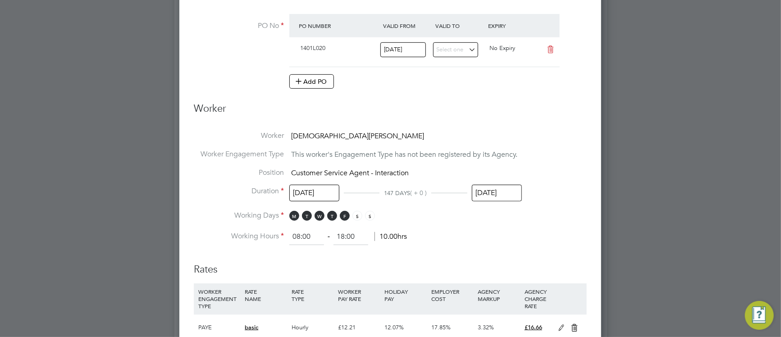
click at [496, 196] on input "[DATE]" at bounding box center [497, 193] width 50 height 17
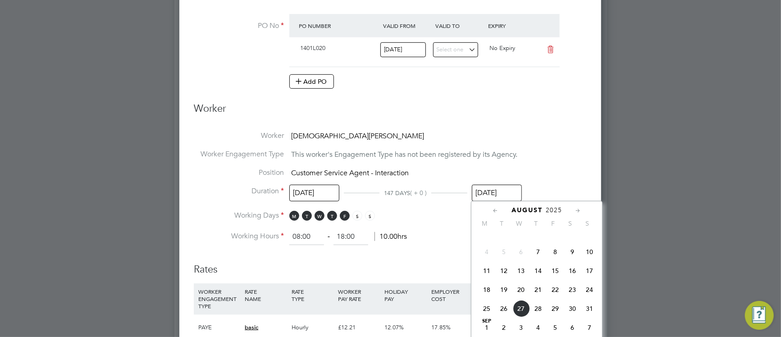
click at [558, 315] on span "29" at bounding box center [555, 308] width 17 height 17
type input "[DATE]"
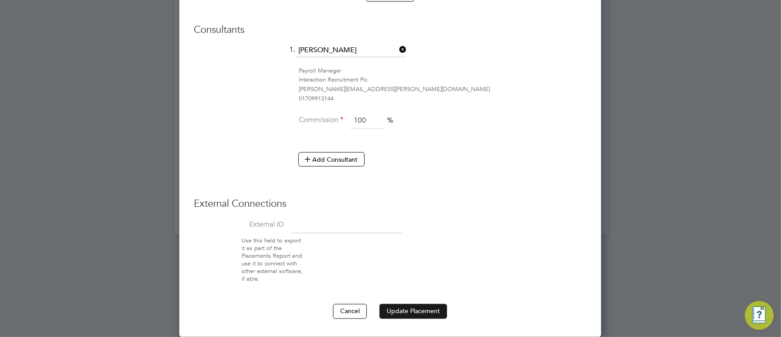
click at [407, 312] on button "Update Placement" at bounding box center [413, 311] width 68 height 14
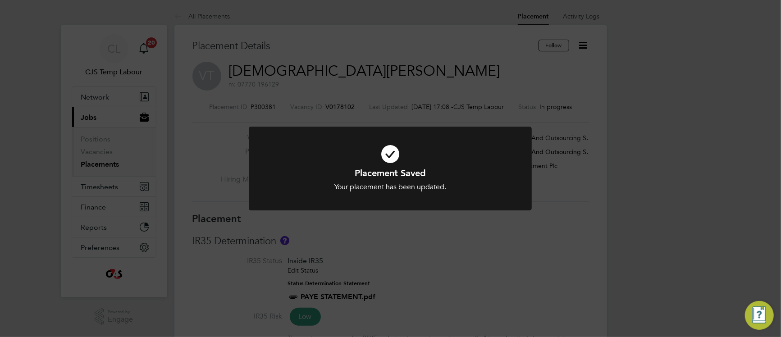
drag, startPoint x: 313, startPoint y: 170, endPoint x: 314, endPoint y: 193, distance: 22.5
click at [313, 171] on h1 "Placement Saved" at bounding box center [390, 173] width 234 height 12
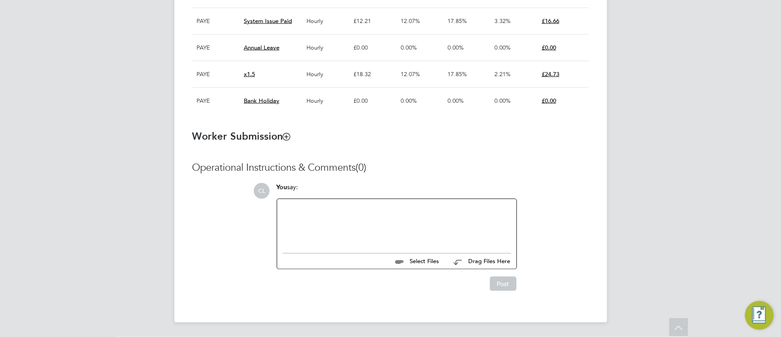
click at [365, 232] on div at bounding box center [397, 224] width 229 height 39
drag, startPoint x: 505, startPoint y: 285, endPoint x: 512, endPoint y: 285, distance: 7.2
click at [505, 285] on button "Post" at bounding box center [503, 284] width 27 height 14
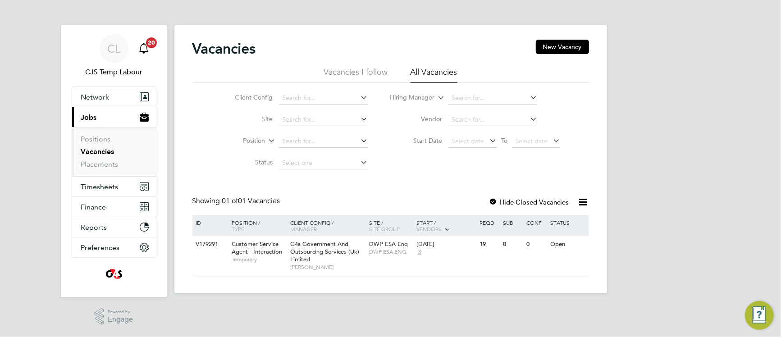
drag, startPoint x: 112, startPoint y: 46, endPoint x: 149, endPoint y: 59, distance: 39.5
click at [114, 48] on span "CL" at bounding box center [113, 49] width 13 height 12
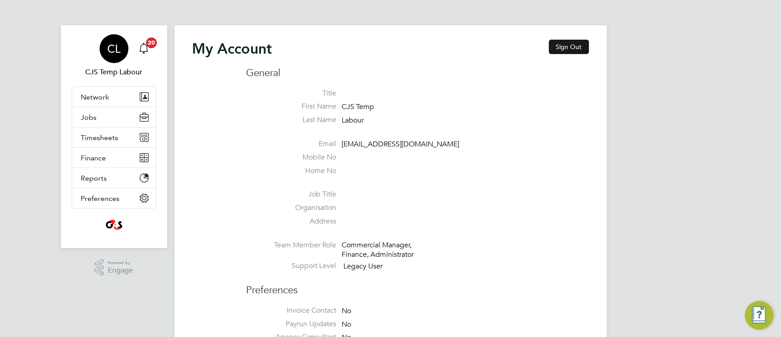
click at [569, 48] on button "Sign Out" at bounding box center [569, 47] width 40 height 14
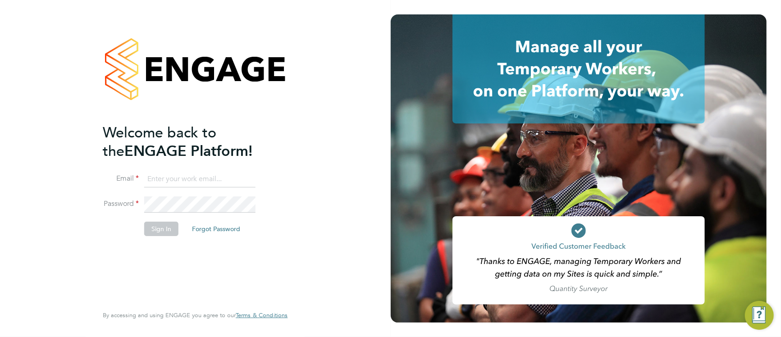
click at [181, 178] on input at bounding box center [199, 179] width 111 height 16
type input "[EMAIL_ADDRESS][DOMAIN_NAME]"
click at [152, 231] on button "Sign In" at bounding box center [161, 229] width 34 height 14
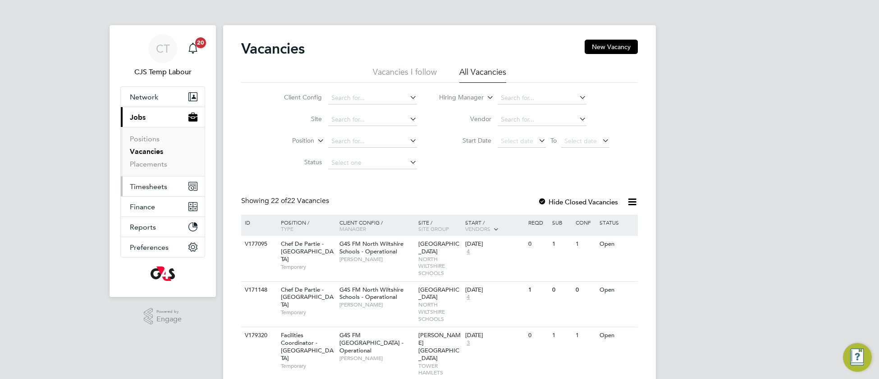
click at [151, 190] on span "Timesheets" at bounding box center [148, 187] width 37 height 9
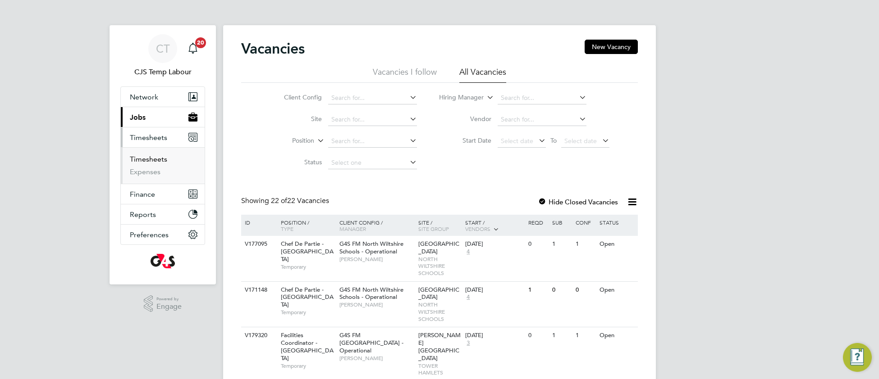
click at [152, 161] on link "Timesheets" at bounding box center [148, 159] width 37 height 9
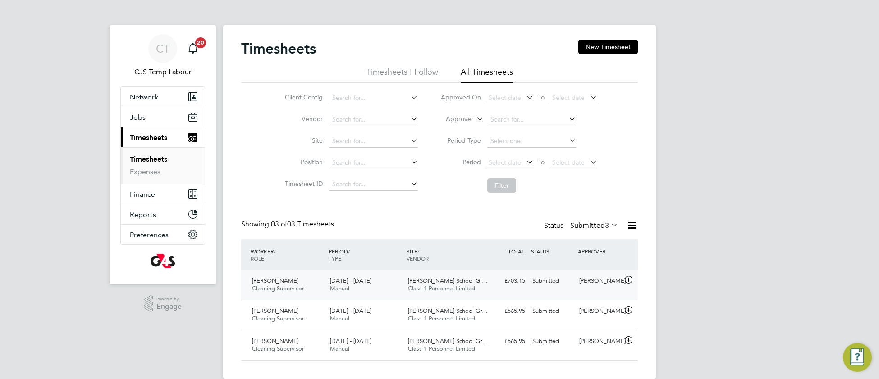
click at [462, 280] on span "Thomas Tallis School Gr…" at bounding box center [448, 281] width 80 height 8
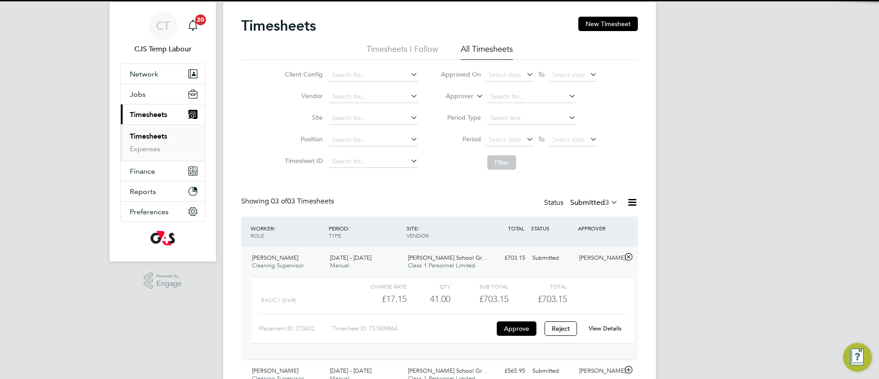
scroll to position [98, 0]
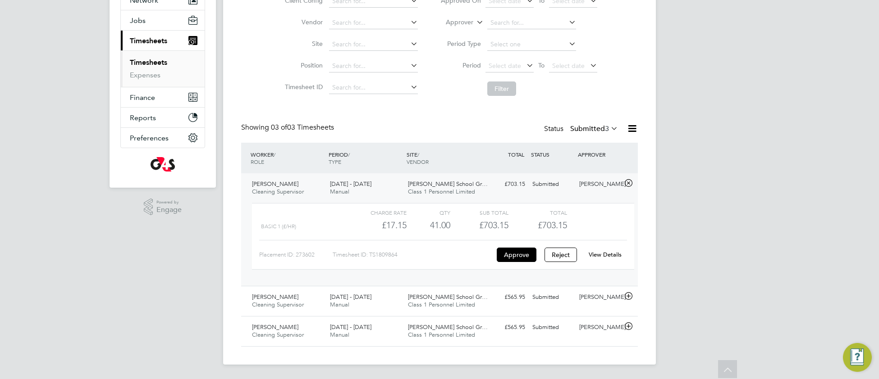
click at [605, 260] on div "View Details" at bounding box center [605, 255] width 44 height 14
click at [603, 255] on link "View Details" at bounding box center [605, 255] width 33 height 8
click at [429, 293] on span "[PERSON_NAME] School Gr…" at bounding box center [448, 297] width 80 height 8
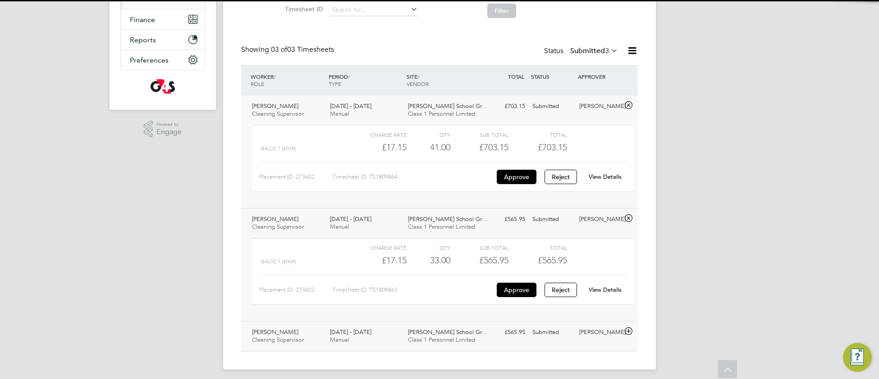
scroll to position [182, 0]
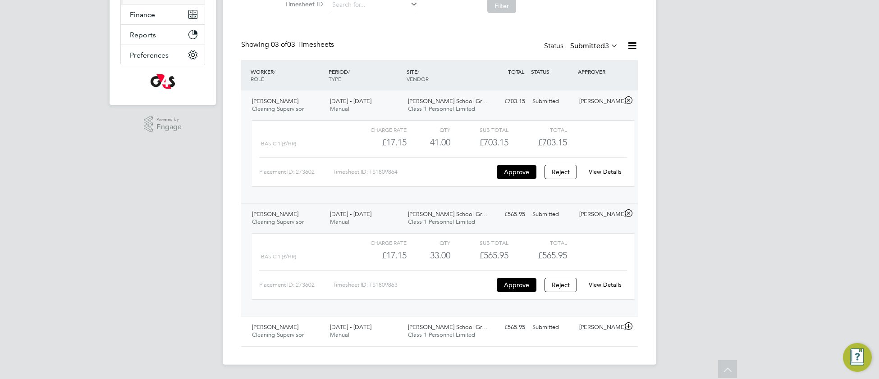
click at [608, 286] on link "View Details" at bounding box center [605, 285] width 33 height 8
click at [606, 172] on link "View Details" at bounding box center [605, 172] width 33 height 8
click at [536, 327] on div "Submitted" at bounding box center [552, 327] width 47 height 15
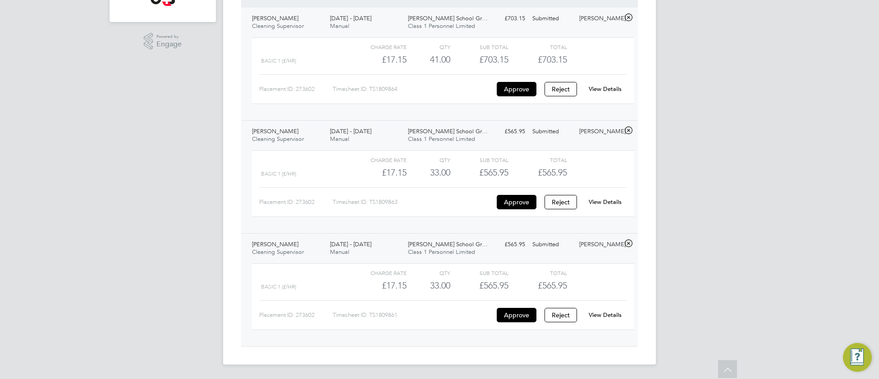
scroll to position [266, 0]
click at [608, 317] on link "View Details" at bounding box center [605, 315] width 33 height 8
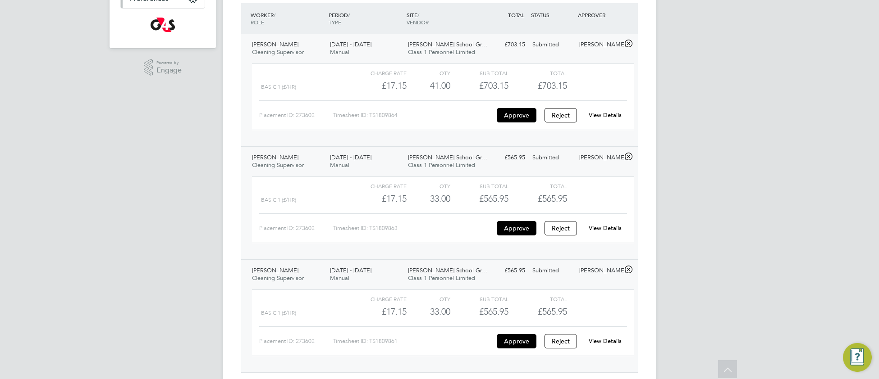
scroll to position [0, 0]
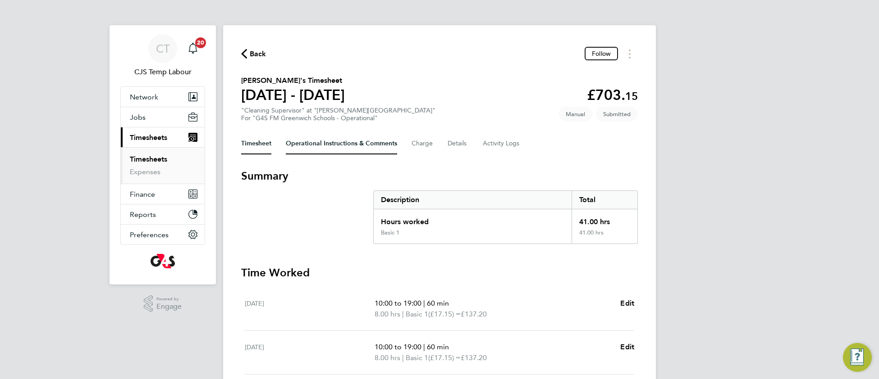
click at [328, 135] on Comments-tab "Operational Instructions & Comments" at bounding box center [341, 144] width 111 height 22
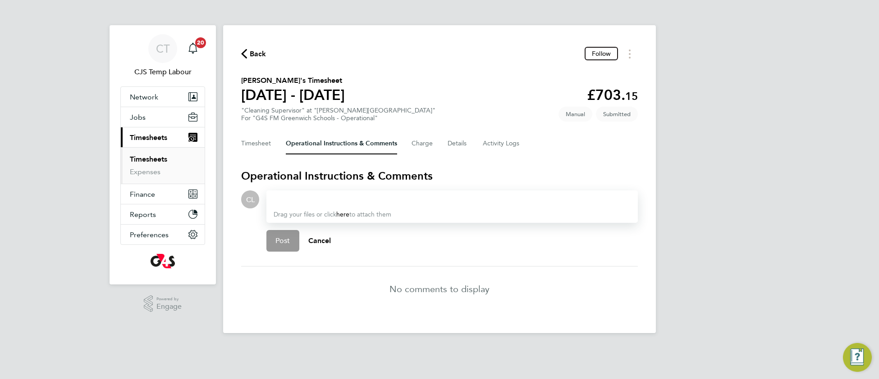
drag, startPoint x: 317, startPoint y: 198, endPoint x: 439, endPoint y: 192, distance: 121.9
click at [319, 197] on div at bounding box center [452, 199] width 357 height 11
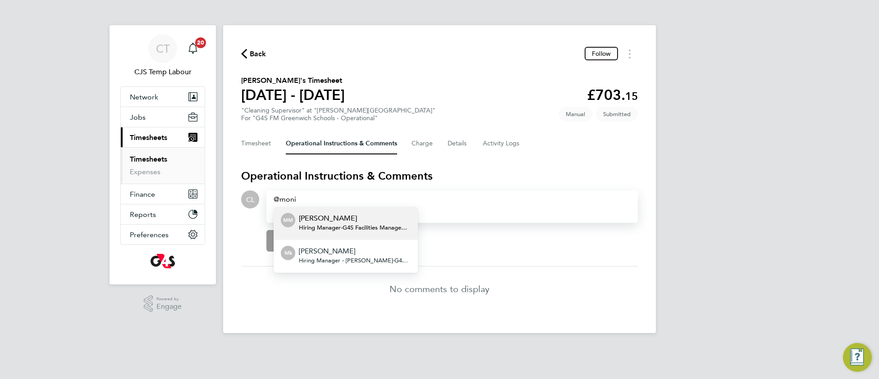
click at [387, 224] on span "Hiring Manager - G4S Facilities Management (Uk) Limited" at bounding box center [355, 227] width 112 height 7
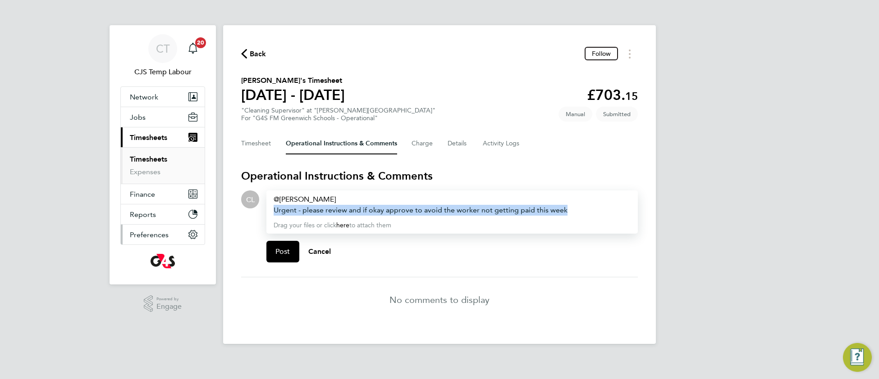
drag, startPoint x: 576, startPoint y: 209, endPoint x: 149, endPoint y: 232, distance: 428.3
click at [137, 219] on div "CT CJS Temp Labour Notifications 20 Applications: Network Team Members Business…" at bounding box center [439, 179] width 879 height 359
copy div "Urgent - please review and if okay approve to avoid the worker not getting paid…"
click at [281, 252] on span "Post" at bounding box center [282, 251] width 15 height 9
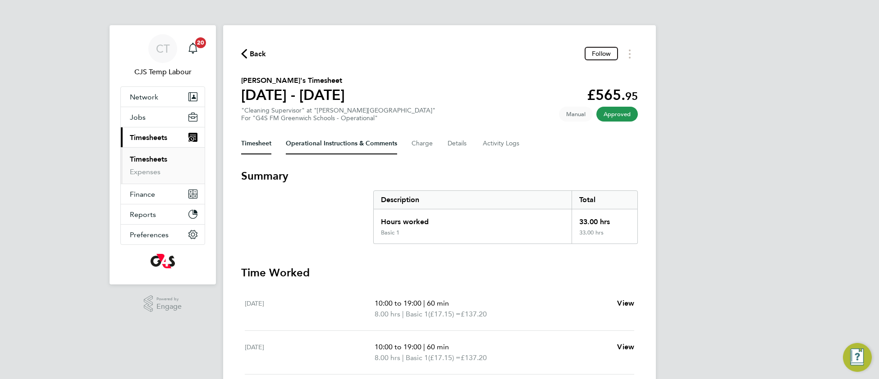
click at [324, 151] on Comments-tab "Operational Instructions & Comments" at bounding box center [341, 144] width 111 height 22
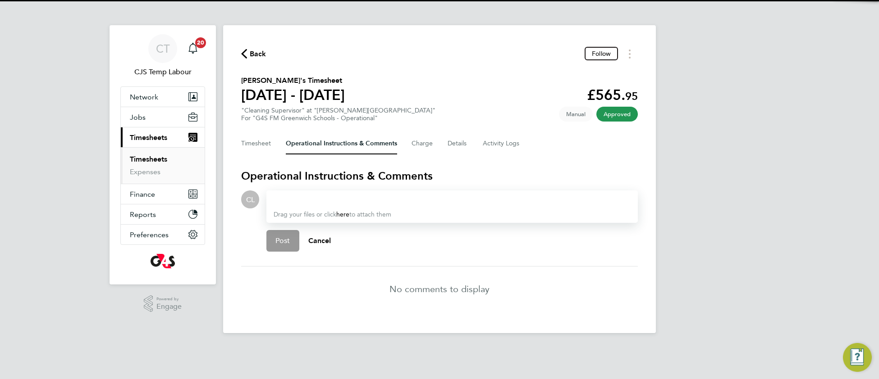
click at [298, 197] on div at bounding box center [452, 199] width 357 height 11
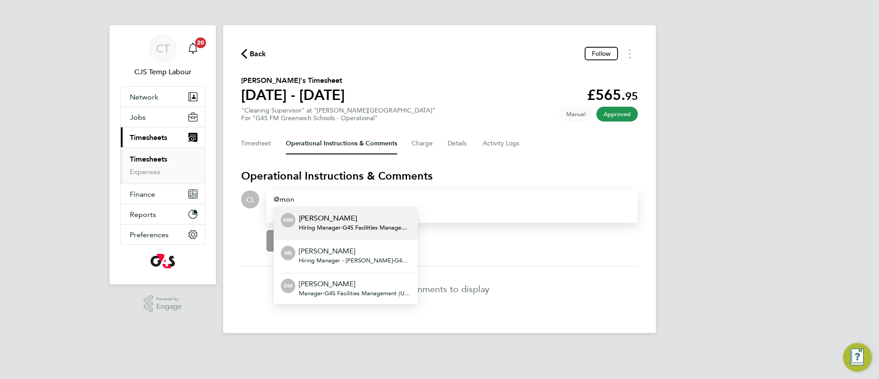
click at [337, 228] on span "Hiring Manager - G4S Facilities Management (Uk) Limited" at bounding box center [355, 227] width 112 height 7
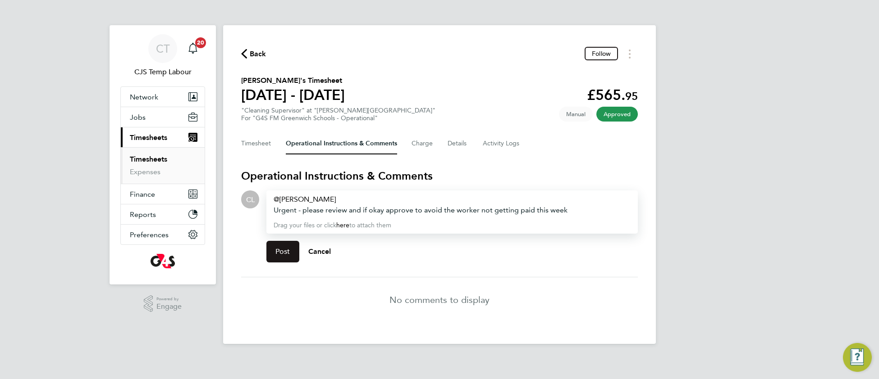
click at [279, 256] on button "Post" at bounding box center [282, 252] width 33 height 22
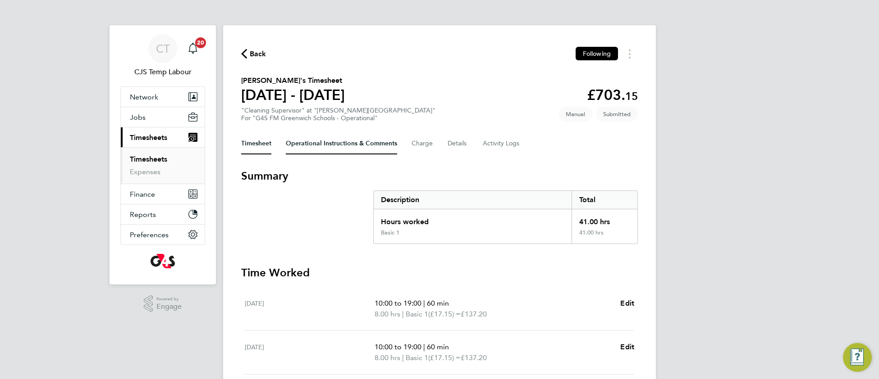
click at [325, 138] on Comments-tab "Operational Instructions & Comments" at bounding box center [341, 144] width 111 height 22
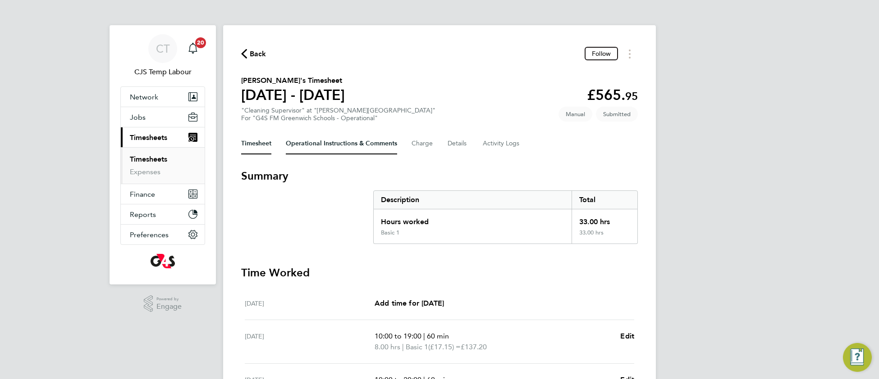
drag, startPoint x: 330, startPoint y: 146, endPoint x: 318, endPoint y: 160, distance: 18.2
click at [330, 146] on Comments-tab "Operational Instructions & Comments" at bounding box center [341, 144] width 111 height 22
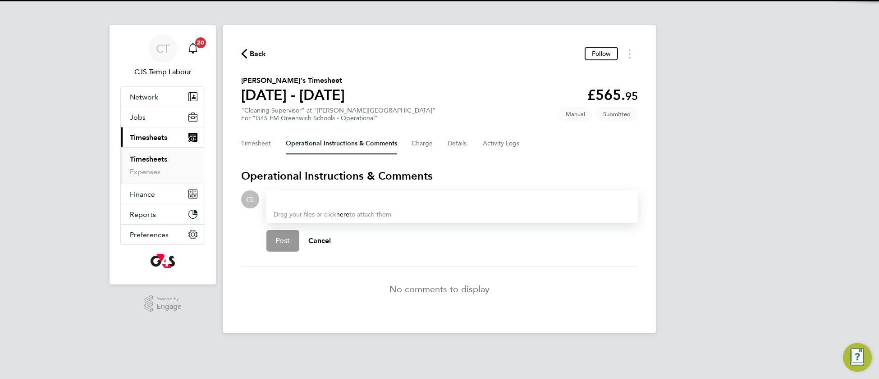
drag, startPoint x: 298, startPoint y: 201, endPoint x: 328, endPoint y: 201, distance: 29.7
click at [300, 201] on div at bounding box center [452, 199] width 357 height 11
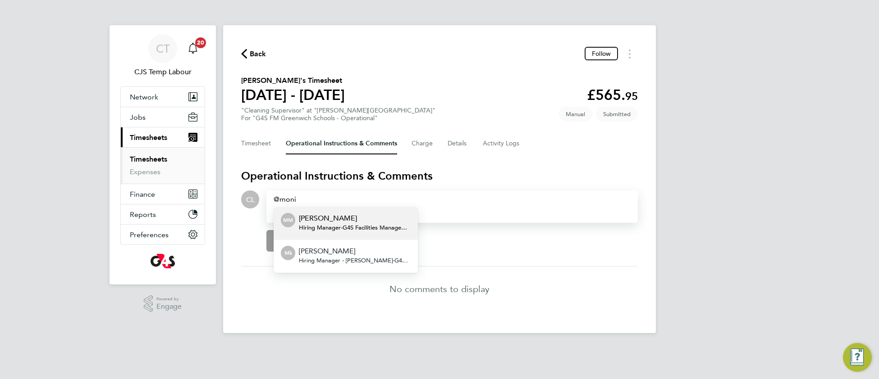
click at [370, 228] on span "Hiring Manager - G4S Facilities Management (Uk) Limited" at bounding box center [355, 227] width 112 height 7
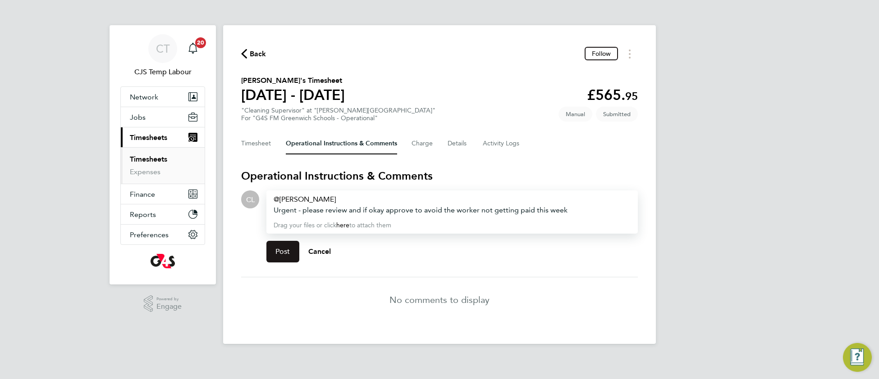
click at [280, 247] on span "Post" at bounding box center [282, 251] width 15 height 9
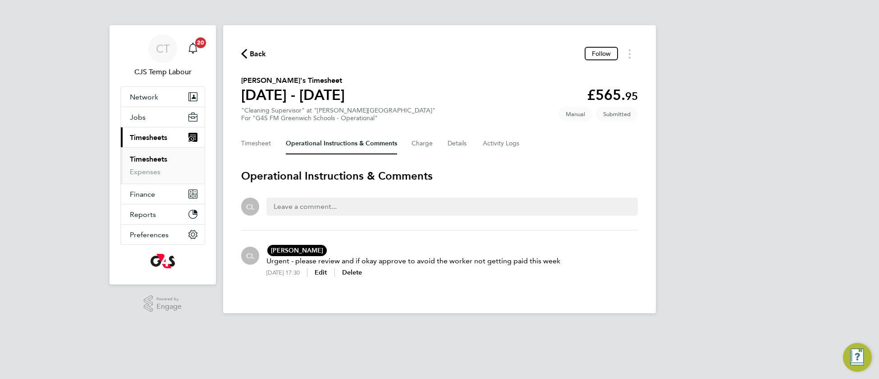
click at [154, 160] on link "Timesheets" at bounding box center [148, 159] width 37 height 9
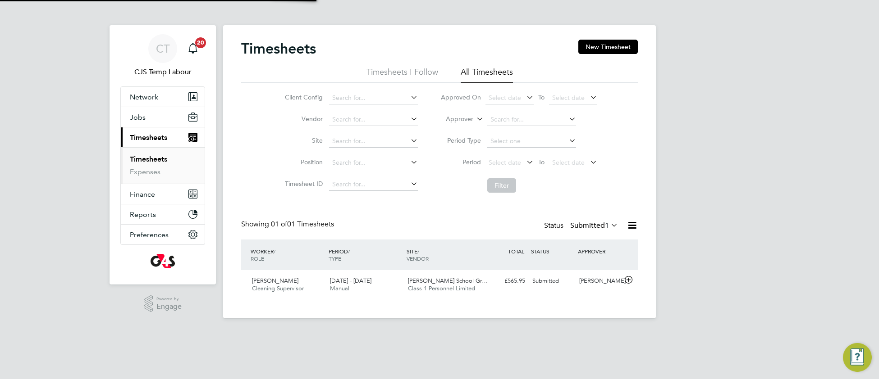
scroll to position [22, 78]
click at [378, 293] on div "4 - 10 Aug 2025 Manual" at bounding box center [365, 285] width 78 height 23
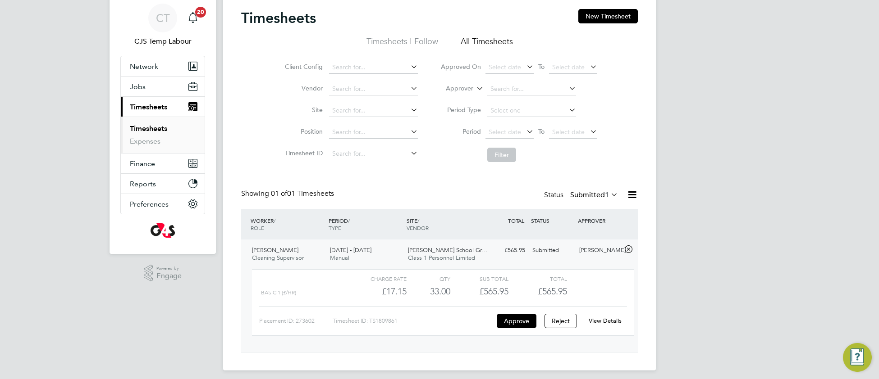
scroll to position [38, 0]
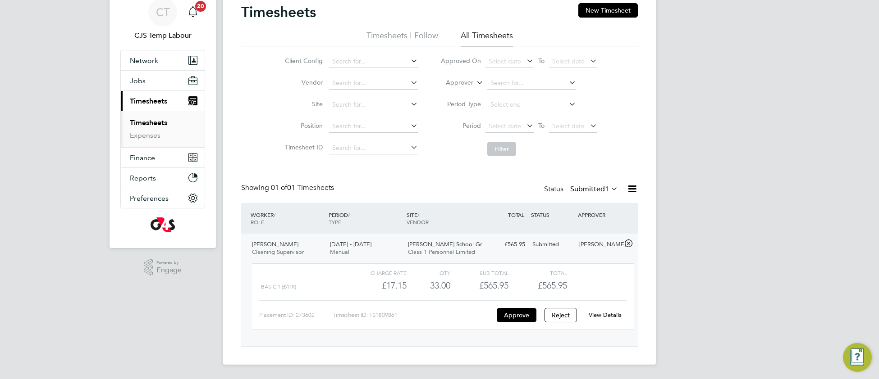
click at [613, 315] on link "View Details" at bounding box center [605, 315] width 33 height 8
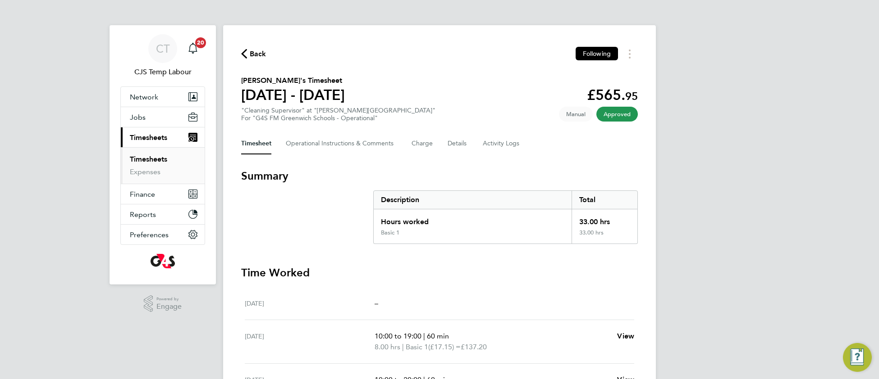
drag, startPoint x: 150, startPoint y: 160, endPoint x: 159, endPoint y: 159, distance: 8.7
click at [151, 160] on link "Timesheets" at bounding box center [148, 159] width 37 height 9
